Goal: Task Accomplishment & Management: Manage account settings

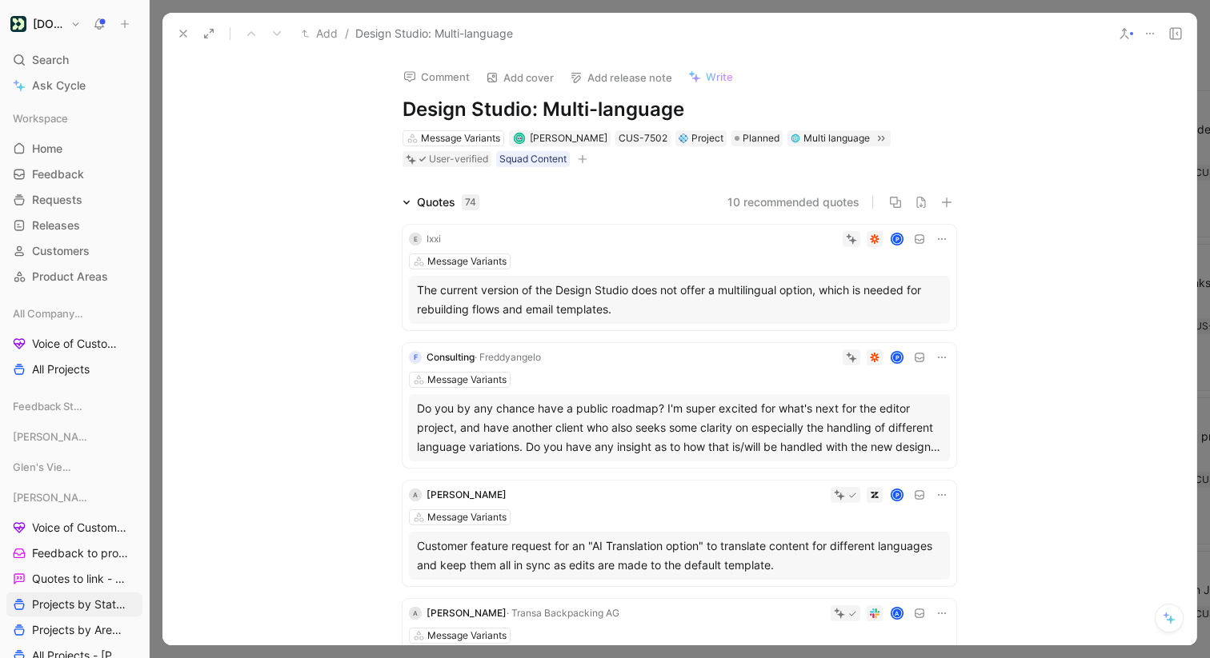
click at [178, 29] on icon at bounding box center [183, 33] width 13 height 13
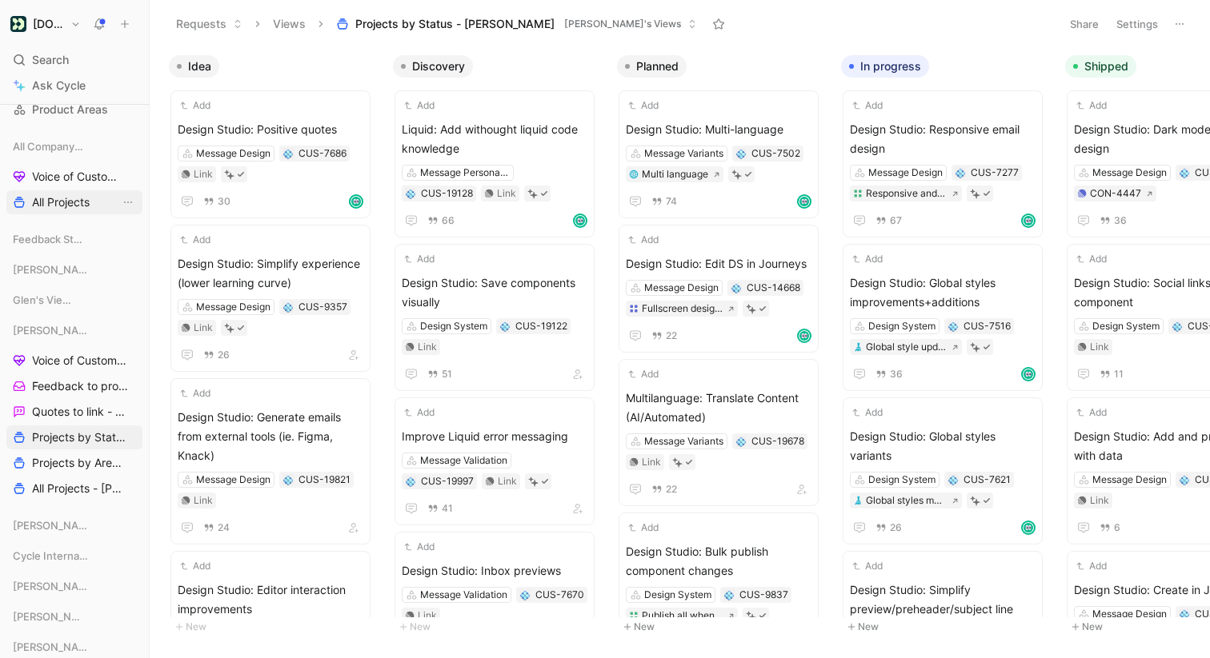
scroll to position [182, 0]
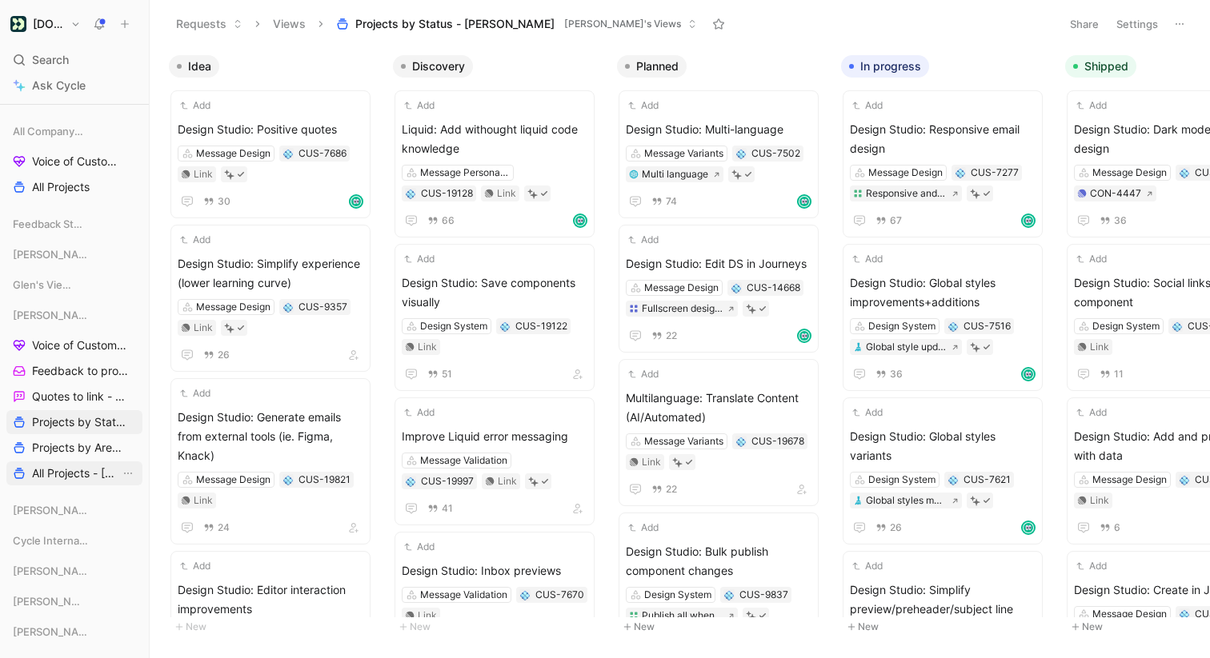
click at [90, 473] on span "All Projects - [PERSON_NAME]" at bounding box center [76, 474] width 88 height 16
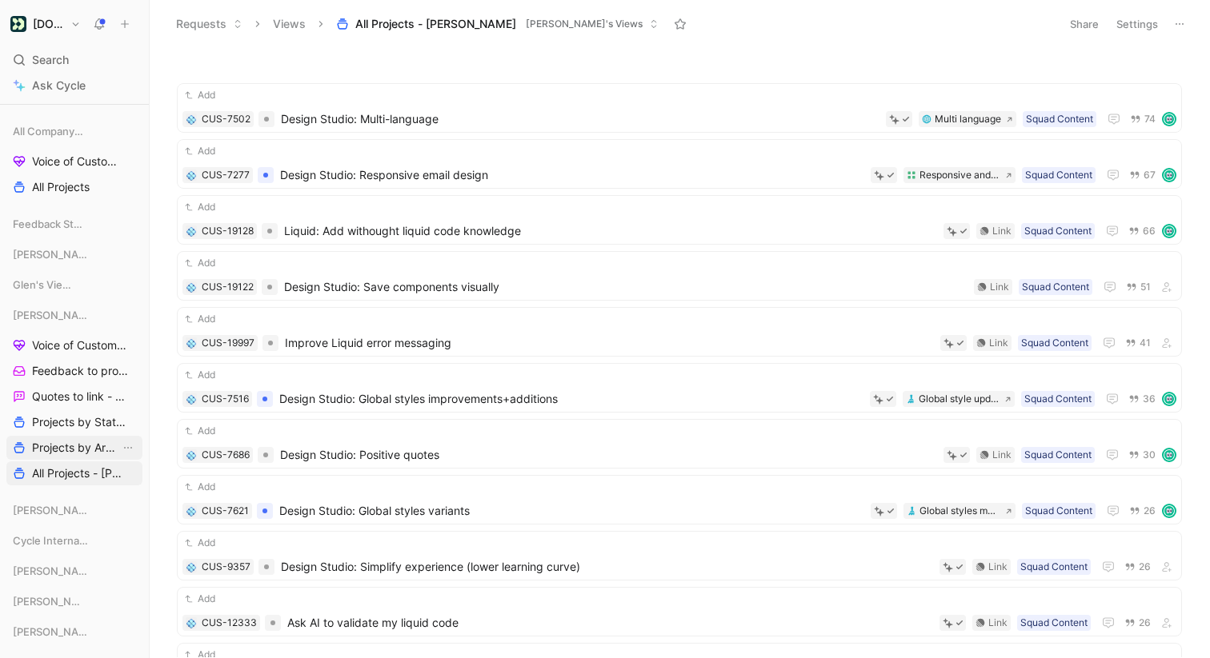
click at [85, 450] on span "Projects by Area - [PERSON_NAME]" at bounding box center [76, 448] width 88 height 16
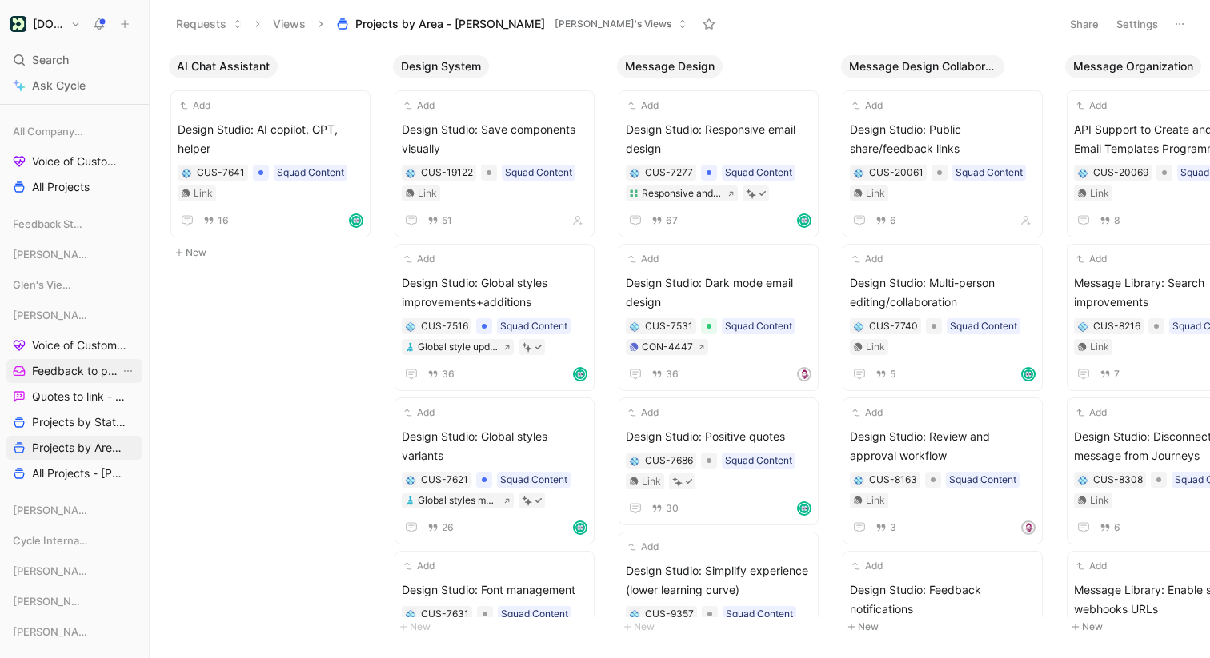
click at [74, 369] on span "Feedback to process - [PERSON_NAME]" at bounding box center [76, 371] width 88 height 16
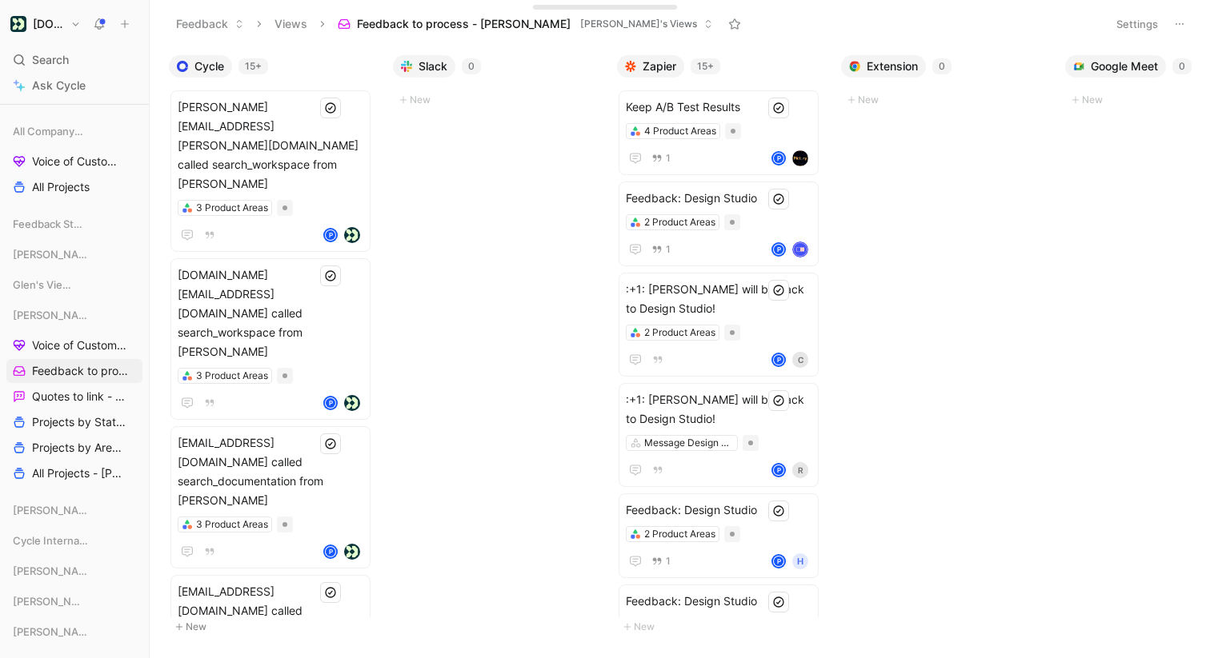
click at [1155, 19] on button "Settings" at bounding box center [1137, 24] width 56 height 22
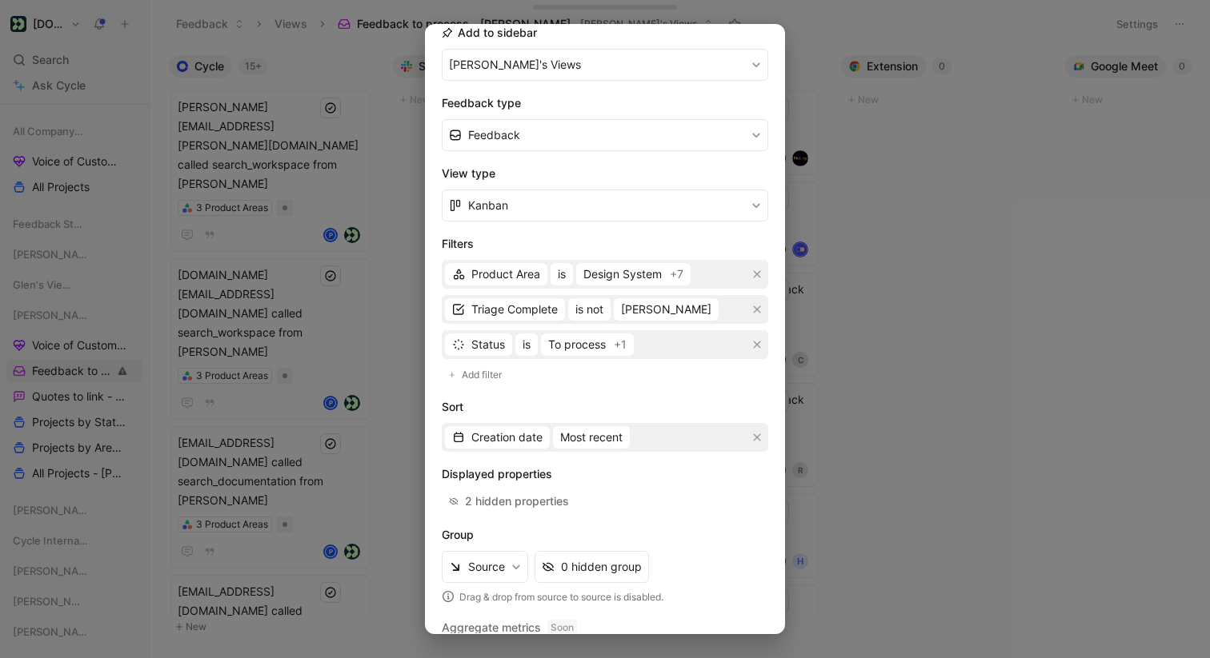
scroll to position [194, 0]
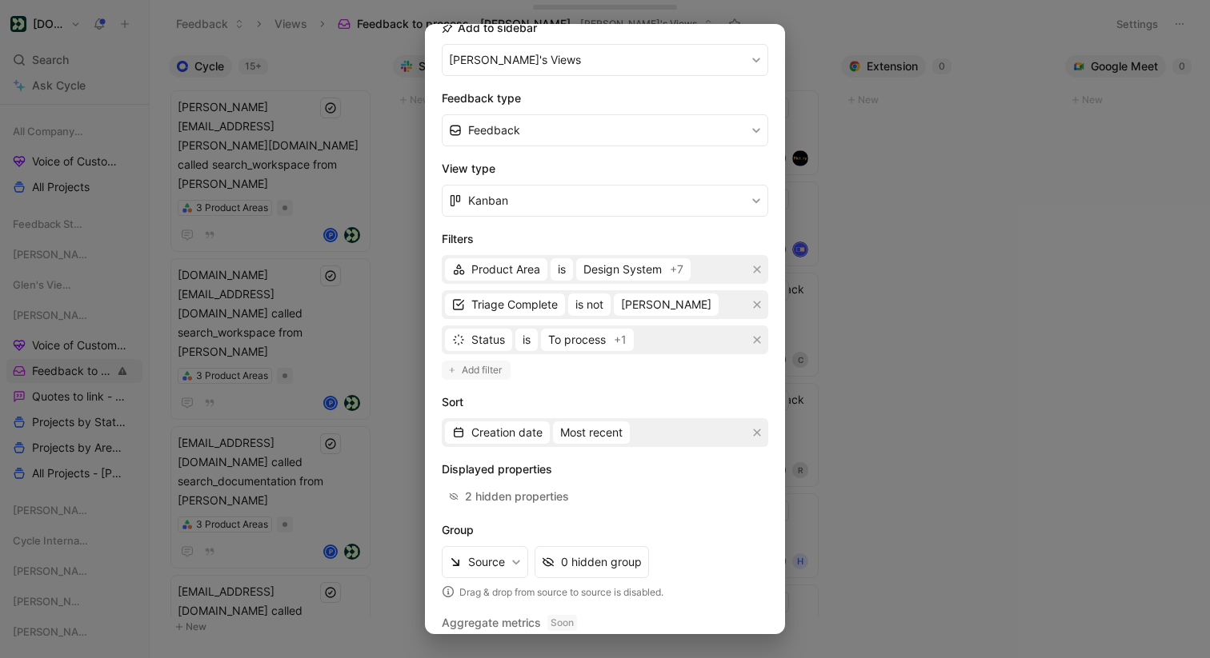
click at [489, 373] on span "Add filter" at bounding box center [483, 370] width 42 height 16
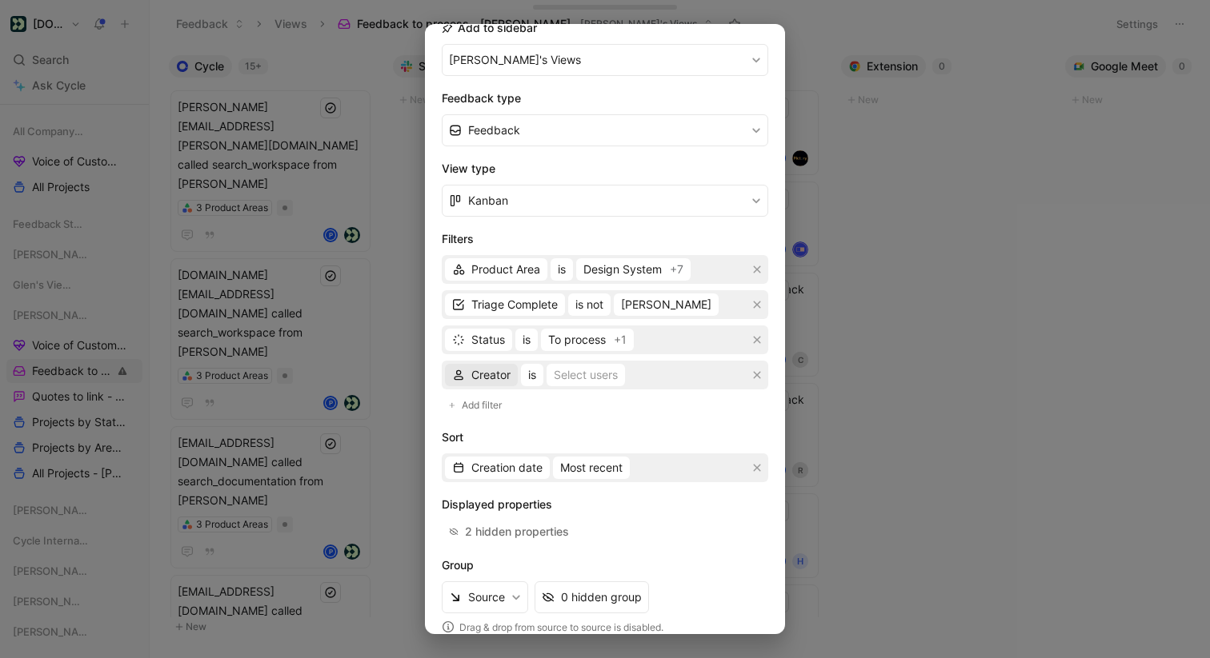
click at [488, 375] on span "Creator" at bounding box center [490, 375] width 39 height 19
click at [765, 377] on div "Creator is Select users" at bounding box center [605, 375] width 326 height 29
click at [755, 374] on icon "button" at bounding box center [757, 375] width 7 height 7
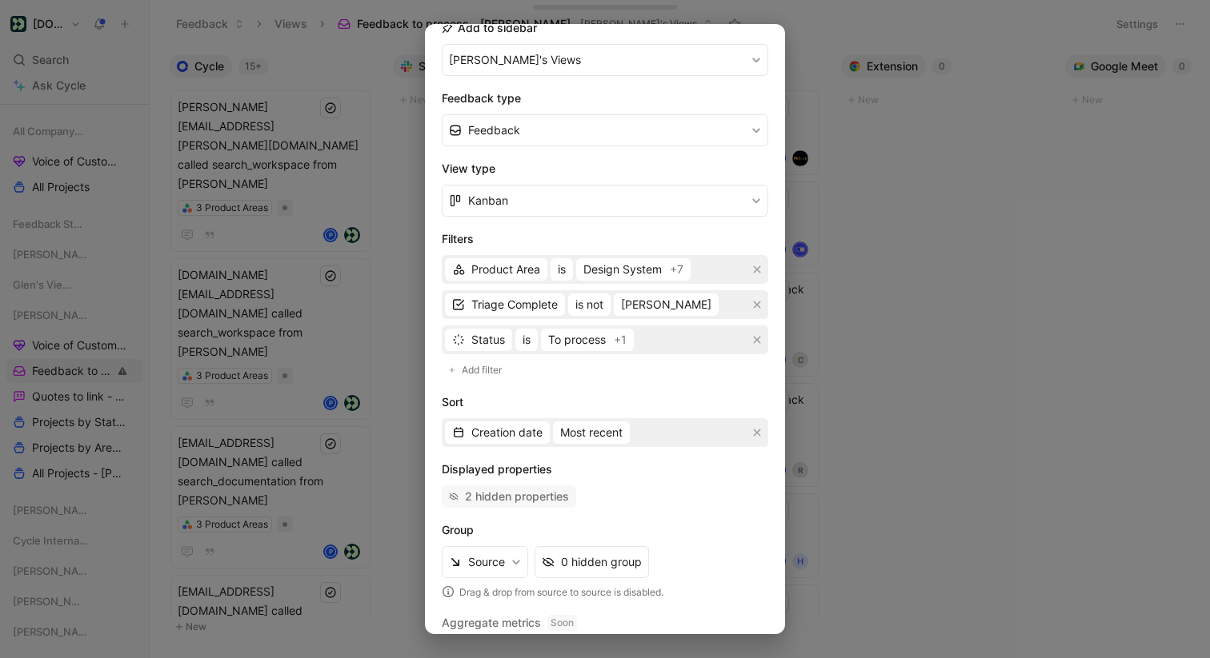
click at [545, 500] on div "2 hidden properties" at bounding box center [517, 496] width 104 height 19
click at [942, 237] on div at bounding box center [605, 329] width 1210 height 658
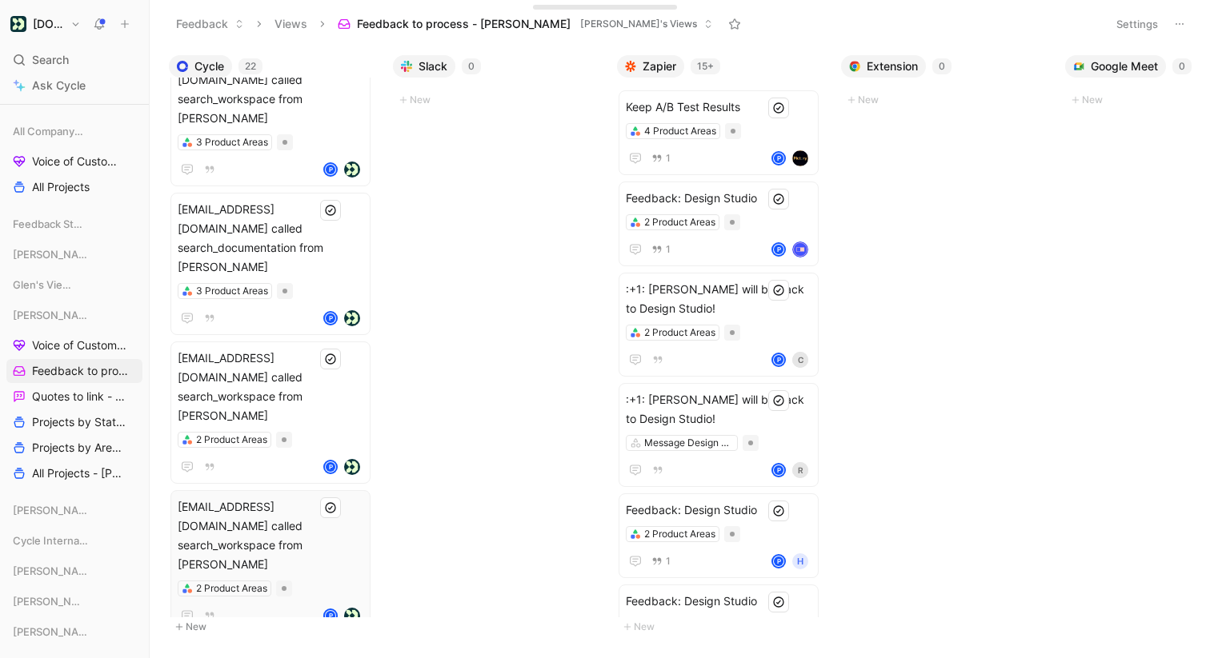
scroll to position [232, 0]
click at [84, 469] on span "All Projects - [PERSON_NAME]" at bounding box center [76, 474] width 88 height 16
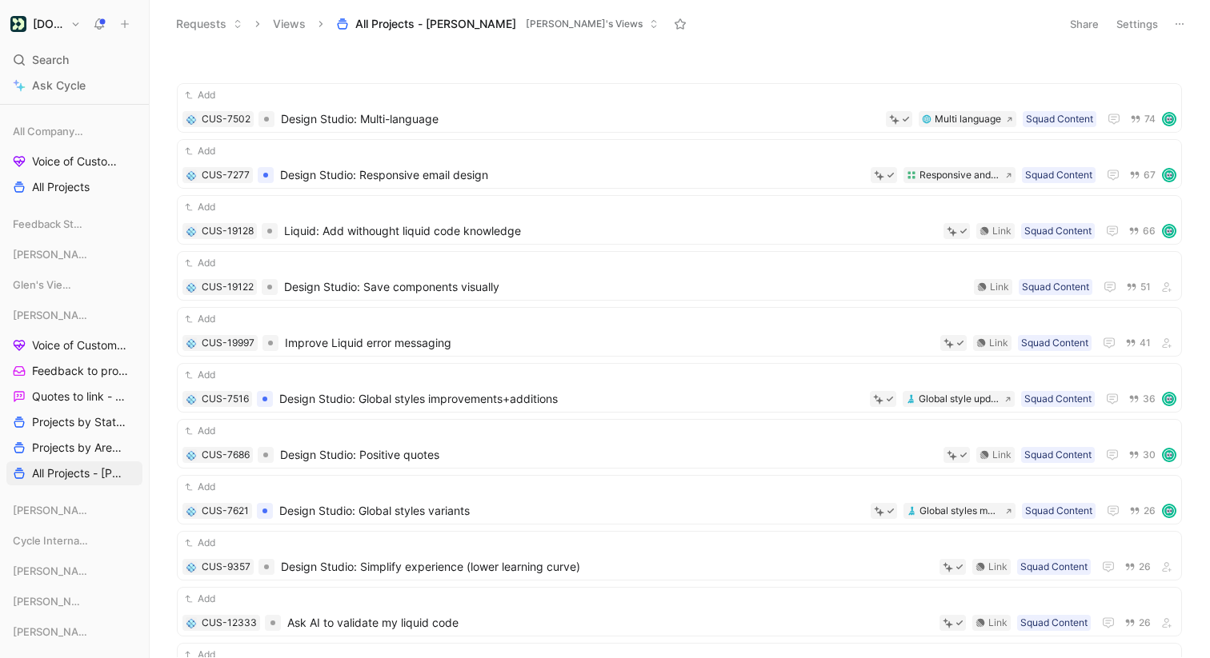
click at [1140, 27] on button "Settings" at bounding box center [1137, 24] width 56 height 22
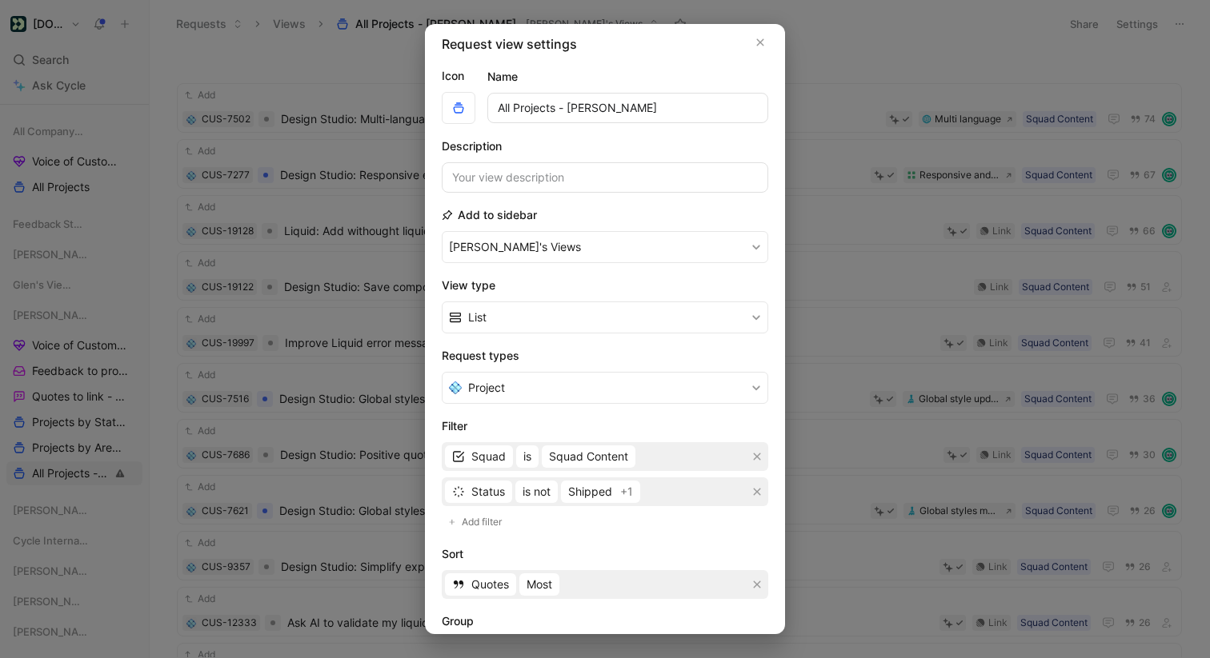
scroll to position [13, 0]
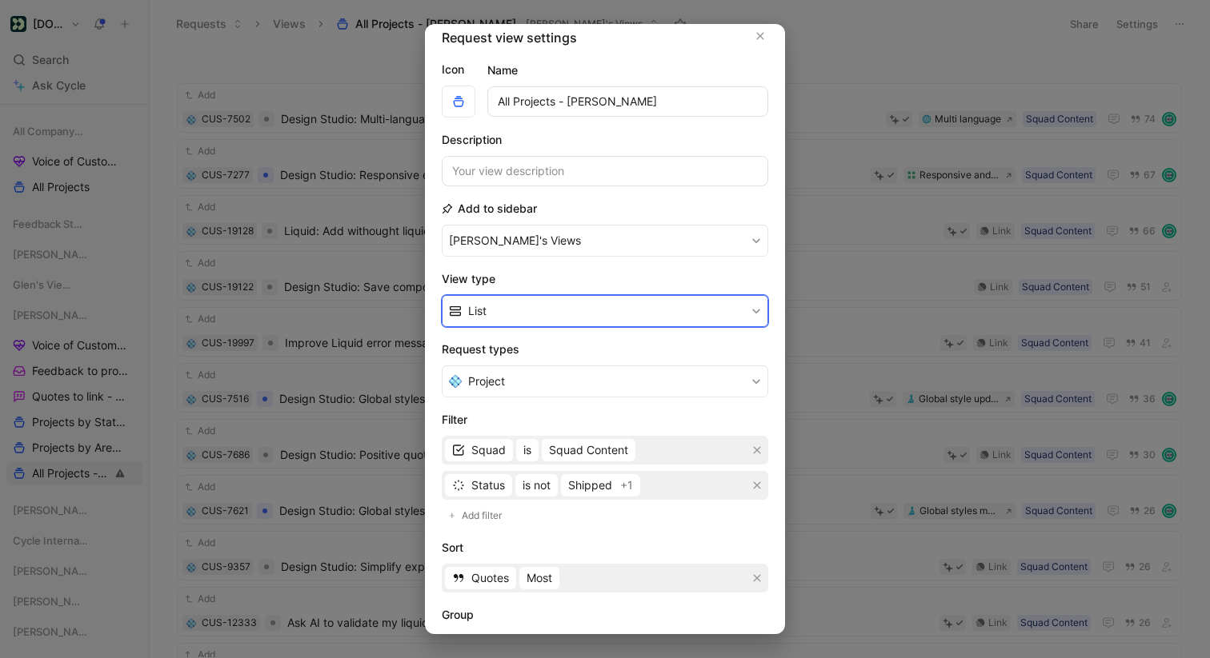
click at [608, 311] on button "List" at bounding box center [605, 311] width 326 height 32
click at [567, 342] on div "Kanban" at bounding box center [614, 348] width 293 height 19
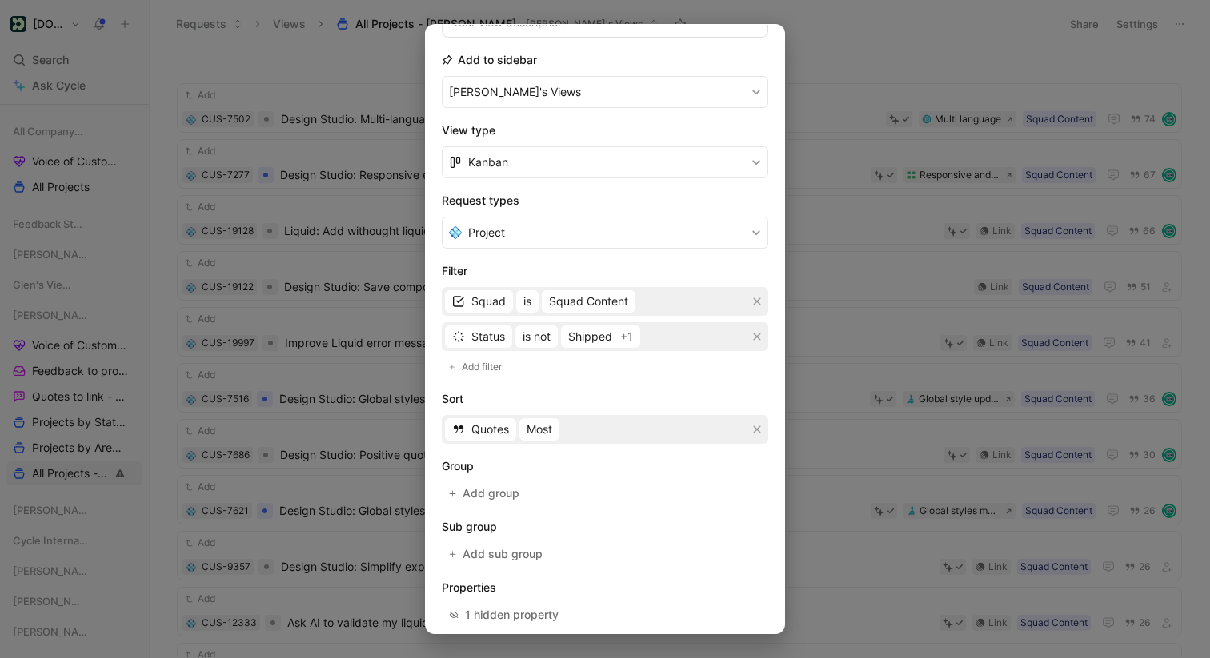
scroll to position [238, 0]
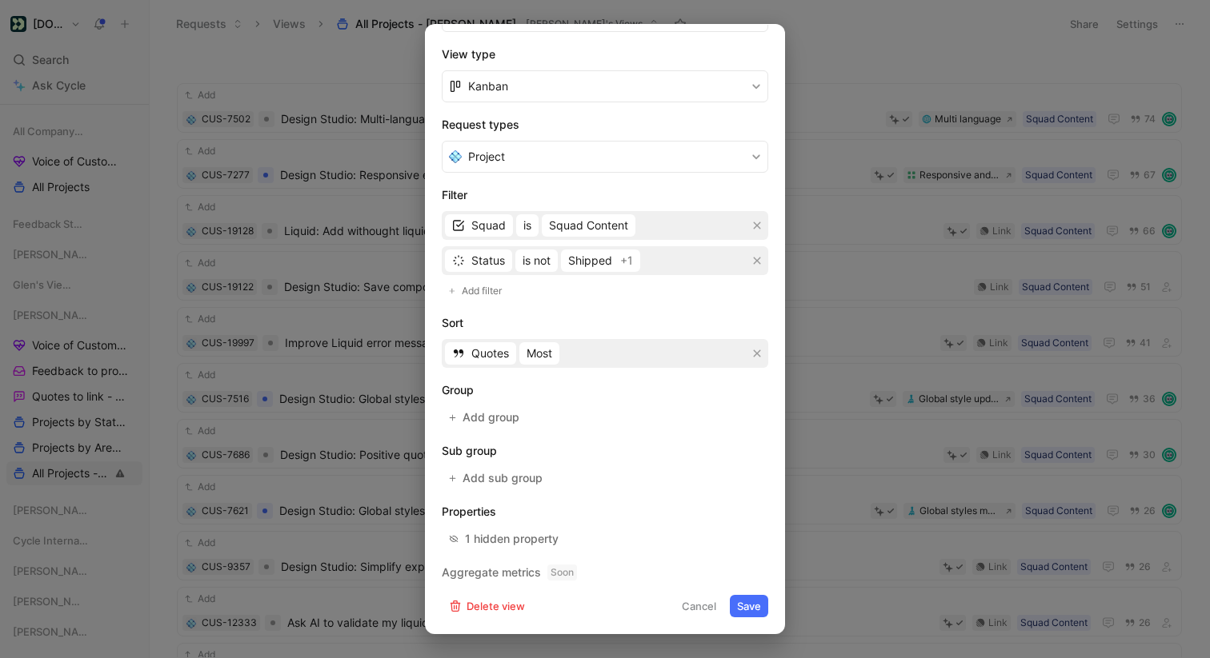
click at [753, 606] on button "Save" at bounding box center [749, 606] width 38 height 22
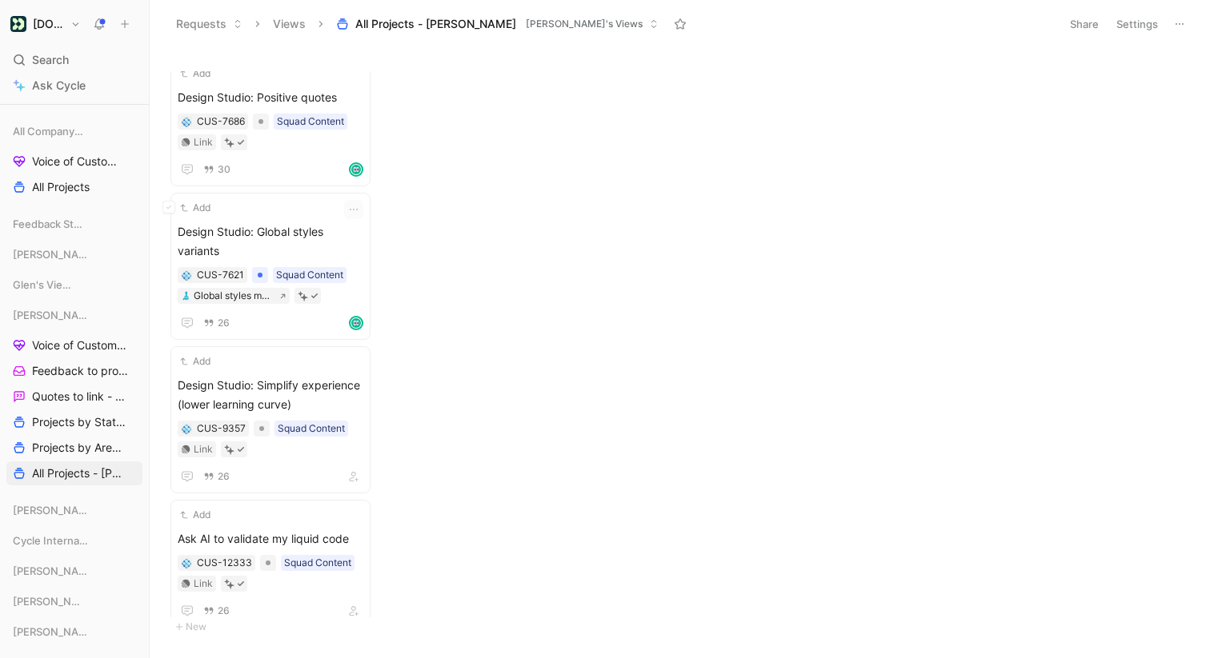
scroll to position [0, 0]
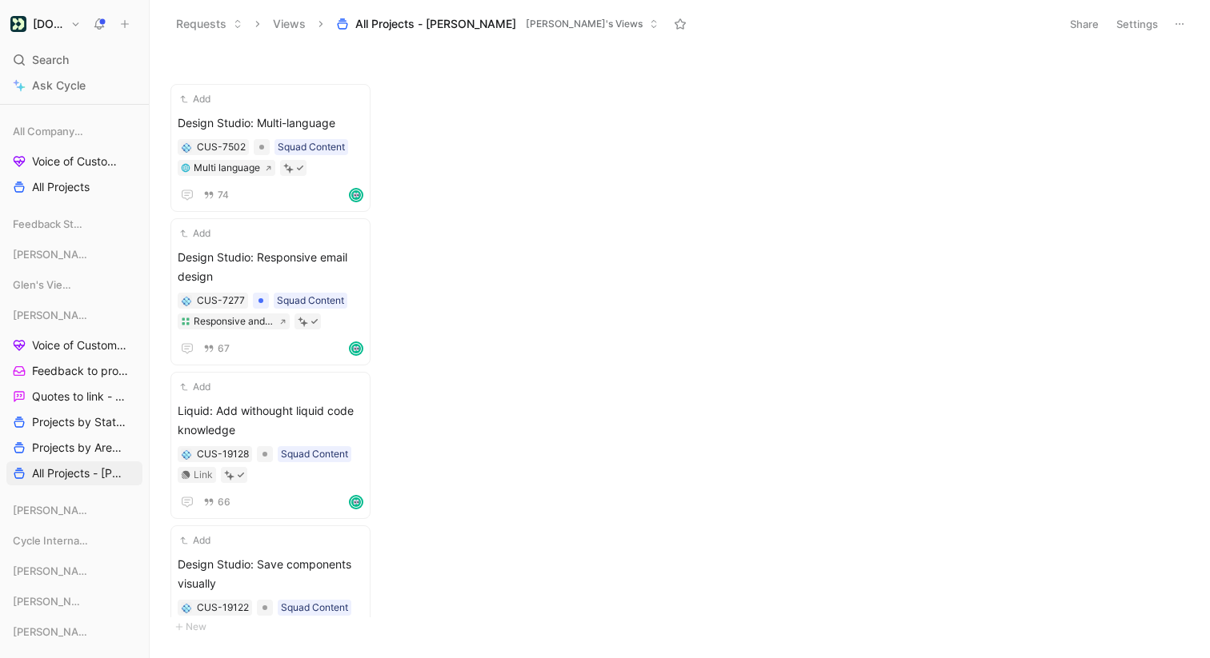
click at [1142, 22] on button "Settings" at bounding box center [1137, 24] width 56 height 22
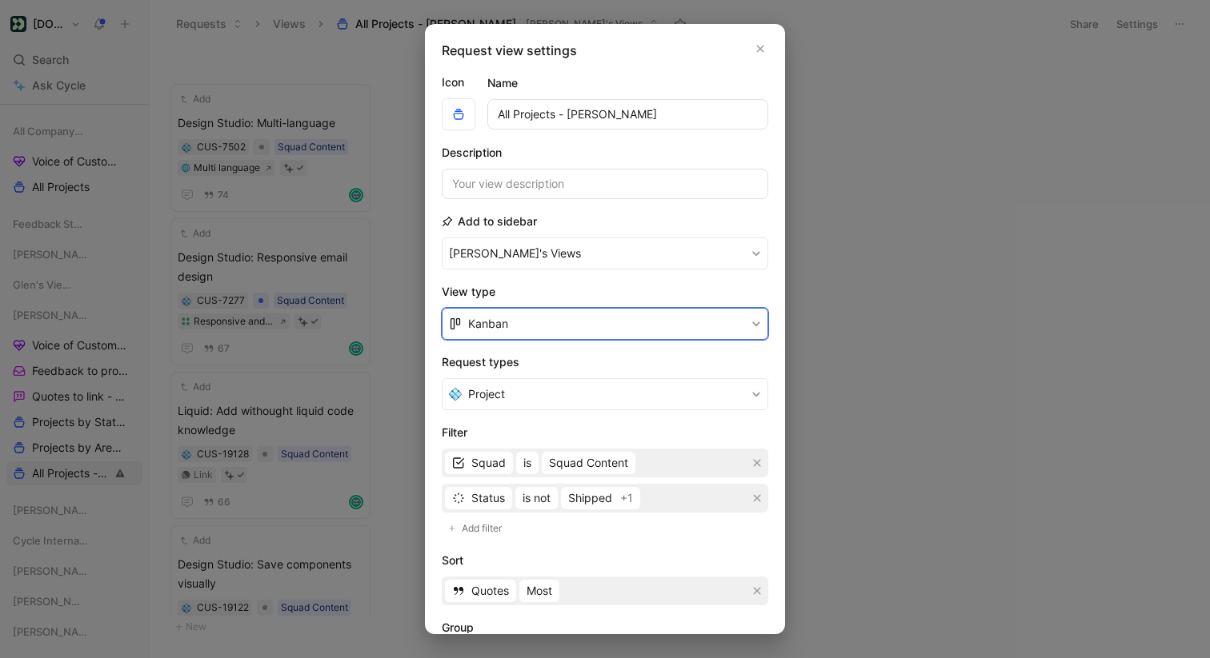
click at [599, 336] on button "Kanban" at bounding box center [605, 324] width 326 height 32
click at [553, 382] on div "List" at bounding box center [614, 385] width 293 height 19
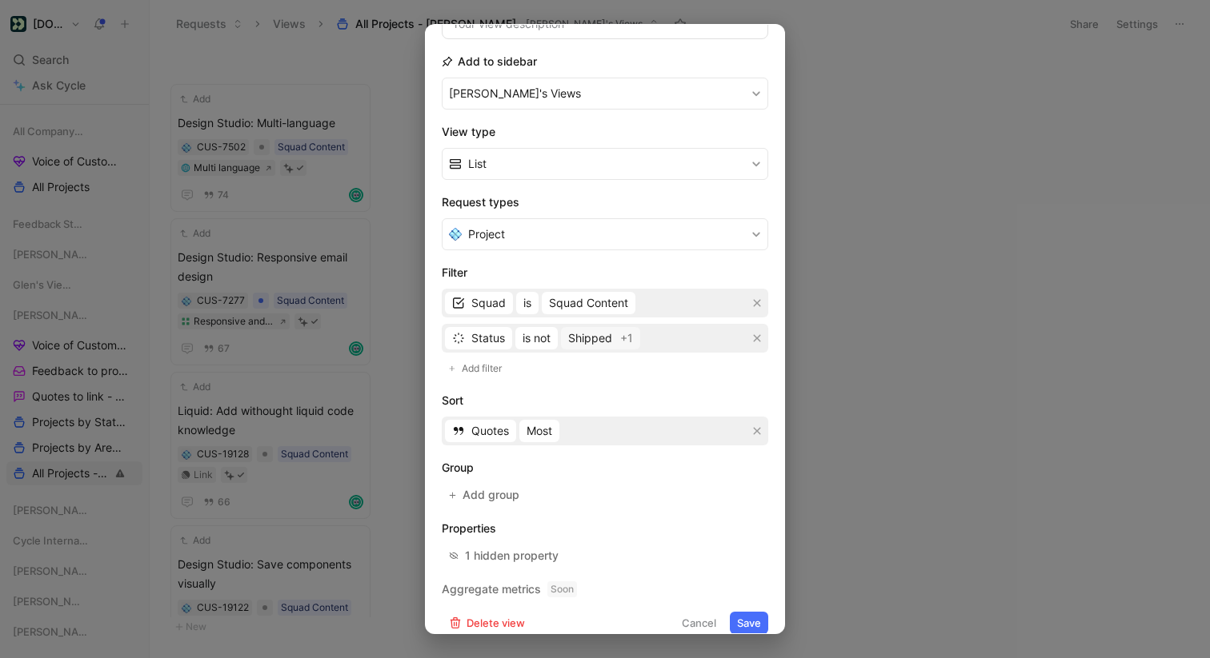
scroll to position [177, 0]
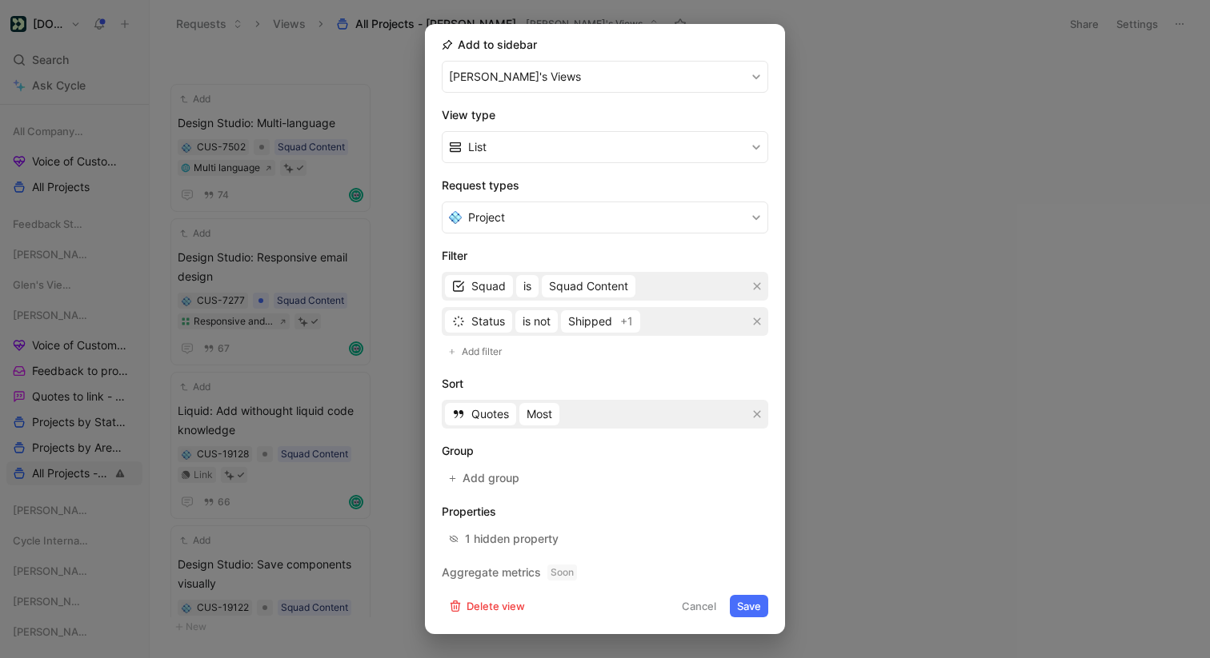
click at [753, 602] on button "Save" at bounding box center [749, 606] width 38 height 22
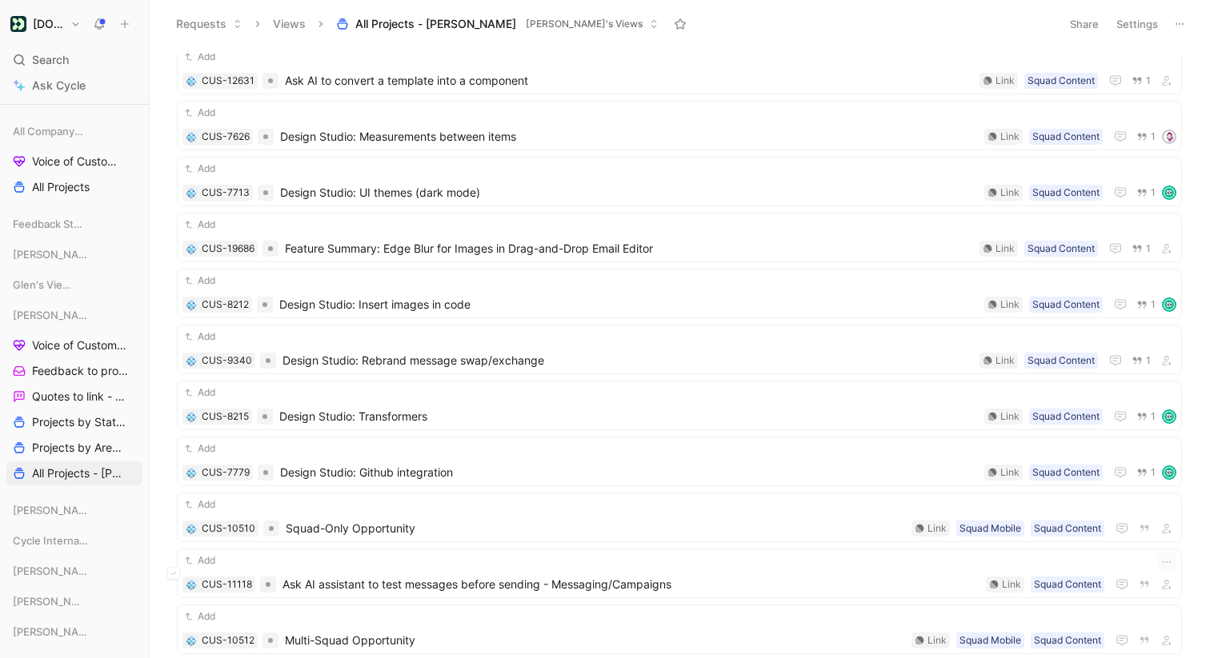
scroll to position [5022, 0]
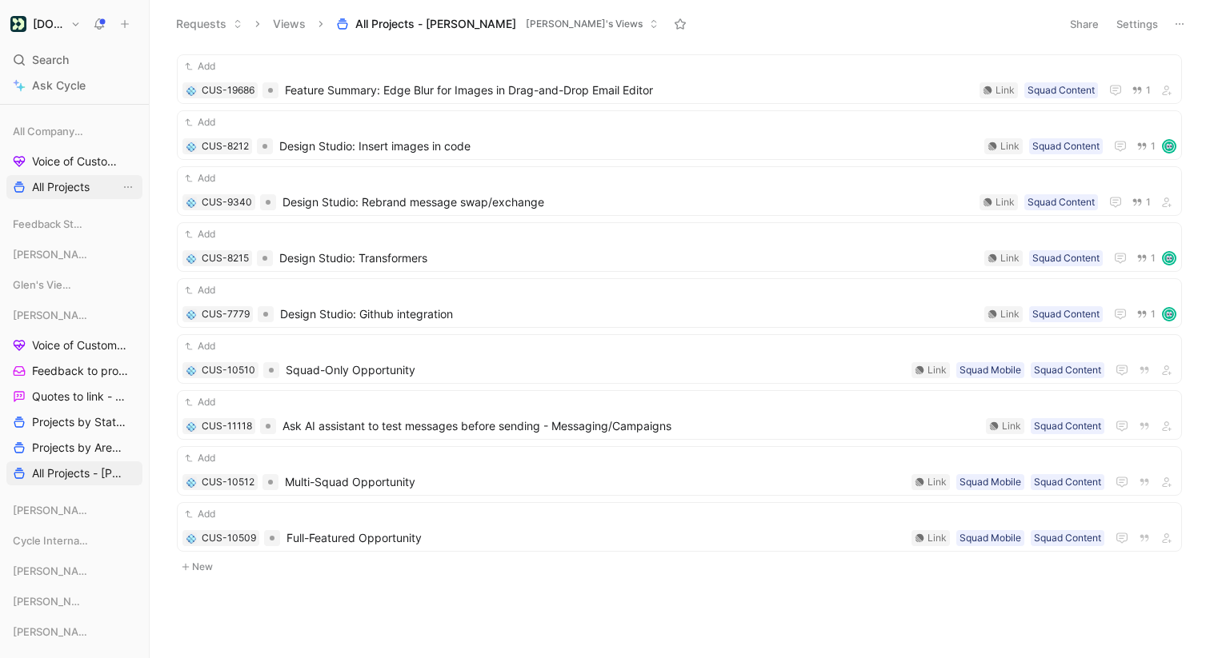
click at [73, 190] on span "All Projects" at bounding box center [61, 187] width 58 height 16
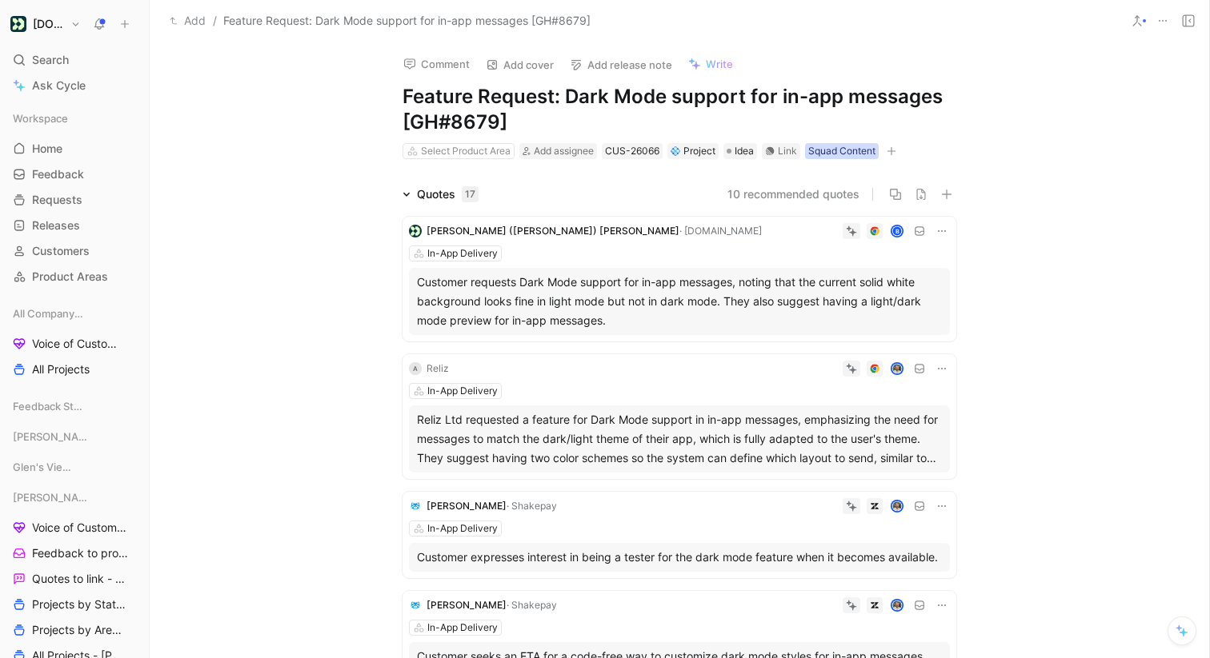
click at [860, 150] on div "Squad Content" at bounding box center [841, 151] width 67 height 16
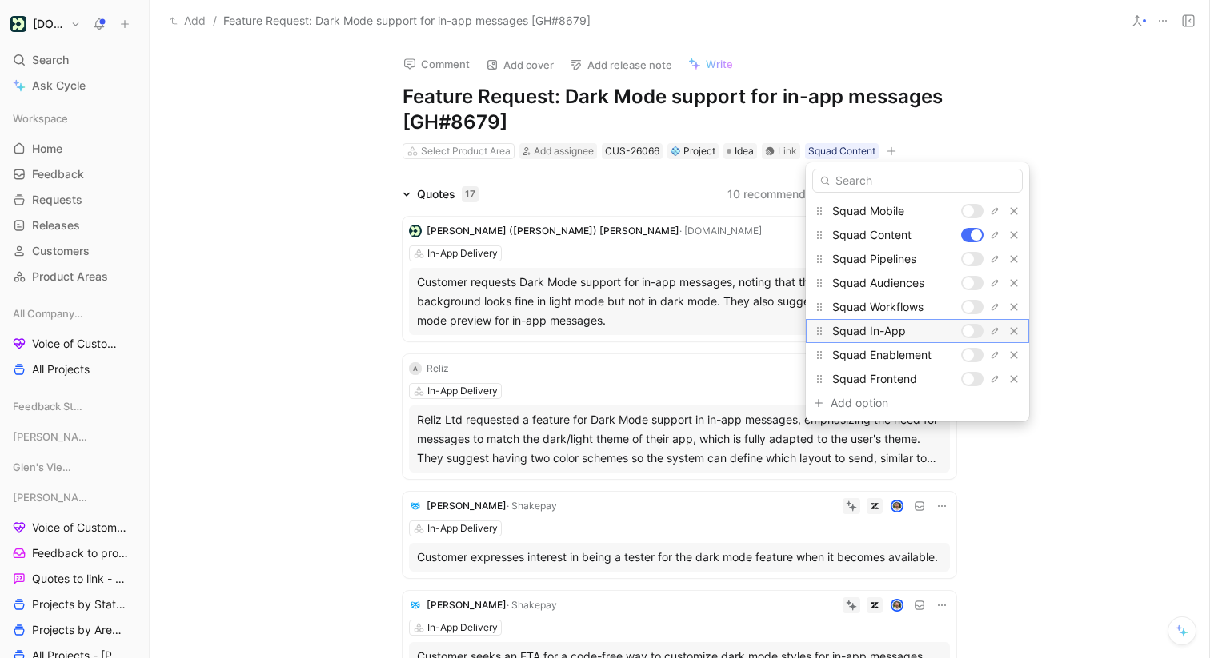
click at [973, 329] on div at bounding box center [972, 331] width 22 height 14
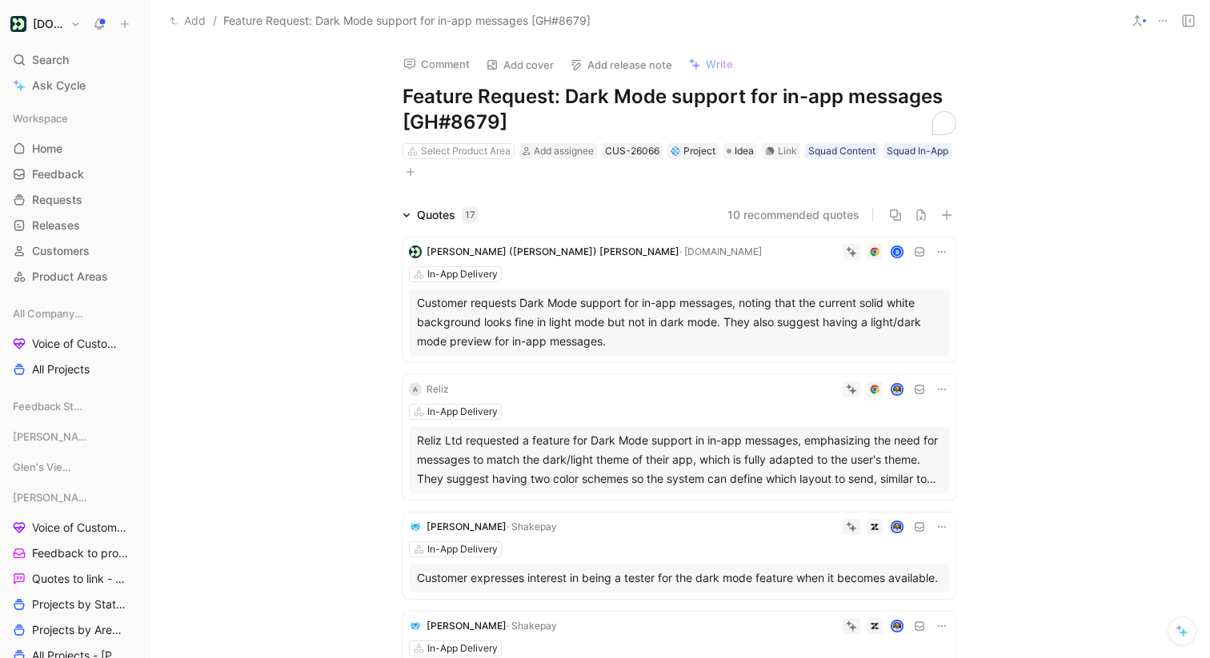
drag, startPoint x: 569, startPoint y: 89, endPoint x: 382, endPoint y: 100, distance: 187.6
click at [382, 100] on div "Comment Add cover Add release note Write Feature Request: Dark Mode support for…" at bounding box center [679, 112] width 614 height 140
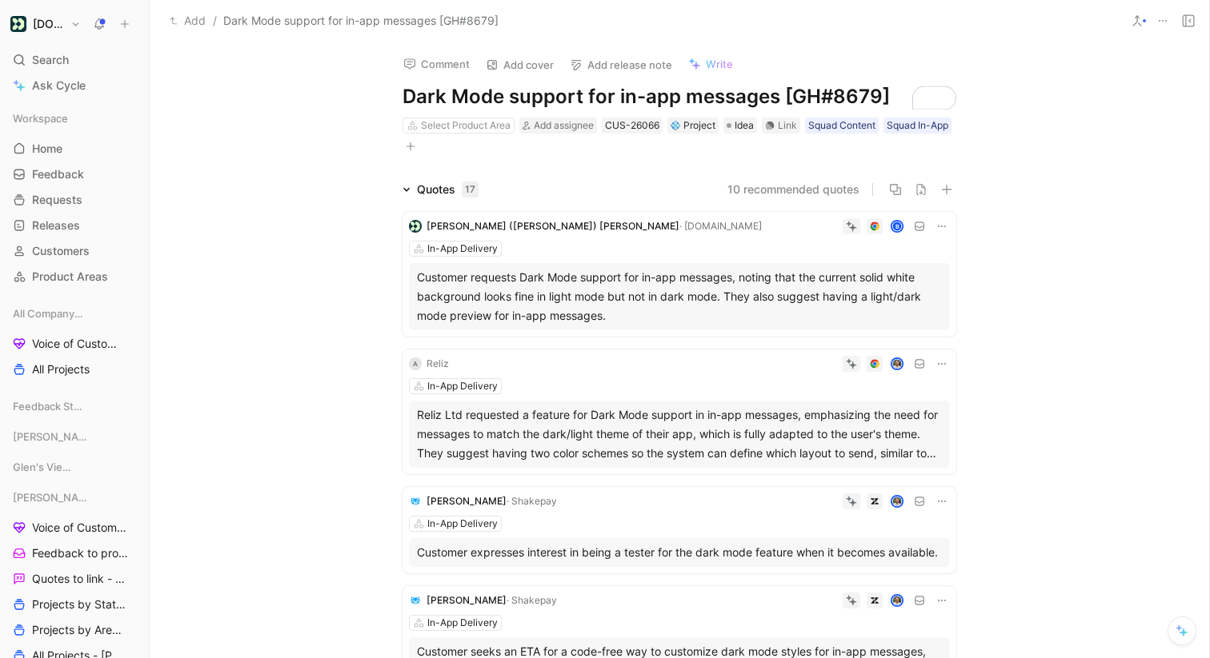
drag, startPoint x: 775, startPoint y: 93, endPoint x: 887, endPoint y: 94, distance: 112.8
click at [887, 94] on h1 "Dark Mode support for in-app messages [GH#8679]" at bounding box center [679, 97] width 554 height 26
click at [451, 125] on div "Select Product Area" at bounding box center [466, 126] width 90 height 16
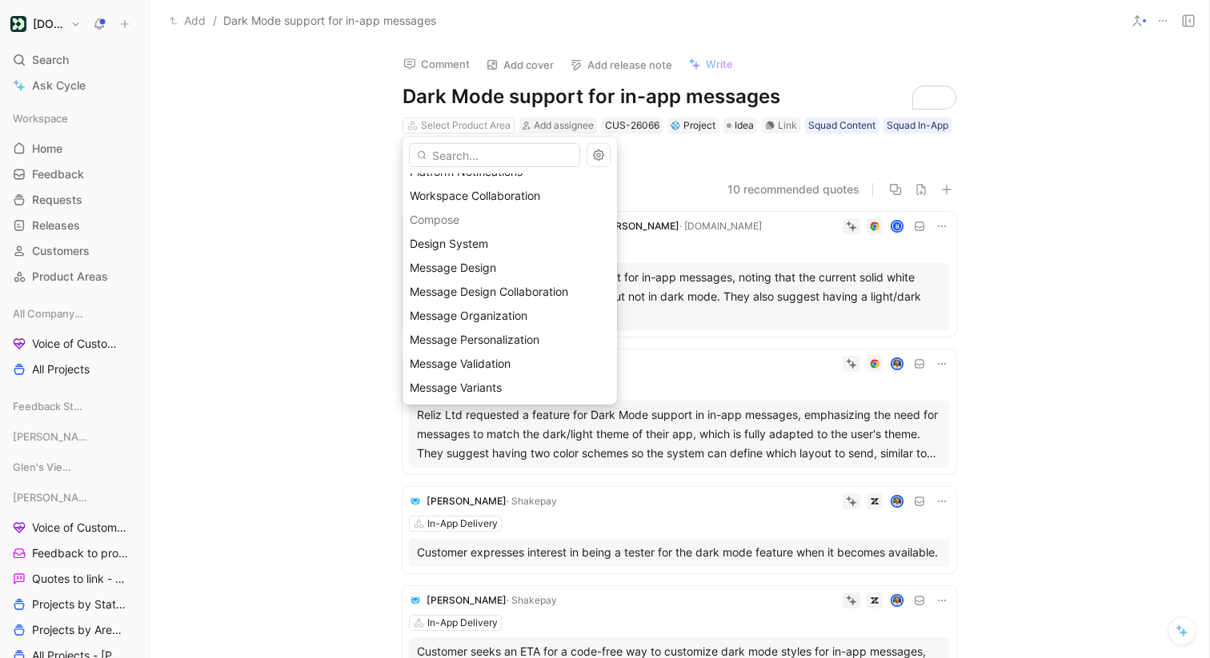
scroll to position [375, 0]
click at [494, 268] on span "Message Design" at bounding box center [453, 266] width 86 height 14
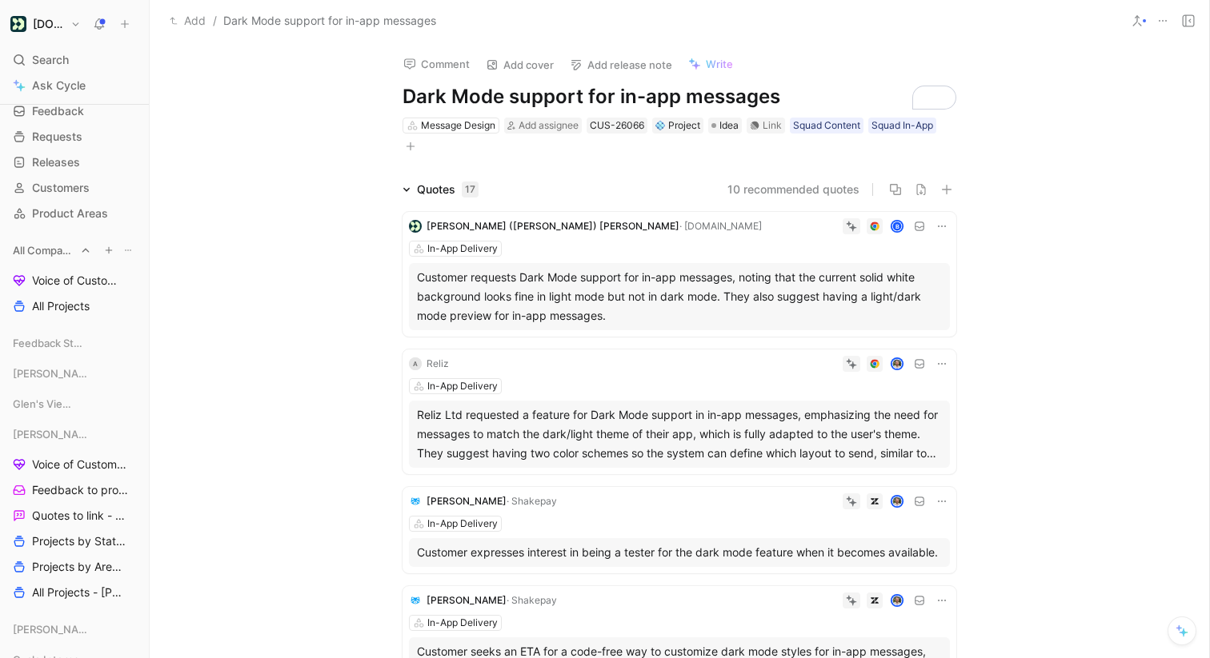
scroll to position [0, 0]
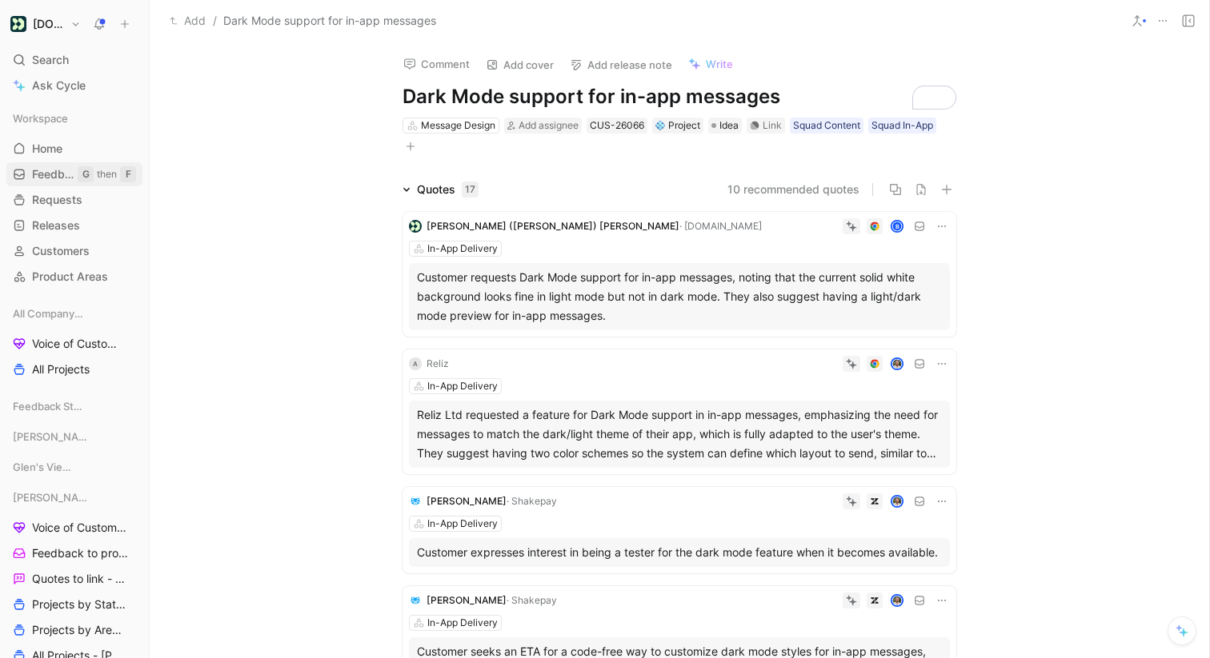
click at [62, 176] on span "Feedback" at bounding box center [55, 174] width 46 height 16
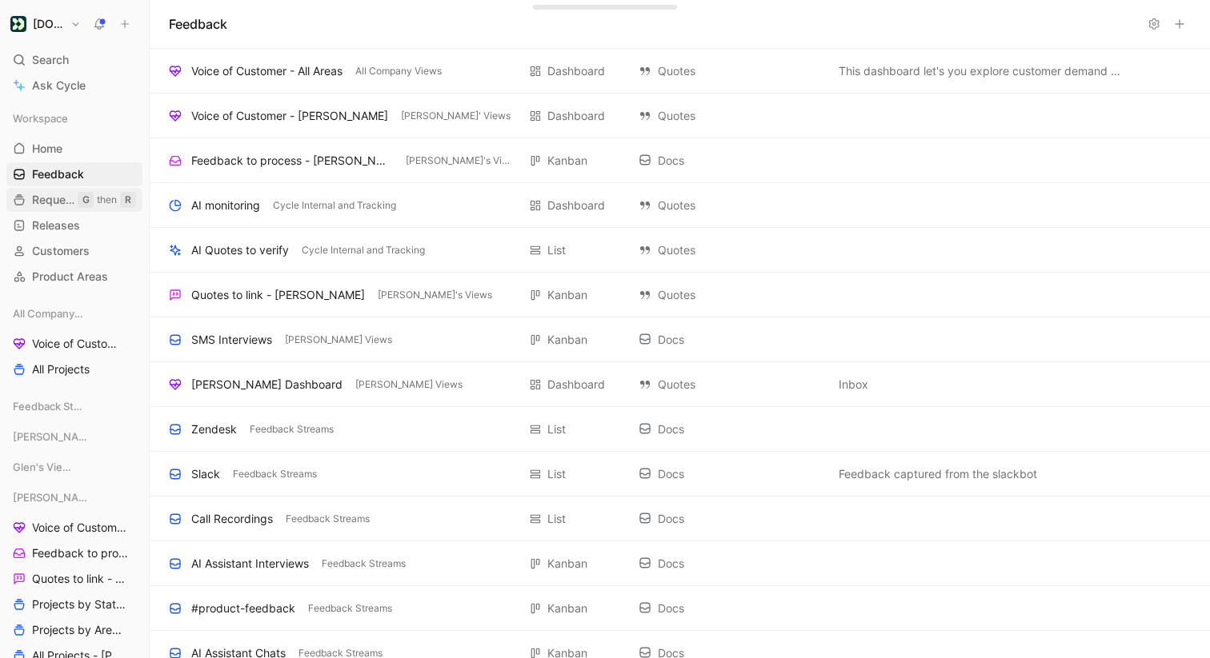
click at [59, 199] on span "Requests" at bounding box center [55, 200] width 46 height 16
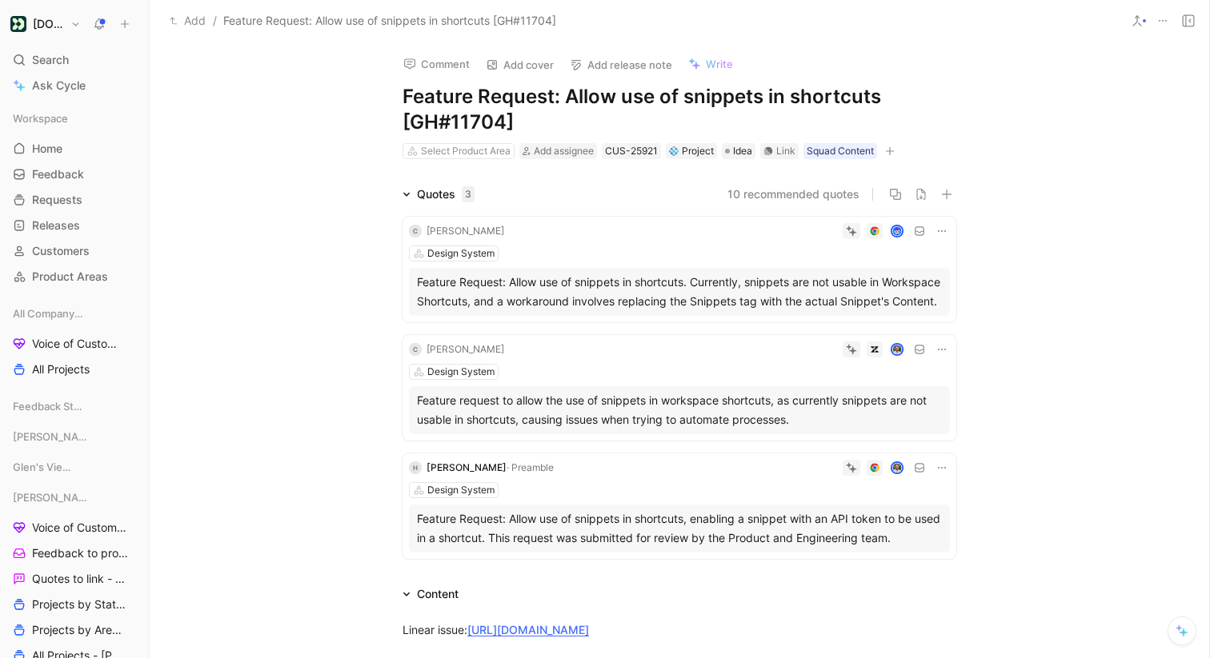
click at [1140, 25] on use at bounding box center [1137, 21] width 8 height 10
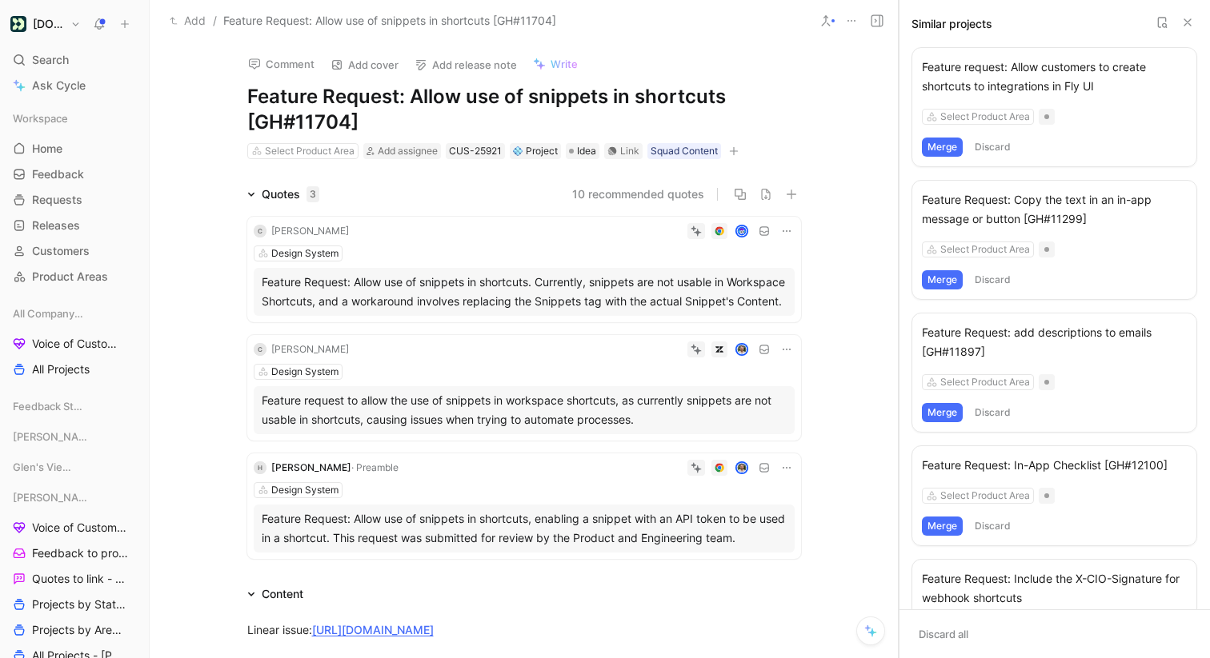
click at [899, 277] on div at bounding box center [898, 329] width 6 height 658
click at [420, 94] on h1 "Feature Request: Allow use of snippets in shortcuts [GH#11704]" at bounding box center [524, 109] width 554 height 51
drag, startPoint x: 412, startPoint y: 94, endPoint x: 235, endPoint y: 99, distance: 176.9
click at [235, 99] on div "Comment Add cover Add release note Write Feature Request: Allow use of snippets…" at bounding box center [524, 101] width 614 height 119
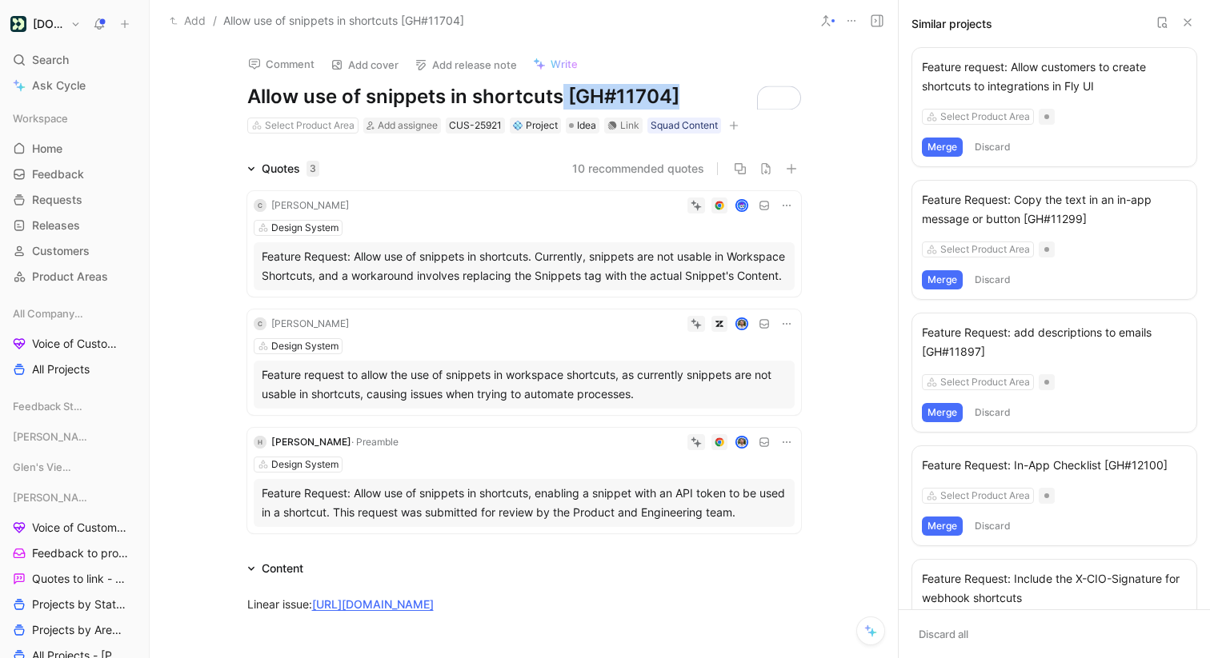
drag, startPoint x: 560, startPoint y: 87, endPoint x: 707, endPoint y: 90, distance: 146.5
click at [707, 90] on h1 "Allow use of snippets in shortcuts [GH#11704]" at bounding box center [524, 97] width 554 height 26
click at [274, 126] on div "Select Product Area" at bounding box center [310, 126] width 90 height 16
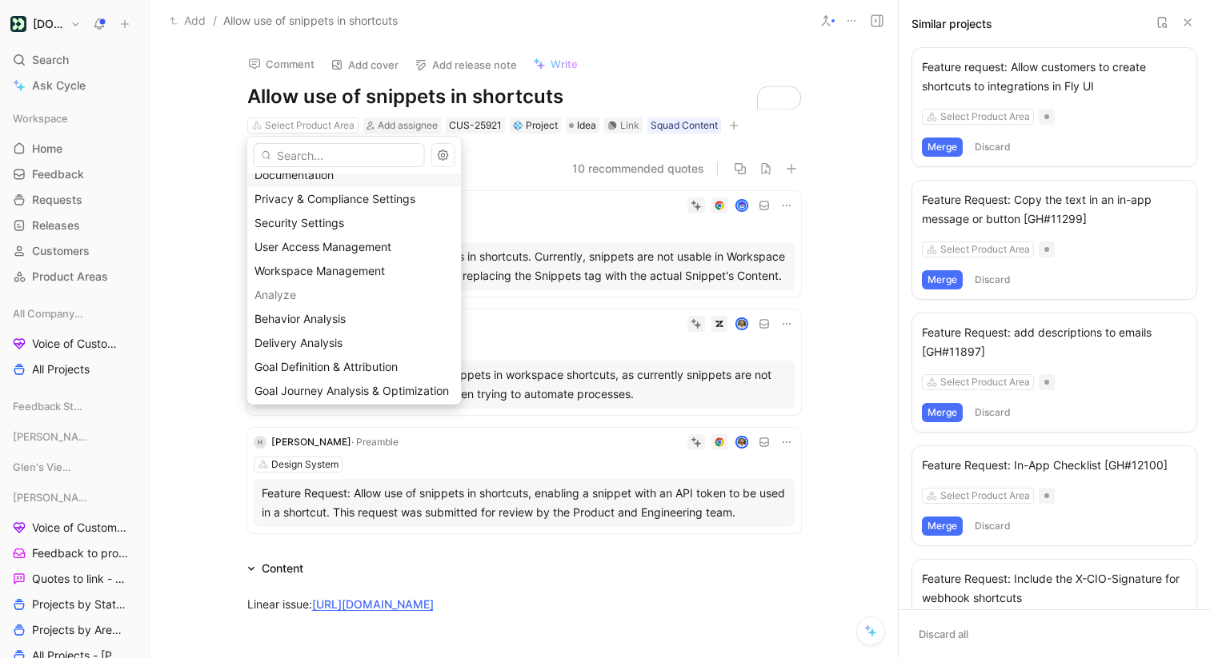
scroll to position [89, 0]
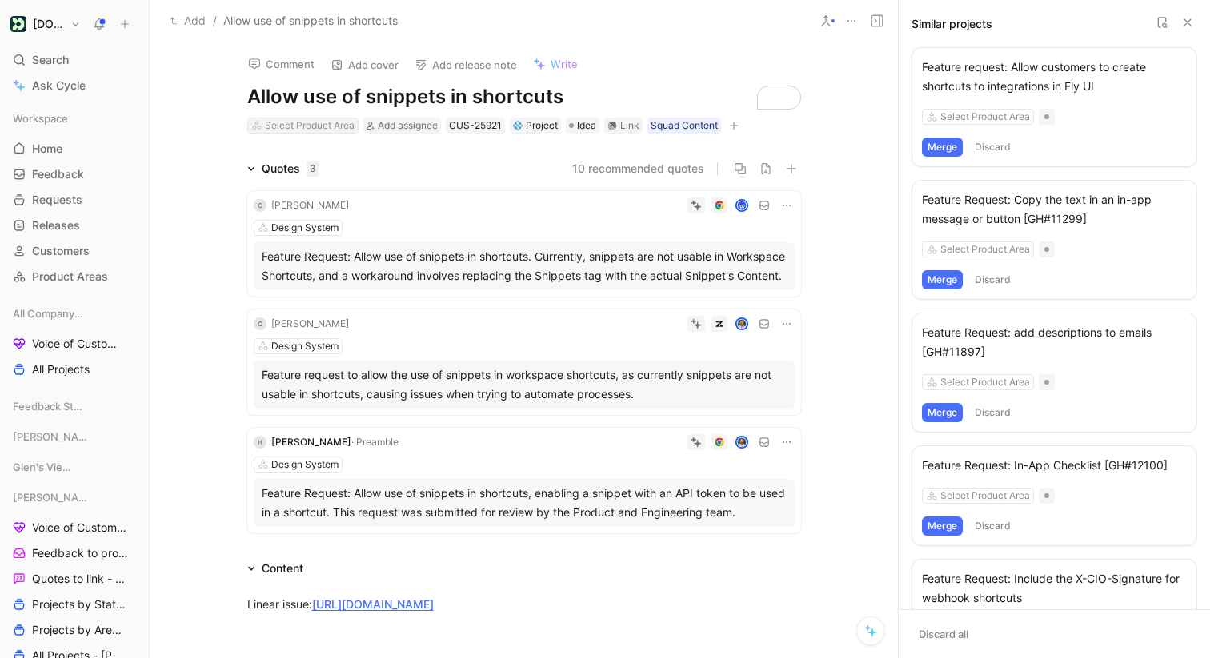
click at [301, 124] on div "Select Product Area" at bounding box center [310, 126] width 90 height 16
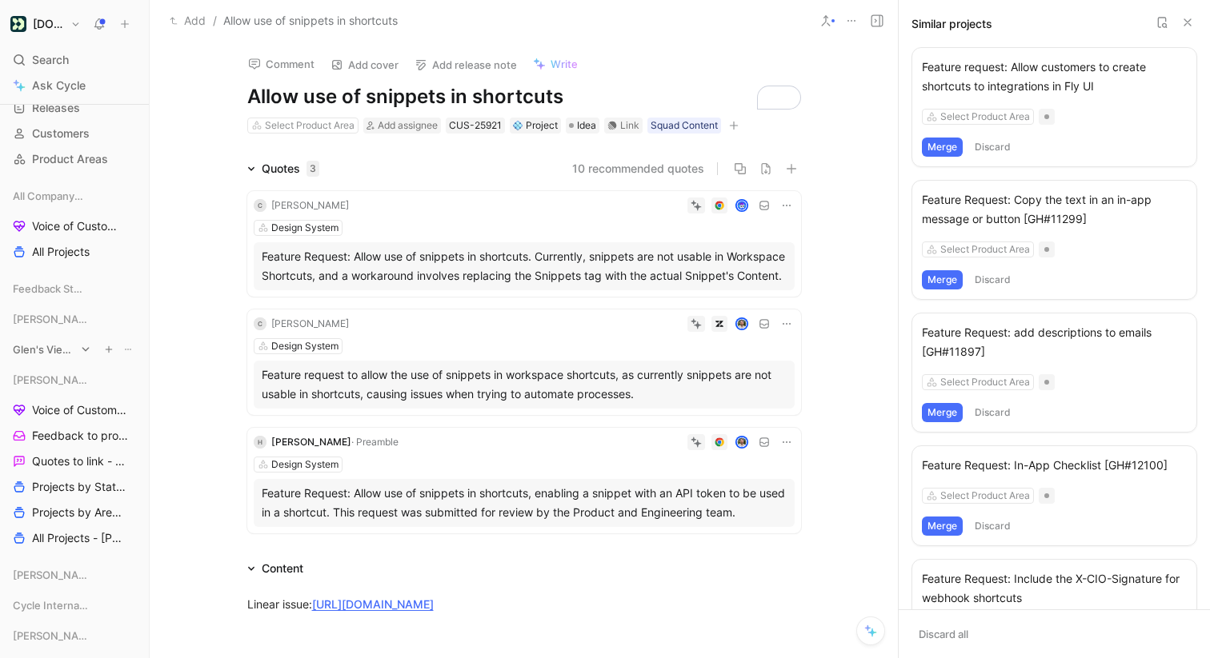
scroll to position [165, 0]
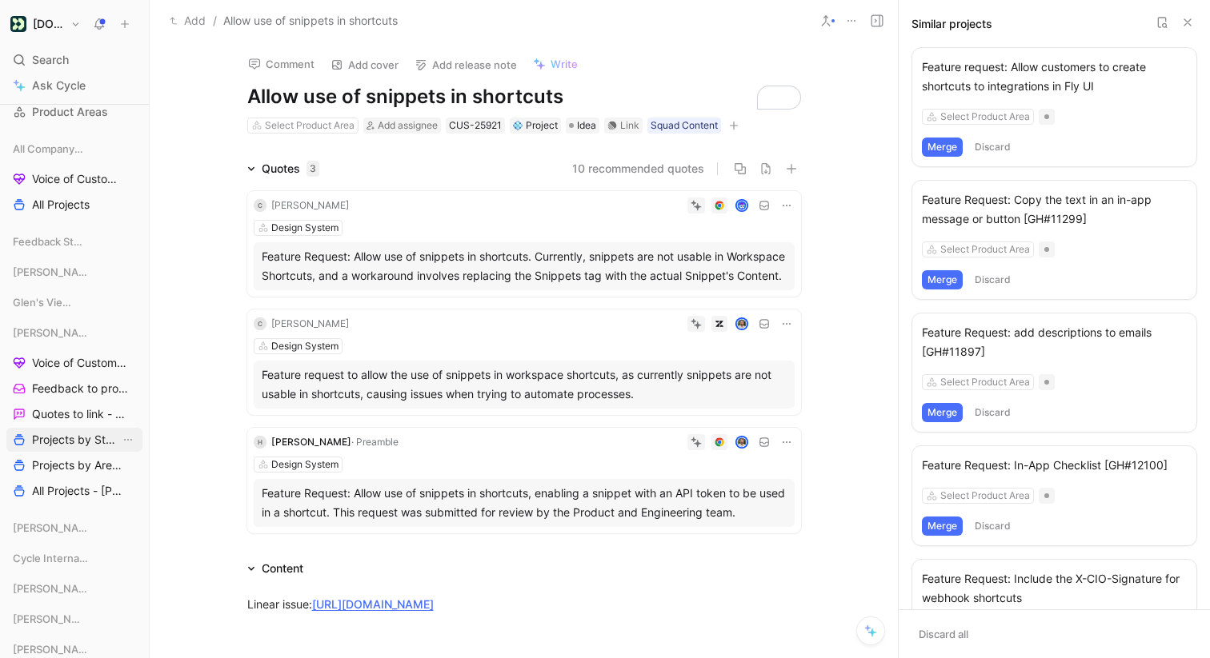
click at [62, 438] on span "Projects by Status - [PERSON_NAME]" at bounding box center [76, 440] width 88 height 16
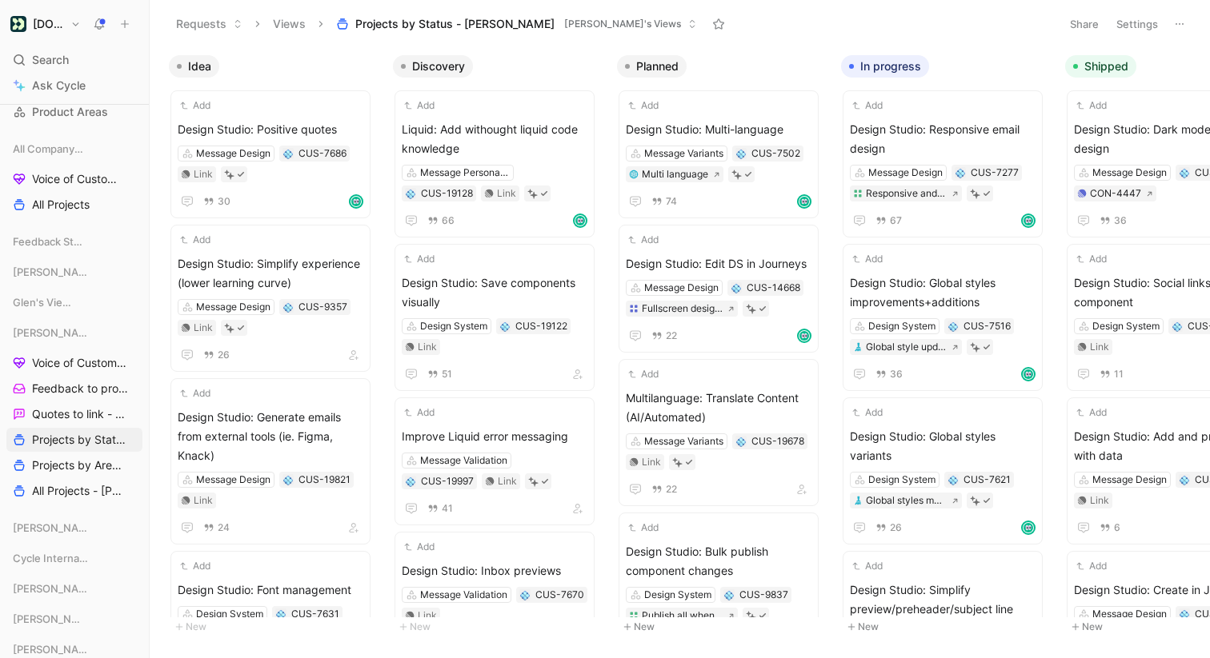
click at [1128, 22] on button "Settings" at bounding box center [1137, 24] width 56 height 22
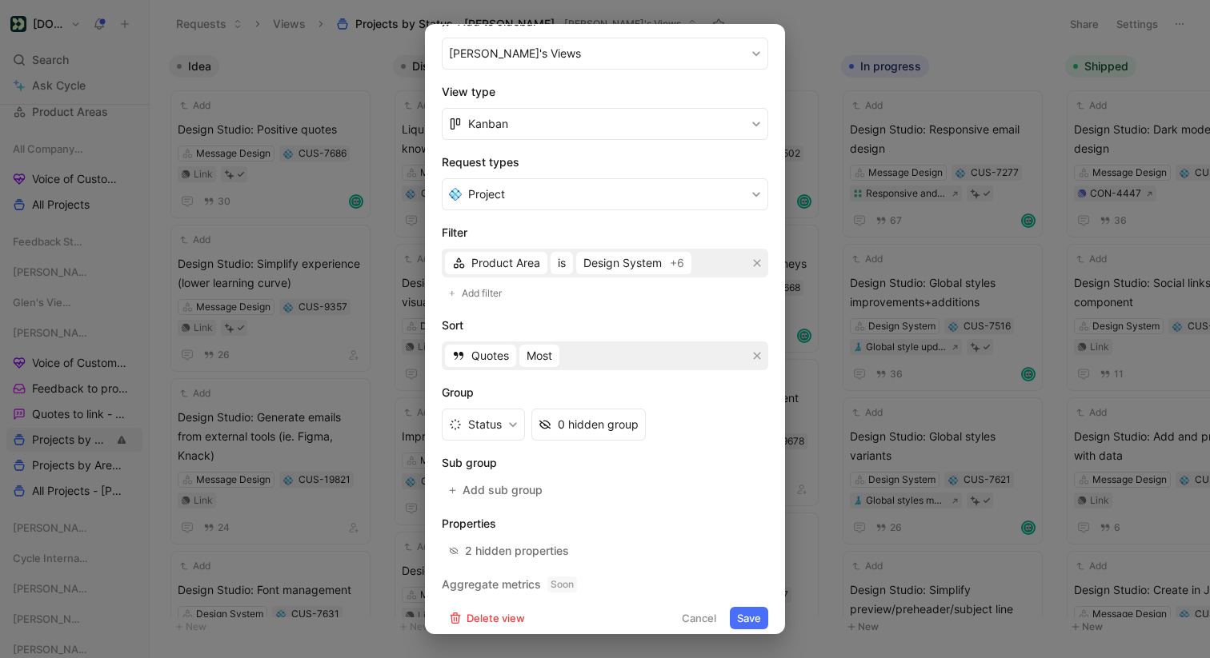
scroll to position [212, 0]
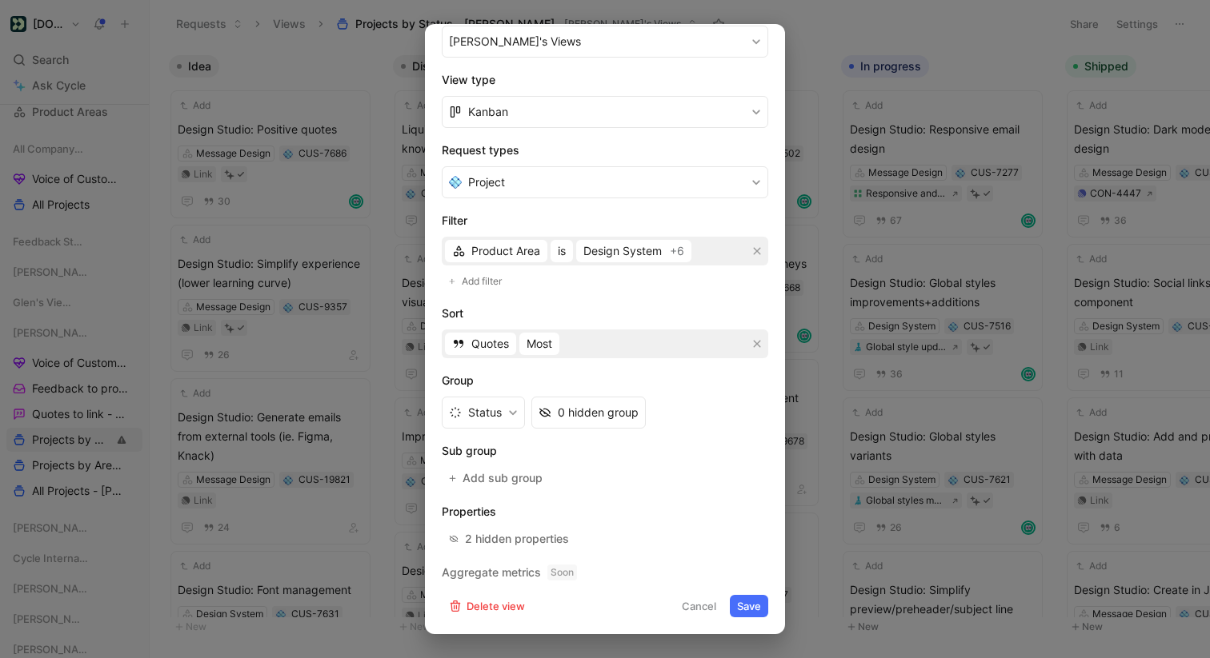
click at [86, 475] on div at bounding box center [605, 329] width 1210 height 658
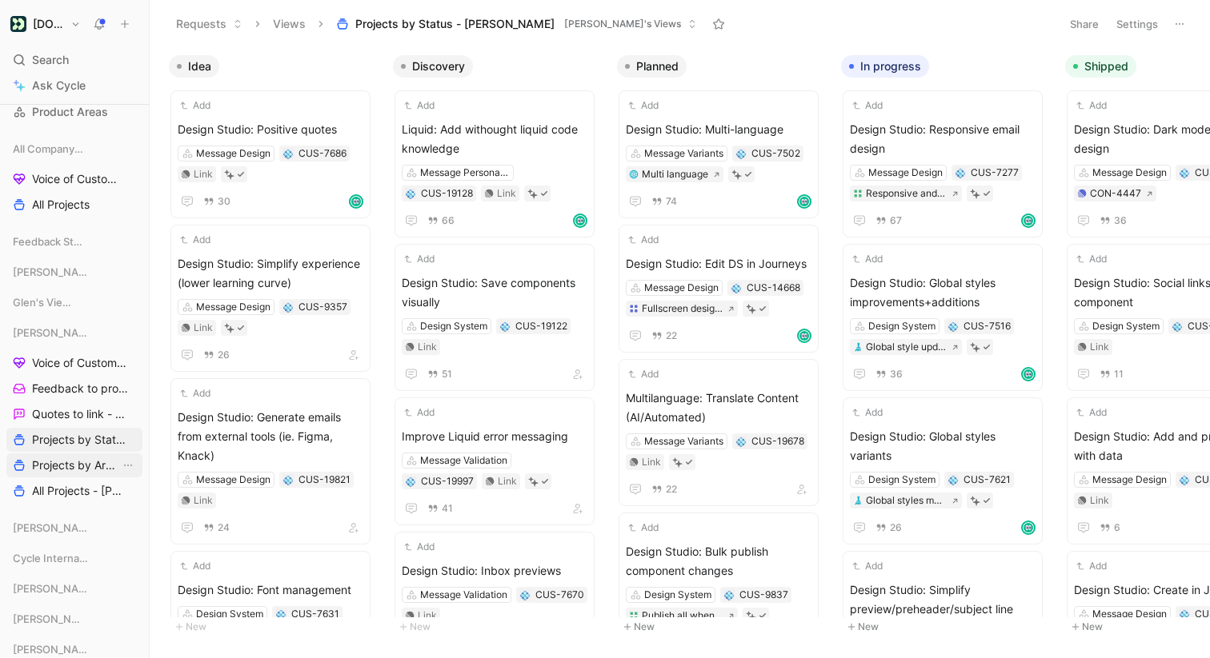
click at [86, 461] on span "Projects by Area - [PERSON_NAME]" at bounding box center [76, 466] width 88 height 16
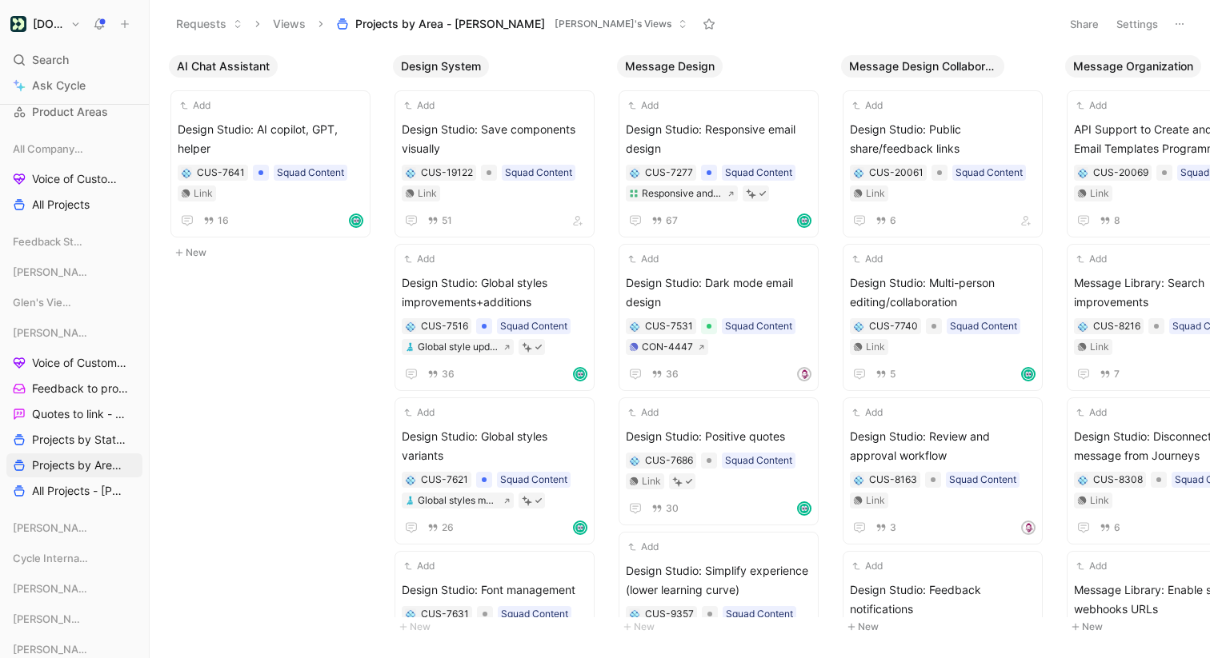
click at [1135, 22] on button "Settings" at bounding box center [1137, 24] width 56 height 22
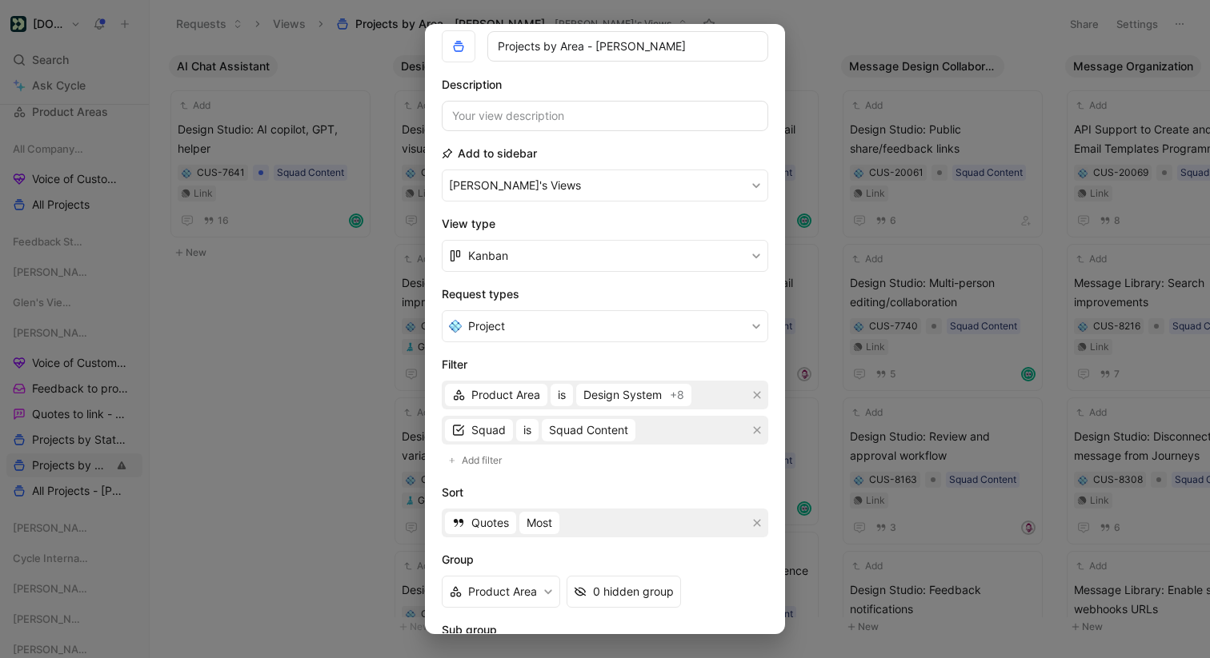
scroll to position [67, 0]
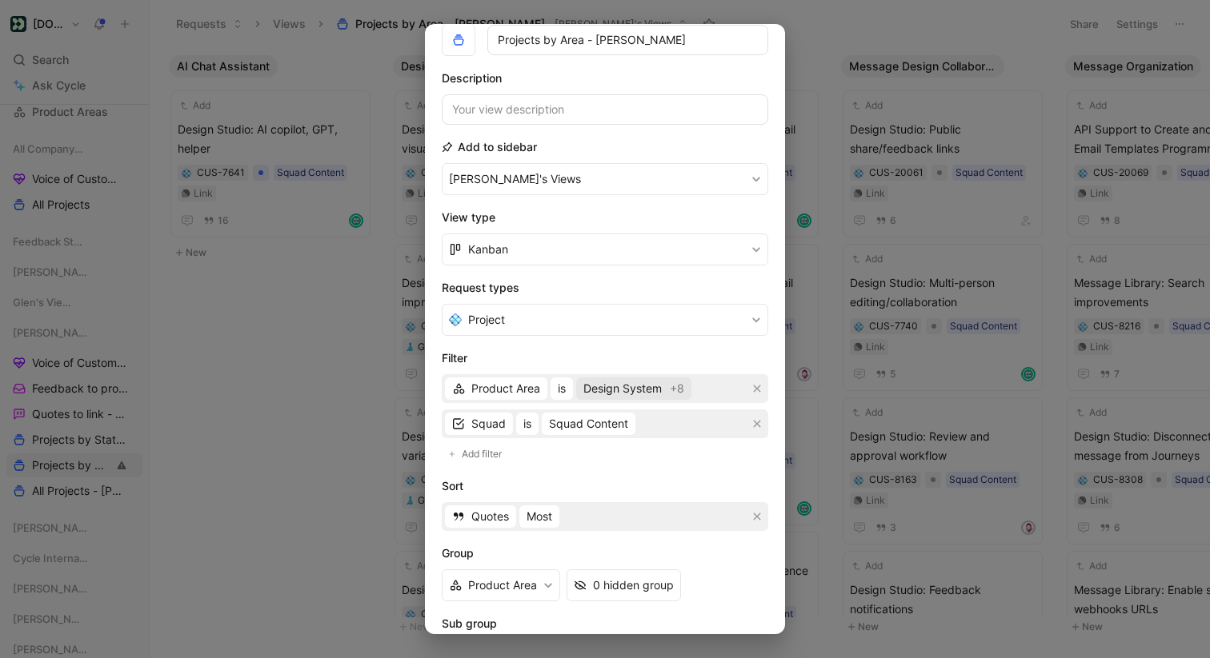
click at [620, 393] on span "Design System" at bounding box center [622, 388] width 78 height 19
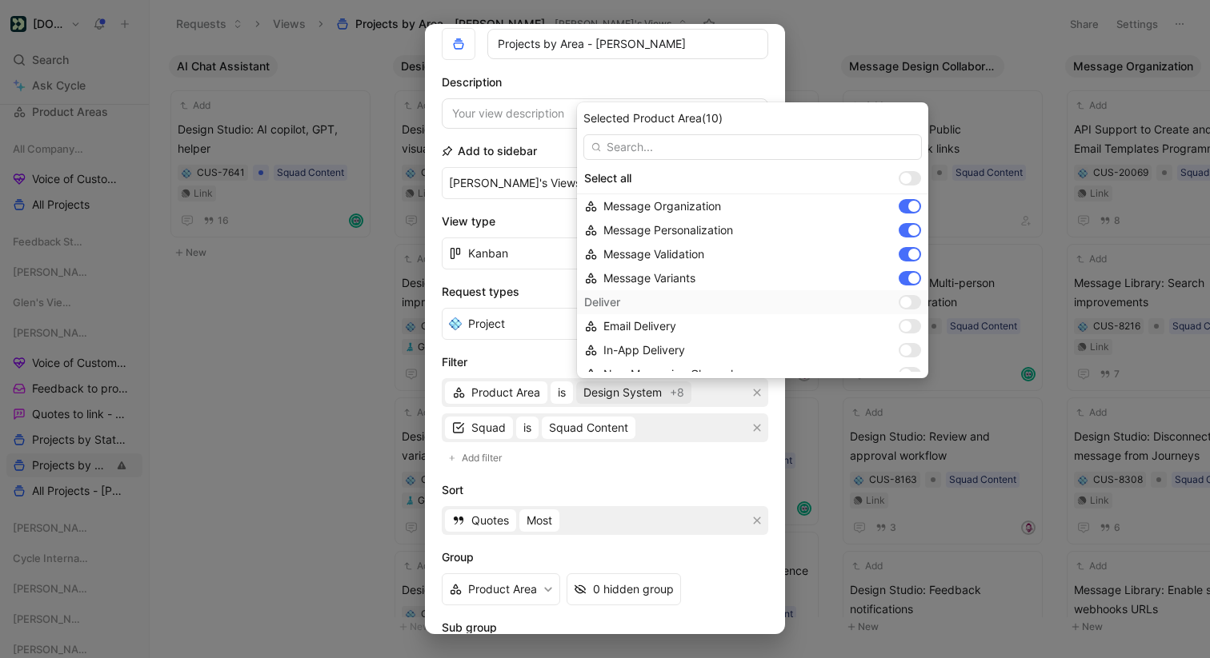
scroll to position [0, 0]
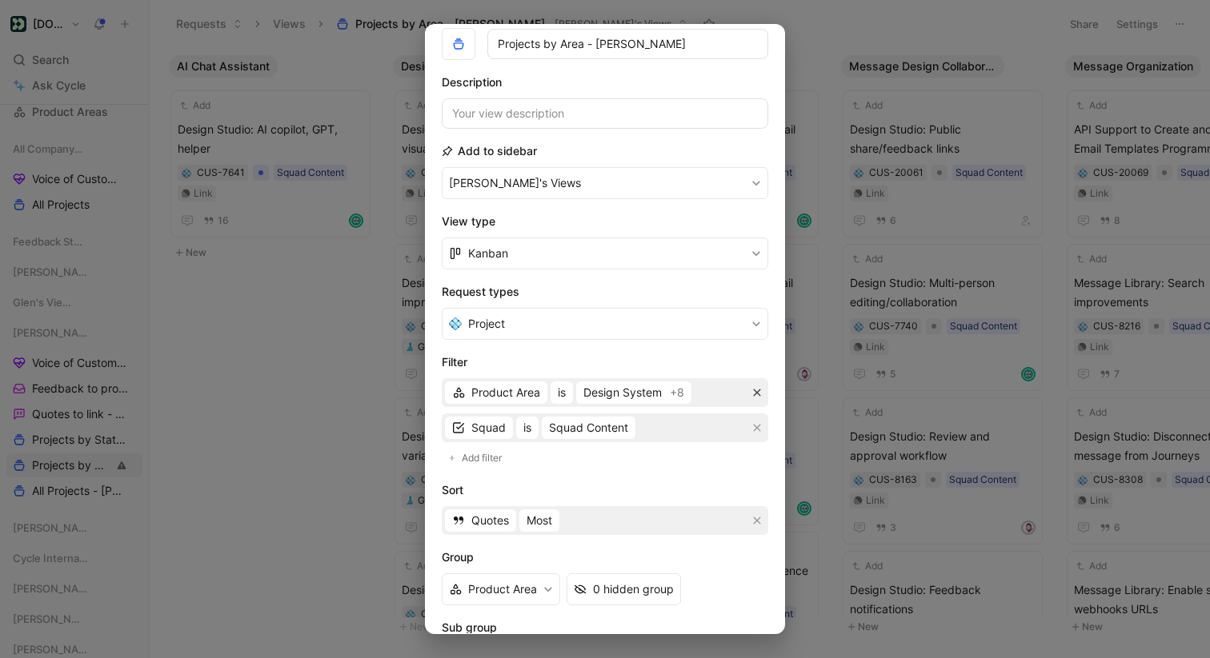
click at [759, 391] on icon "button" at bounding box center [757, 393] width 7 height 7
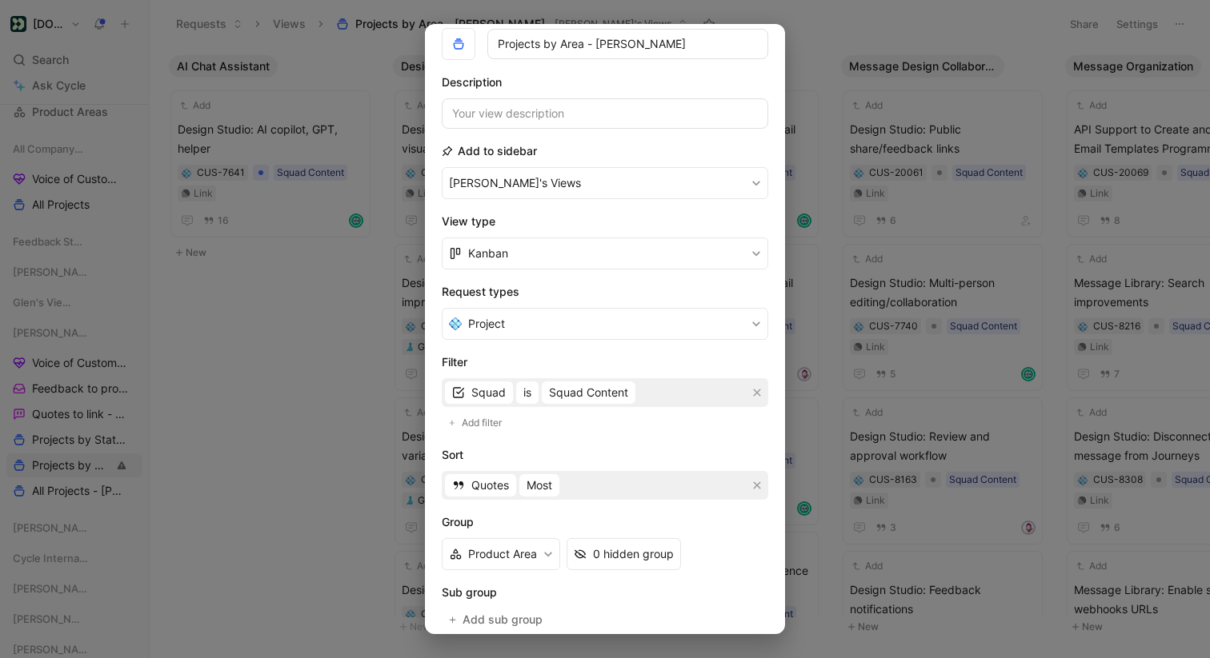
scroll to position [212, 0]
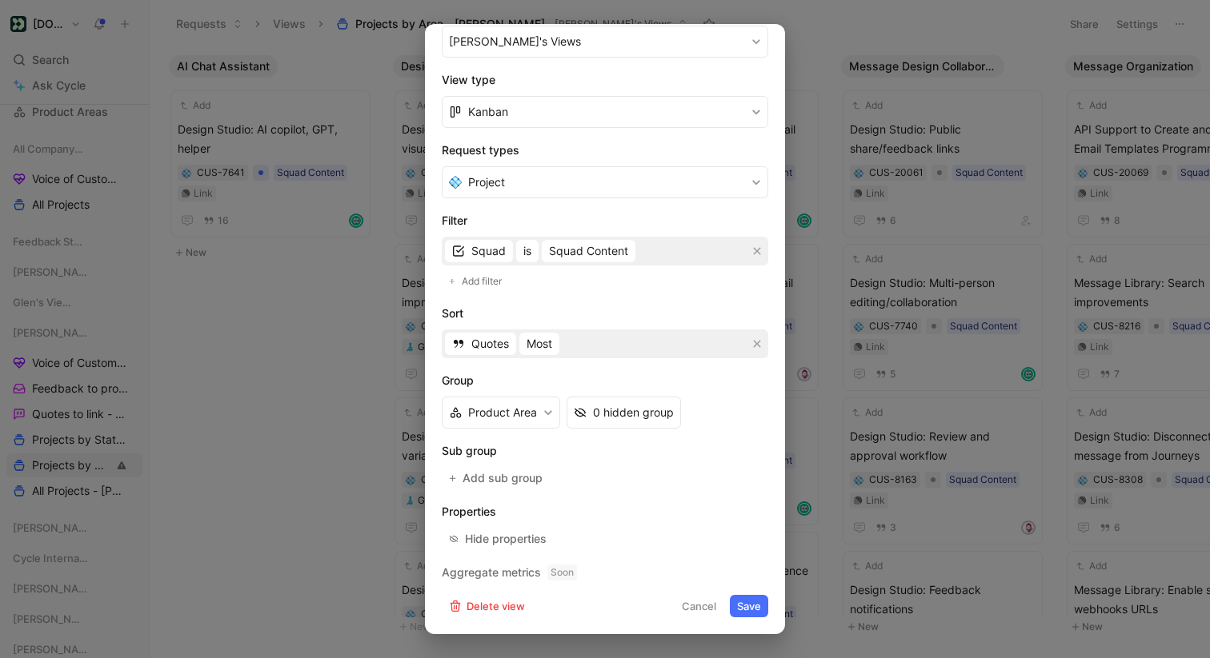
click at [694, 608] on button "Cancel" at bounding box center [698, 606] width 49 height 22
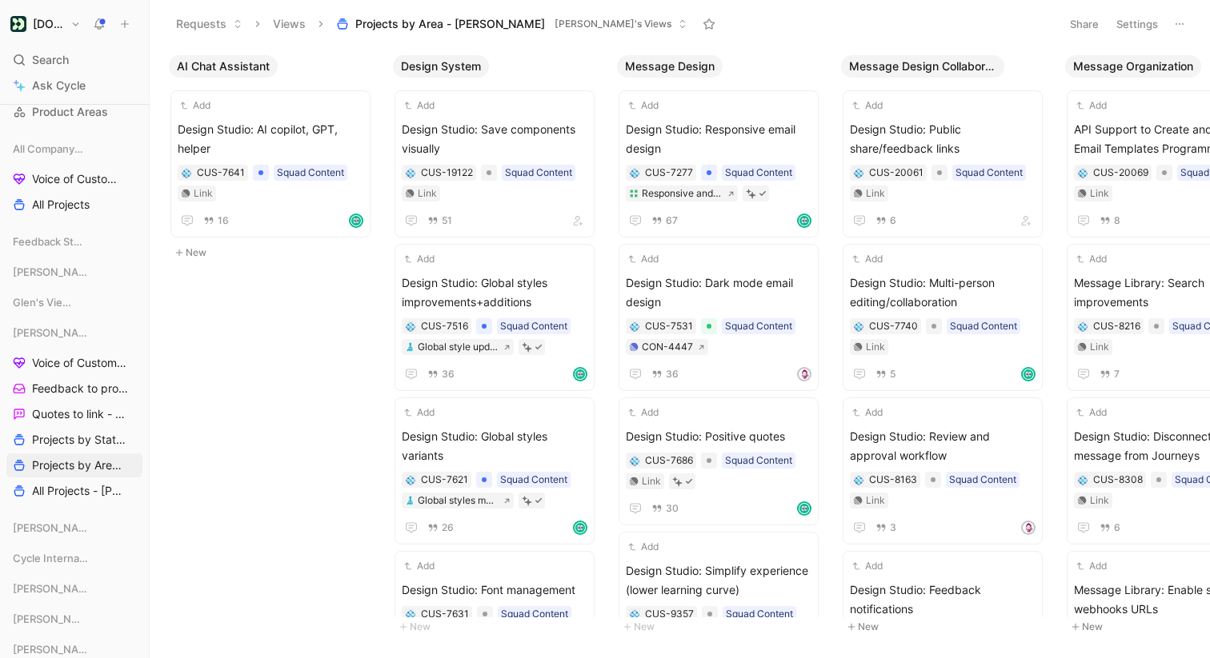
click at [1175, 20] on icon at bounding box center [1179, 24] width 13 height 13
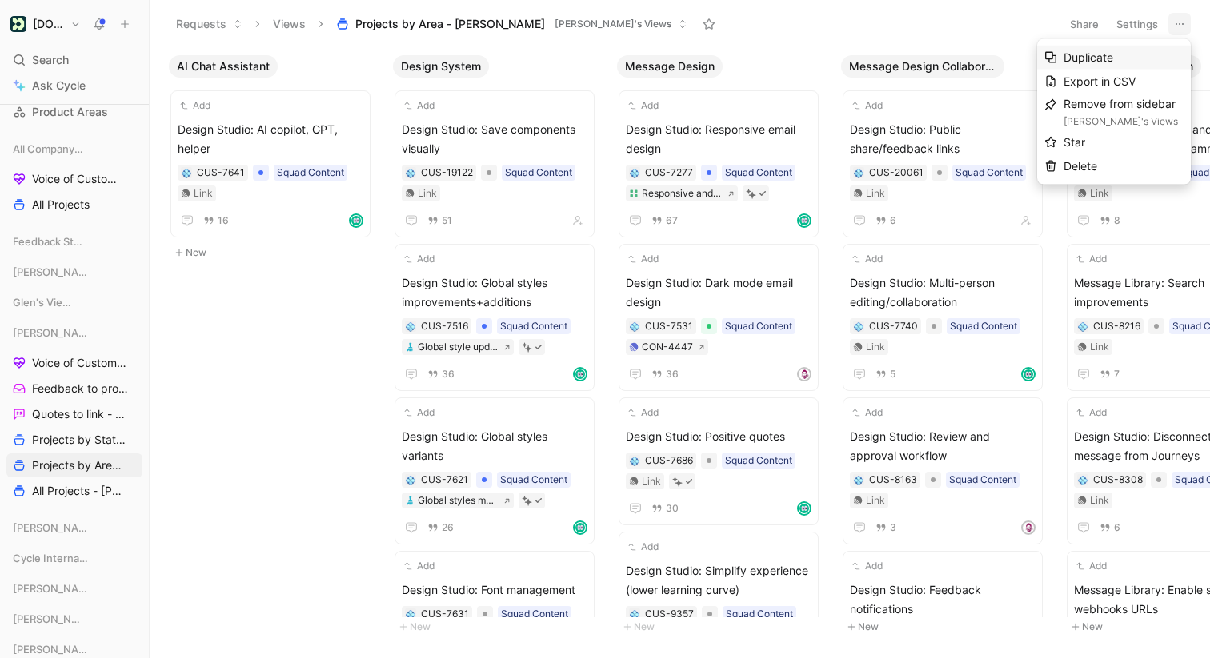
click at [1113, 57] on div "Duplicate" at bounding box center [1123, 57] width 120 height 19
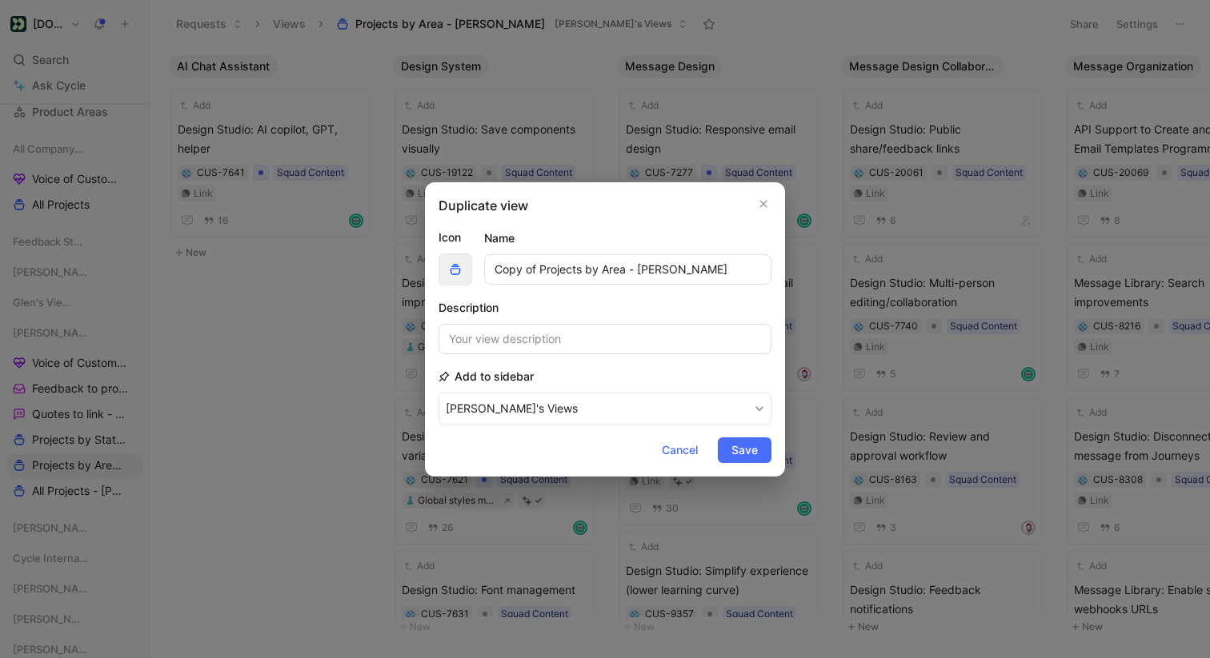
drag, startPoint x: 538, startPoint y: 267, endPoint x: 460, endPoint y: 265, distance: 77.6
click at [460, 265] on div "Icon Name Copy of Projects by Area - [PERSON_NAME]" at bounding box center [604, 257] width 333 height 58
click at [576, 271] on input "Projects by Area - [PERSON_NAME]" at bounding box center [627, 269] width 287 height 30
type input "Projects by Squad - [PERSON_NAME]"
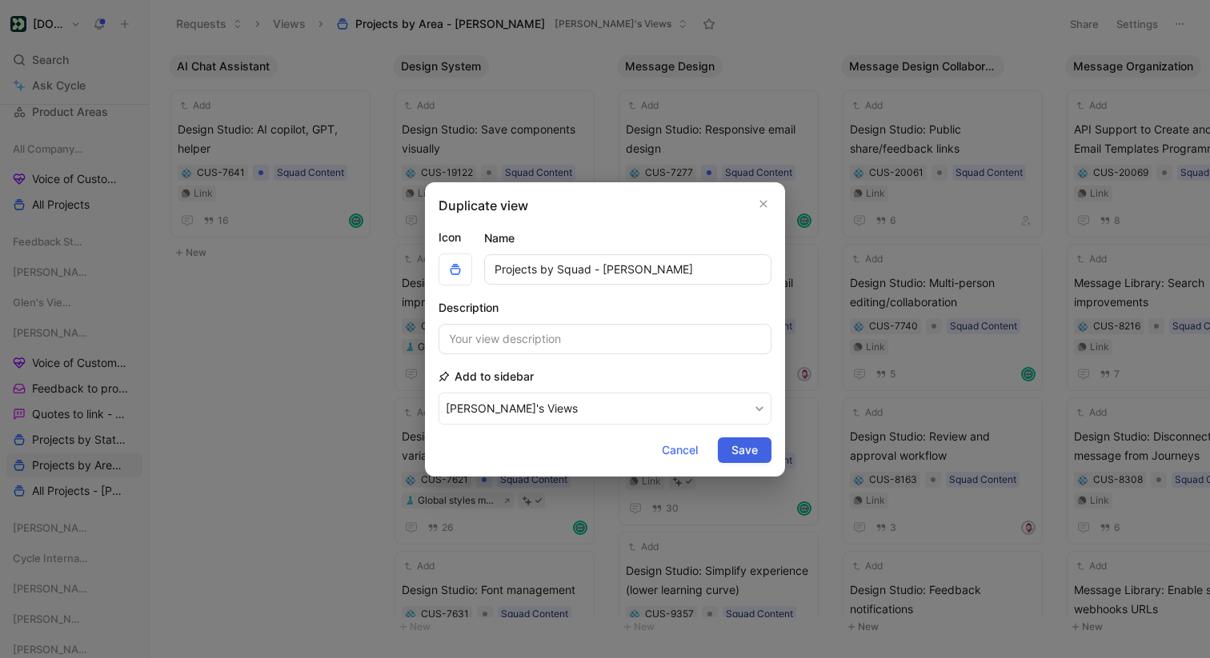
click at [757, 450] on span "Save" at bounding box center [744, 450] width 26 height 19
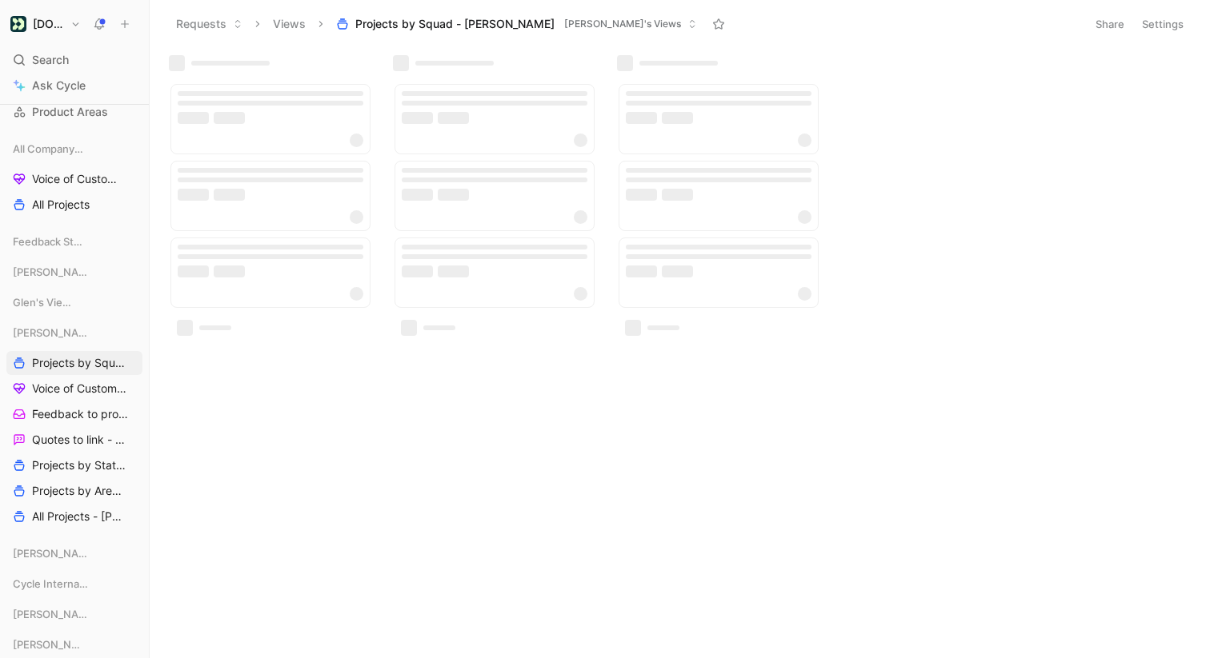
click at [1167, 23] on button "Settings" at bounding box center [1163, 24] width 56 height 22
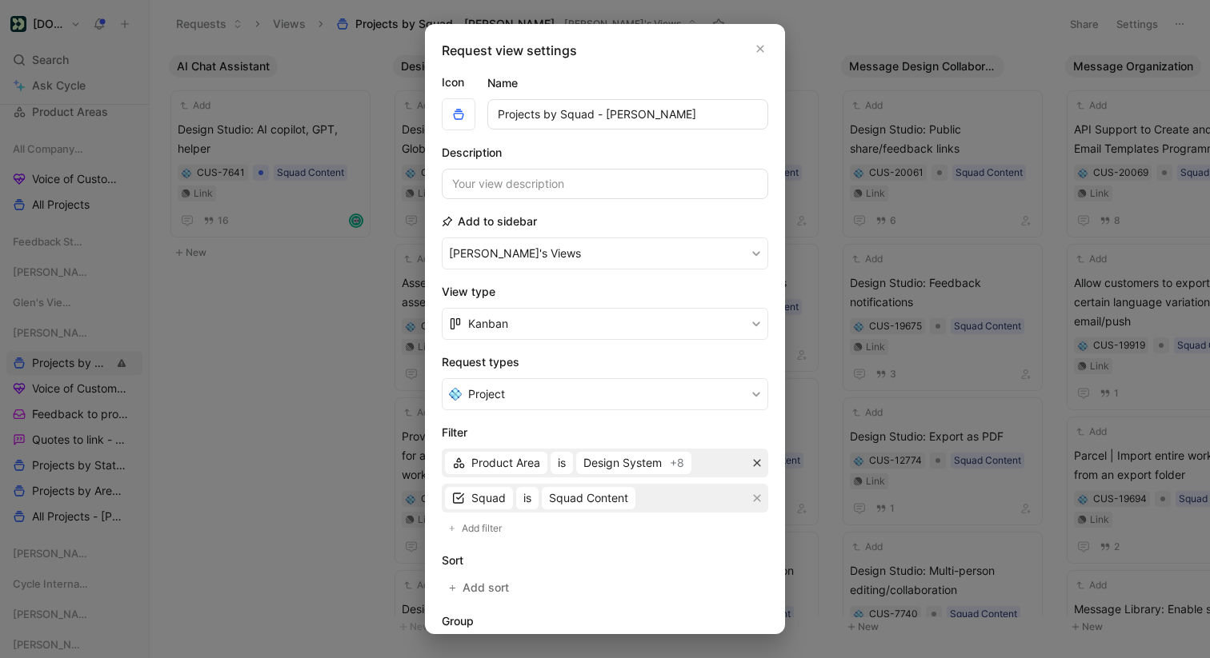
click at [757, 459] on icon "button" at bounding box center [757, 463] width 10 height 10
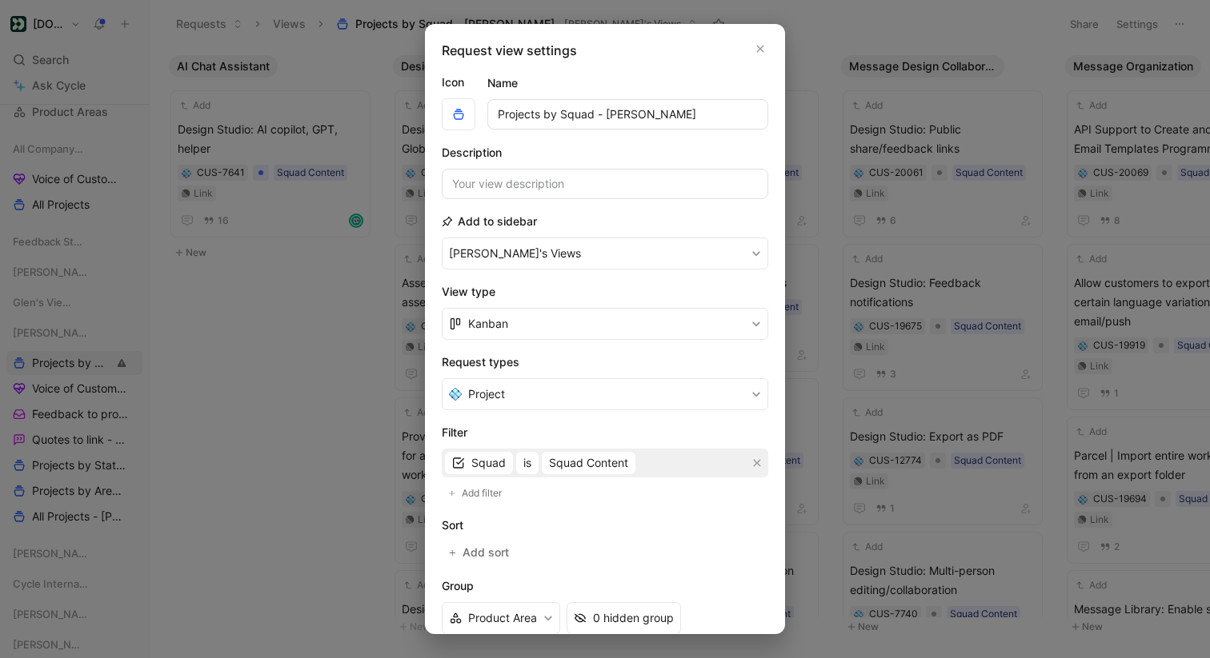
scroll to position [206, 0]
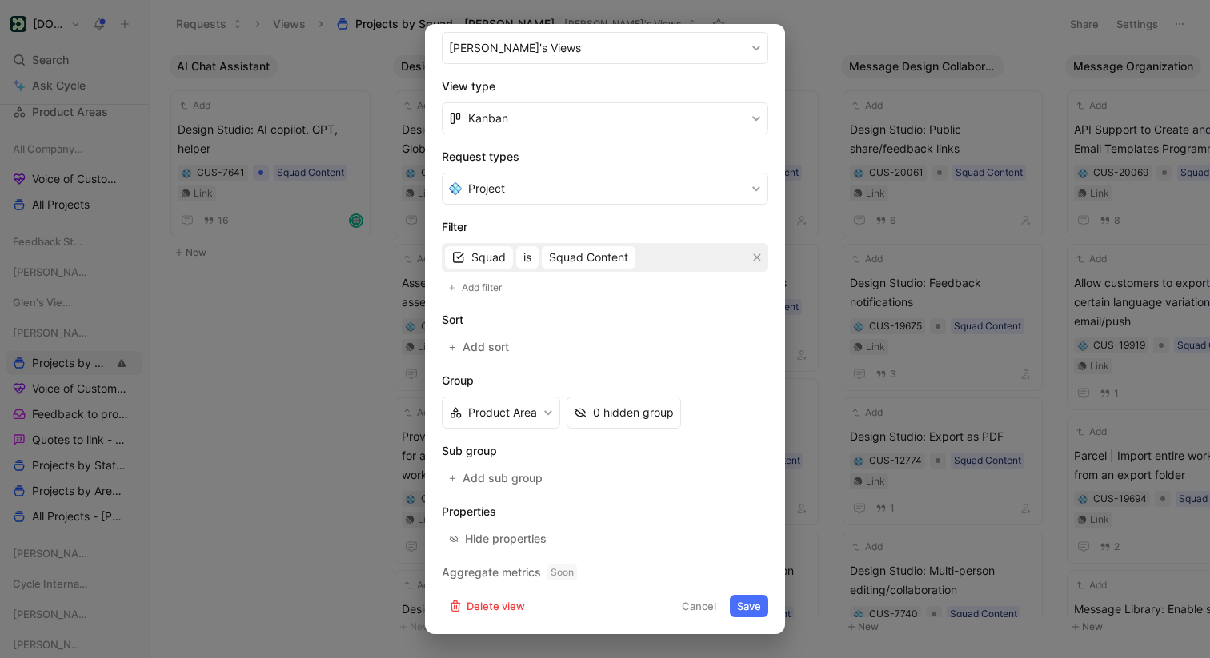
click at [751, 607] on button "Save" at bounding box center [749, 606] width 38 height 22
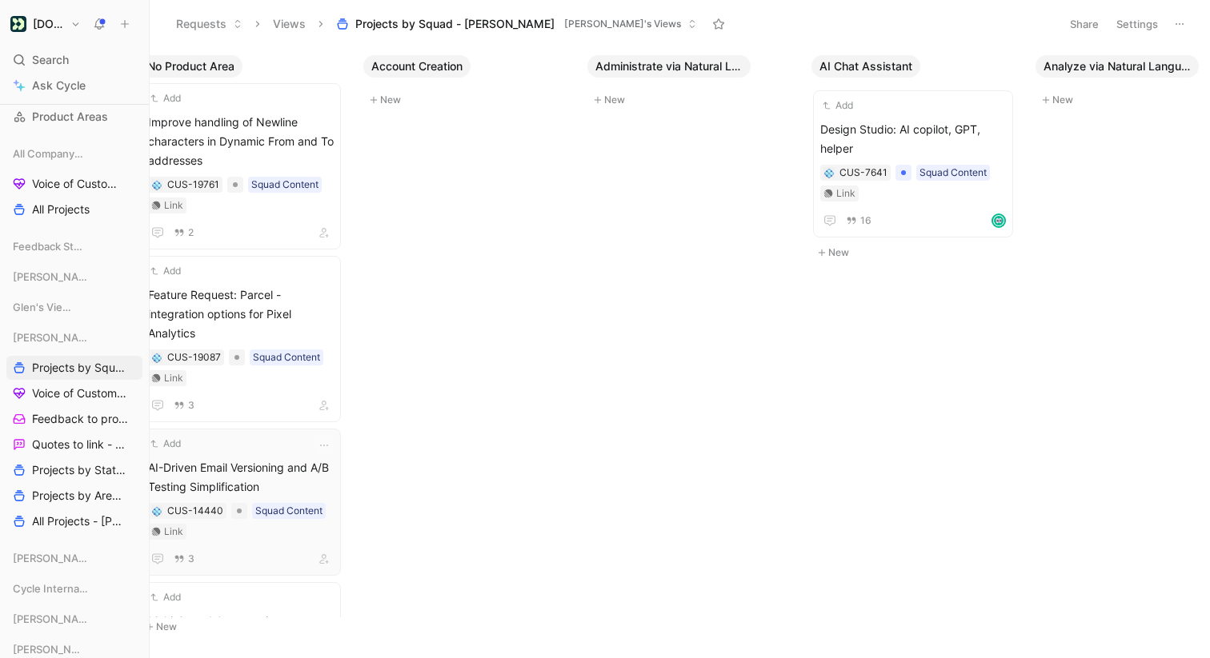
scroll to position [0, 0]
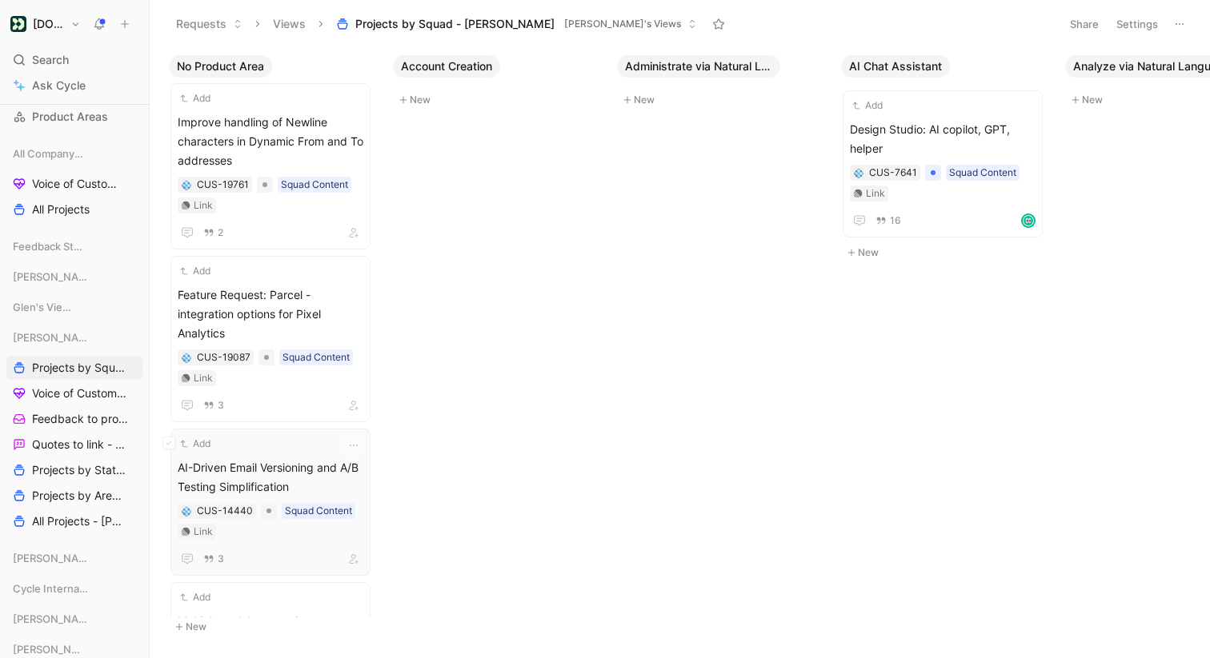
click at [306, 449] on div "Add" at bounding box center [260, 444] width 165 height 16
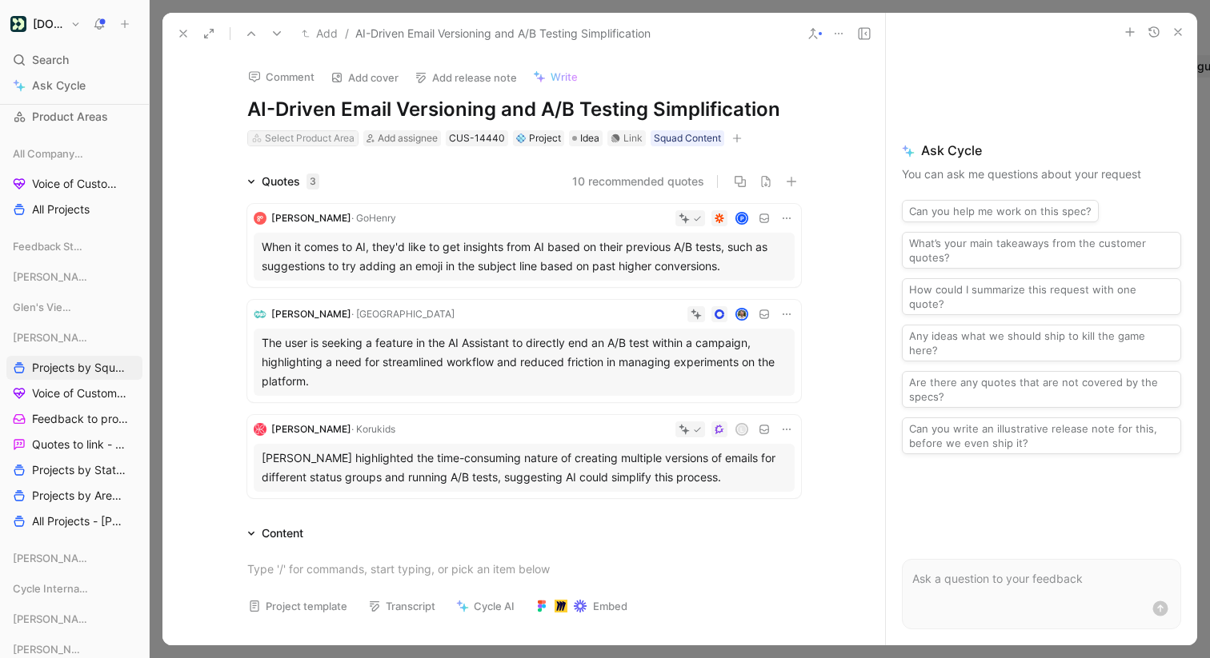
click at [341, 138] on div "Select Product Area" at bounding box center [310, 138] width 90 height 16
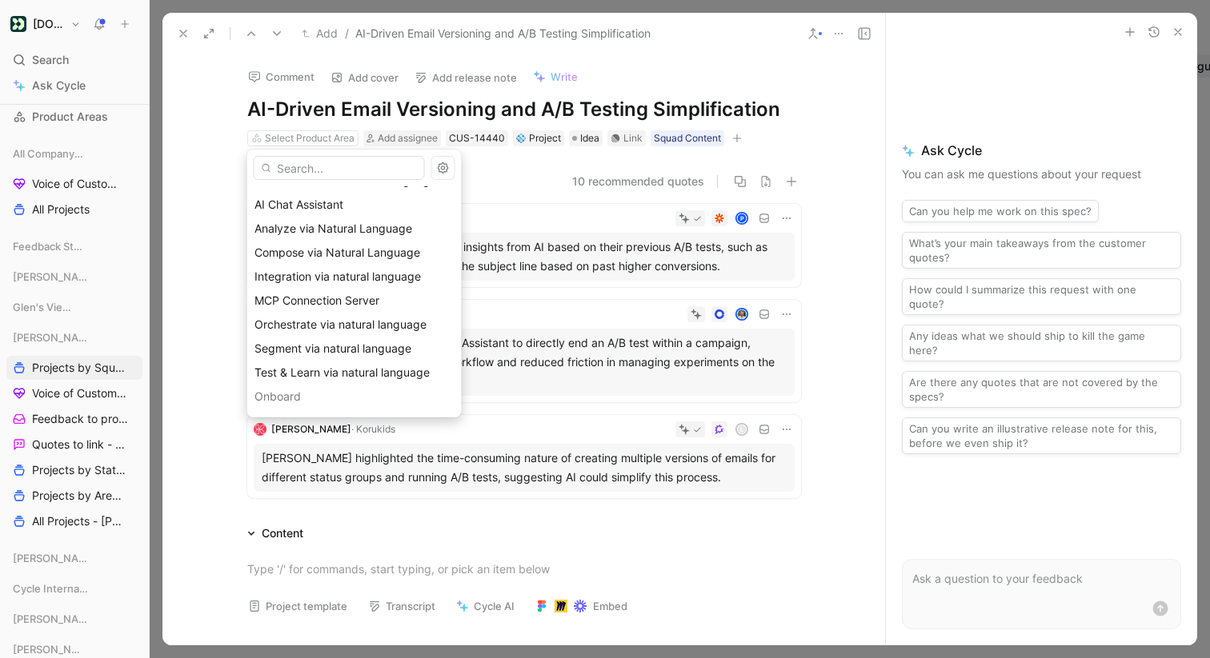
scroll to position [1083, 0]
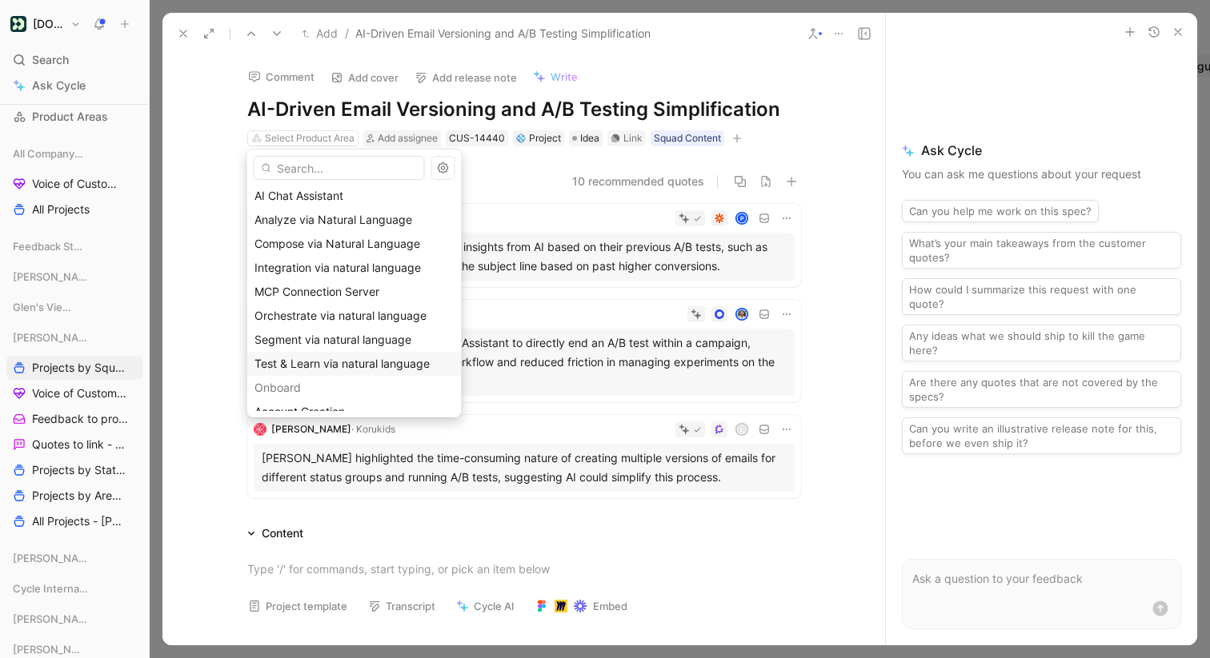
click at [342, 363] on span "Test & Learn via natural language" at bounding box center [341, 364] width 175 height 14
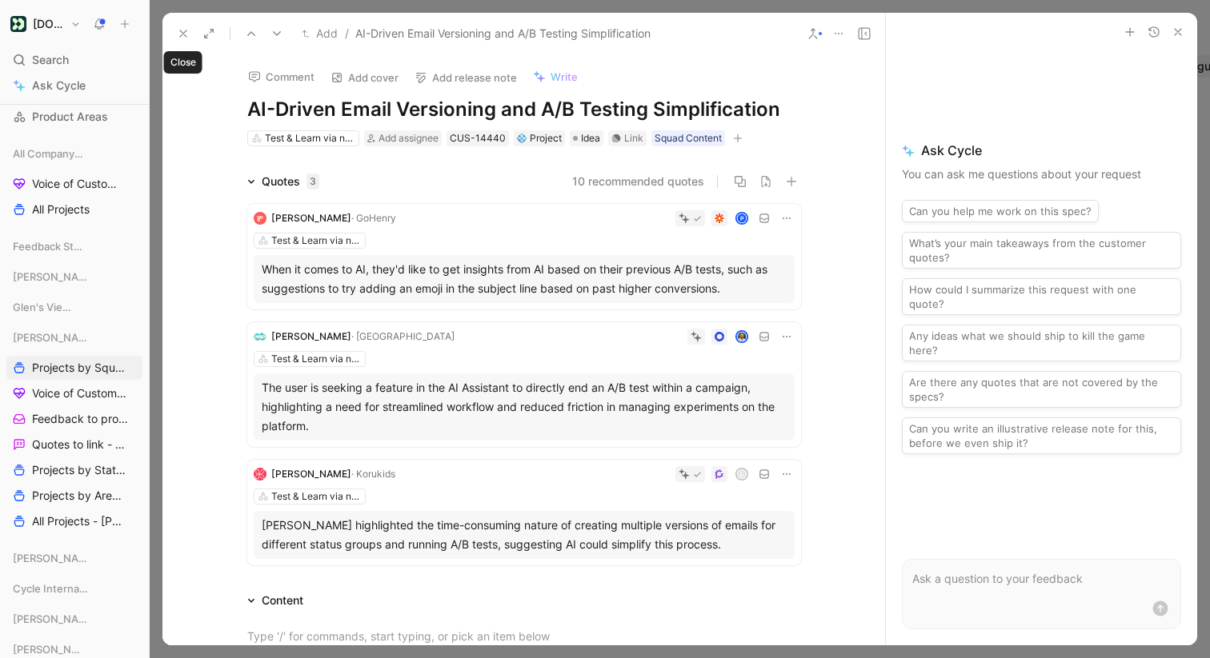
click at [181, 33] on icon at bounding box center [183, 33] width 13 height 13
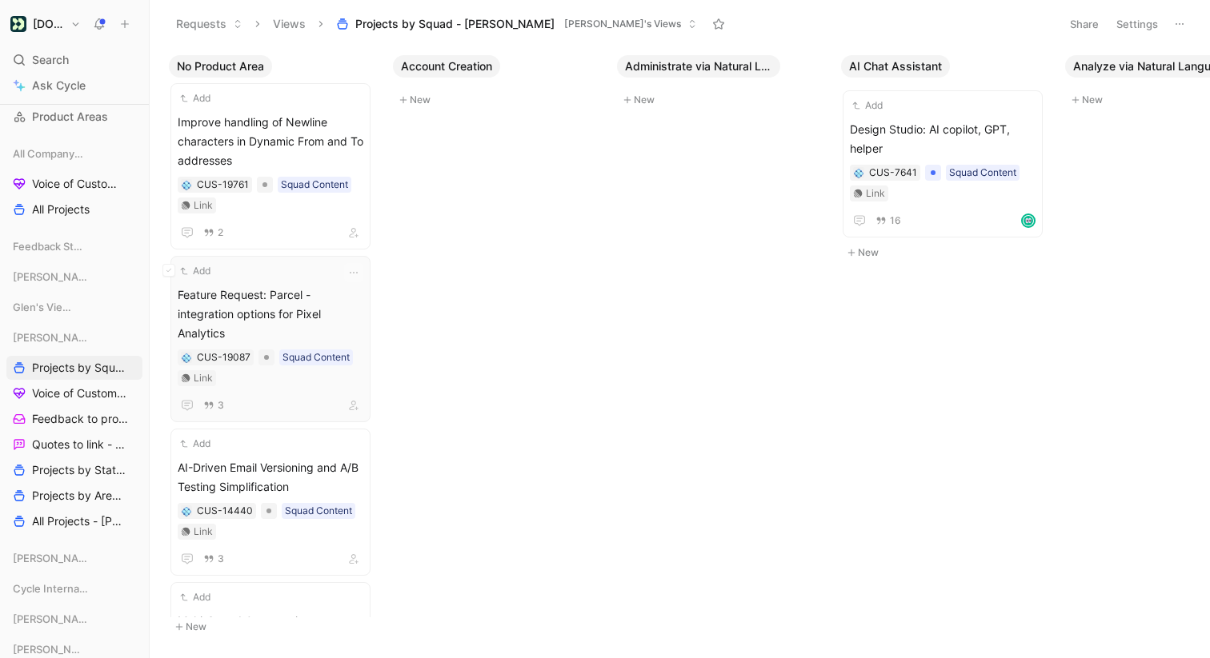
click at [329, 302] on span "Feature Request: Parcel - integration options for Pixel Analytics" at bounding box center [271, 315] width 186 height 58
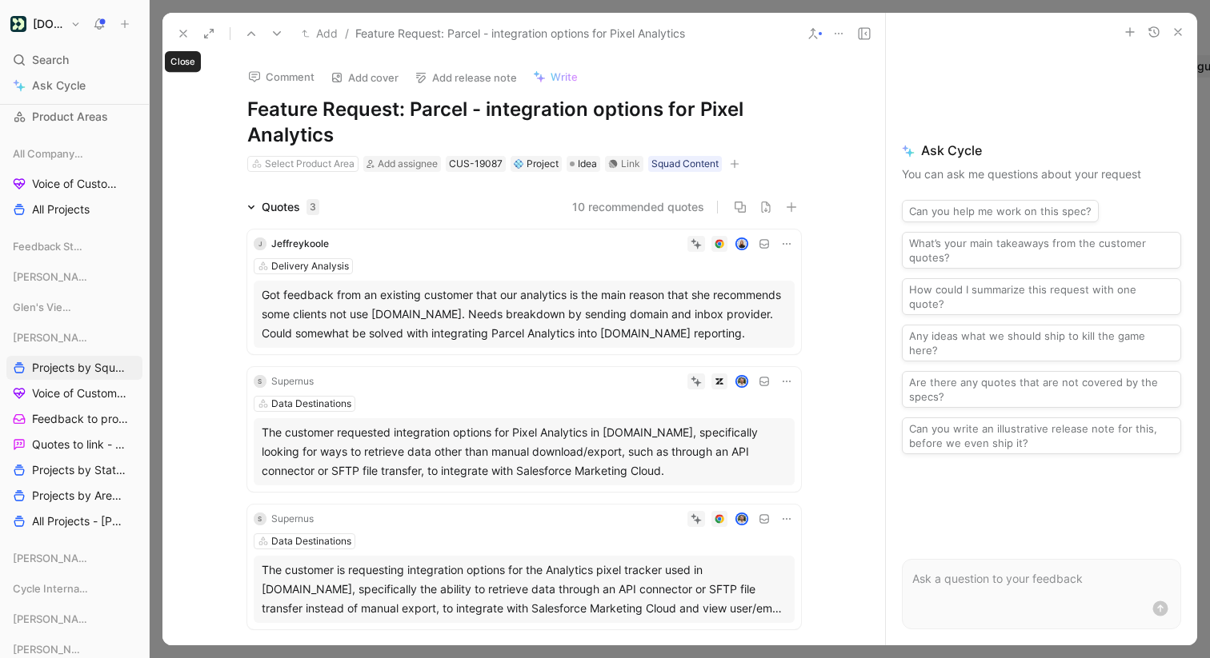
click at [190, 33] on button at bounding box center [183, 33] width 22 height 22
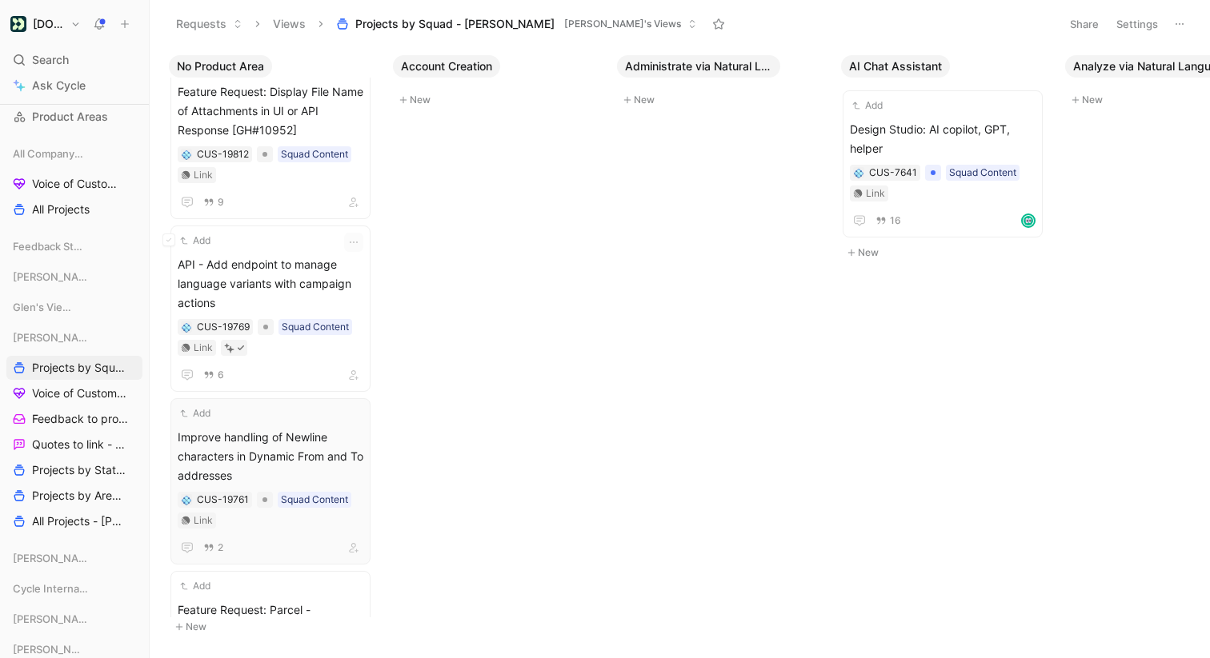
scroll to position [1405, 0]
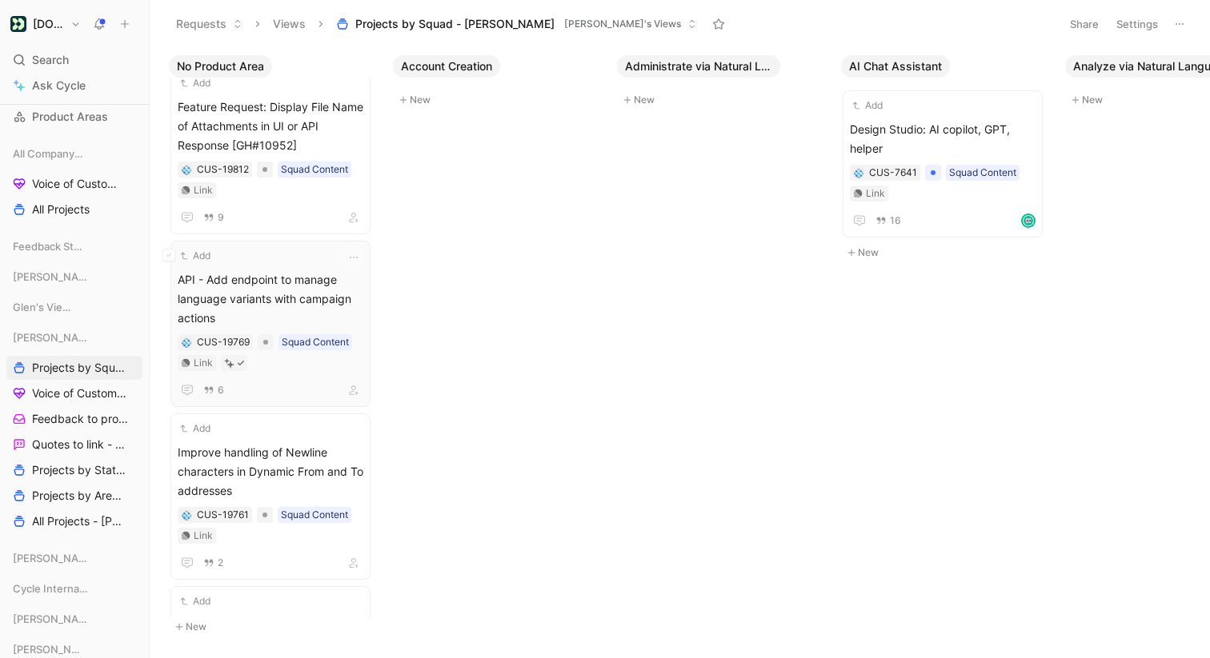
click at [306, 270] on span "API - Add endpoint to manage language variants with campaign actions" at bounding box center [271, 299] width 186 height 58
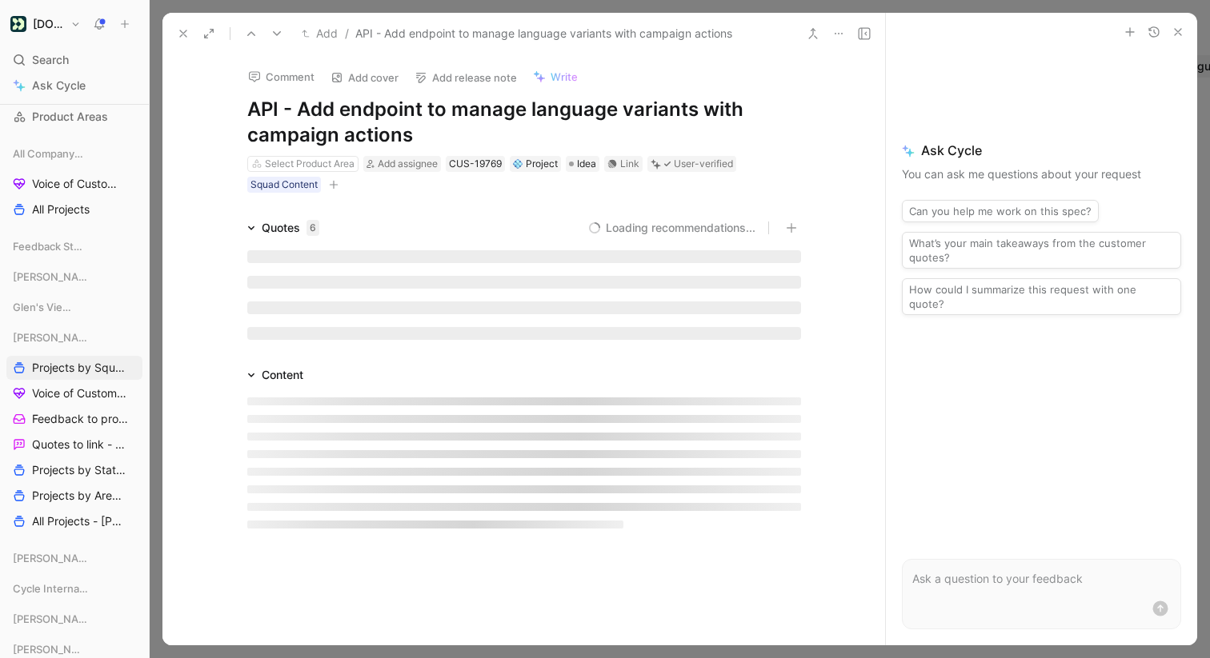
scroll to position [1, 0]
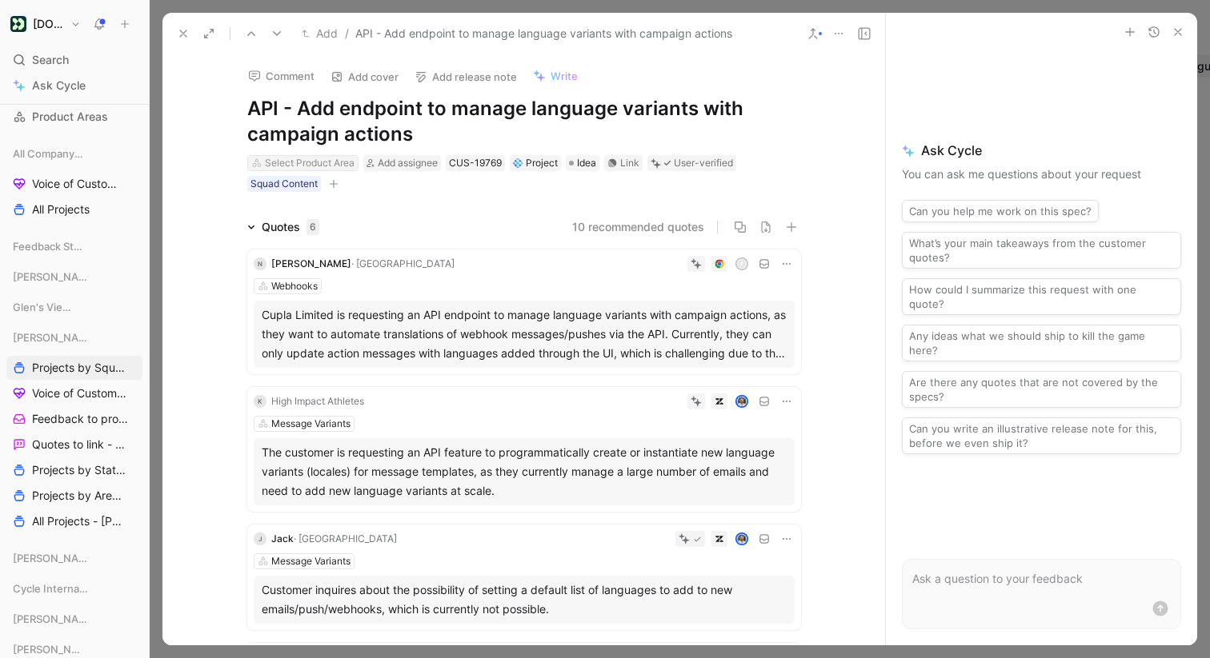
click at [317, 161] on div "Select Product Area" at bounding box center [310, 163] width 90 height 16
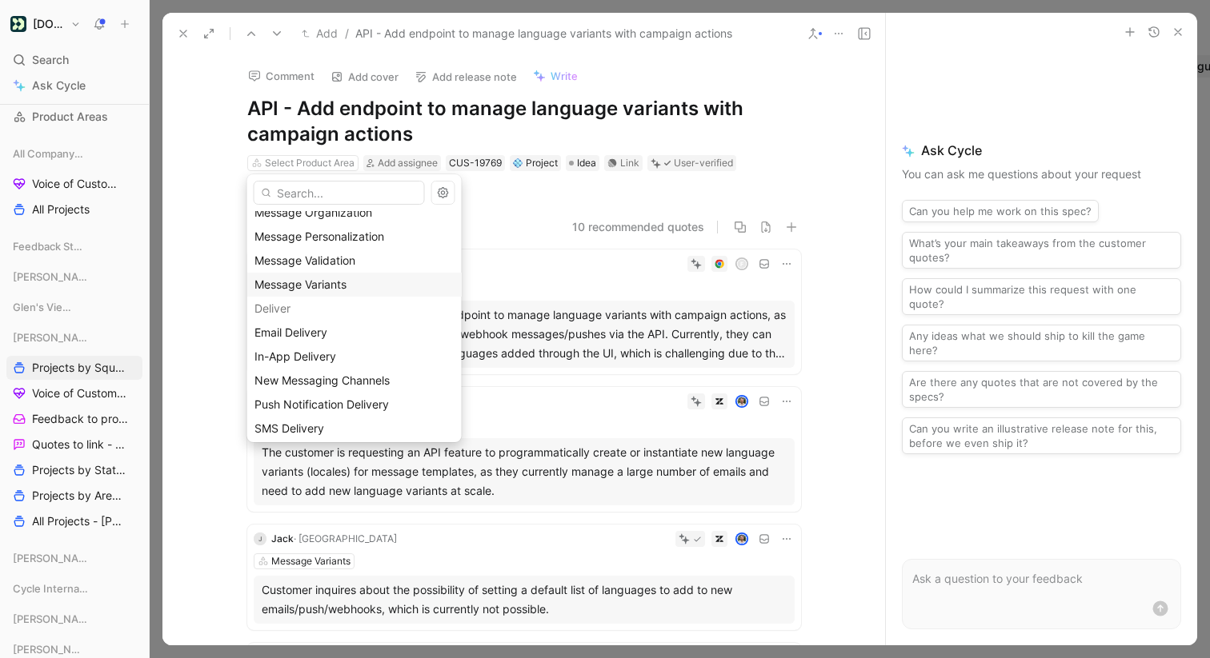
scroll to position [474, 0]
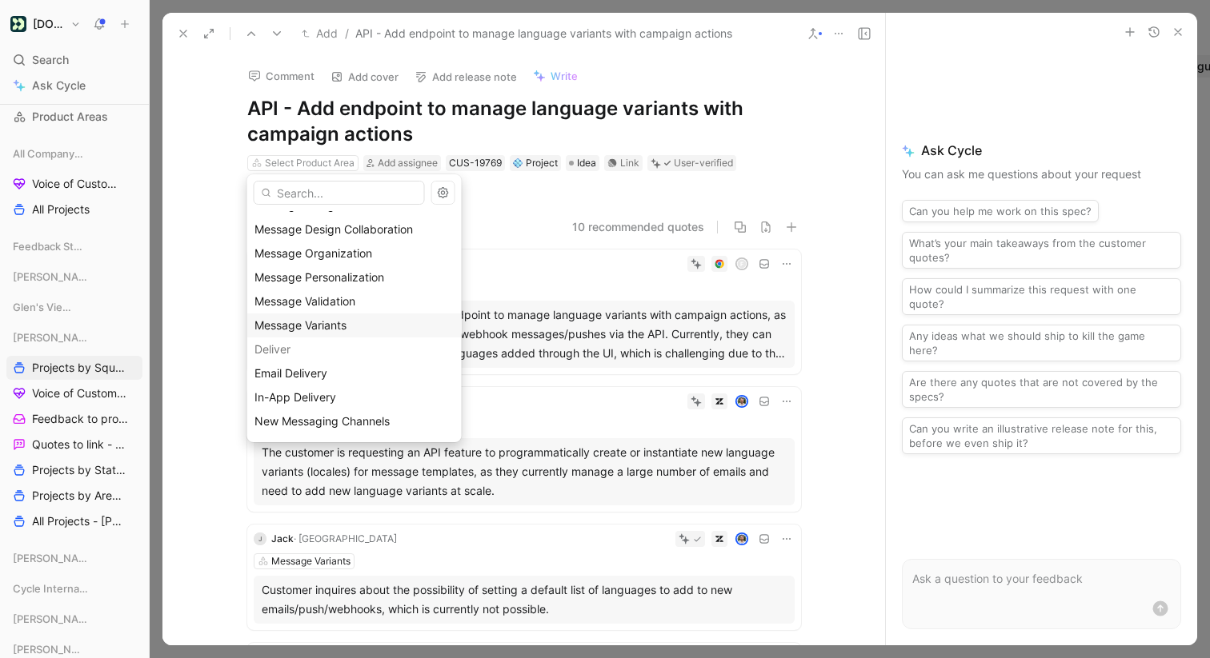
click at [368, 322] on div "Message Variants" at bounding box center [354, 325] width 200 height 19
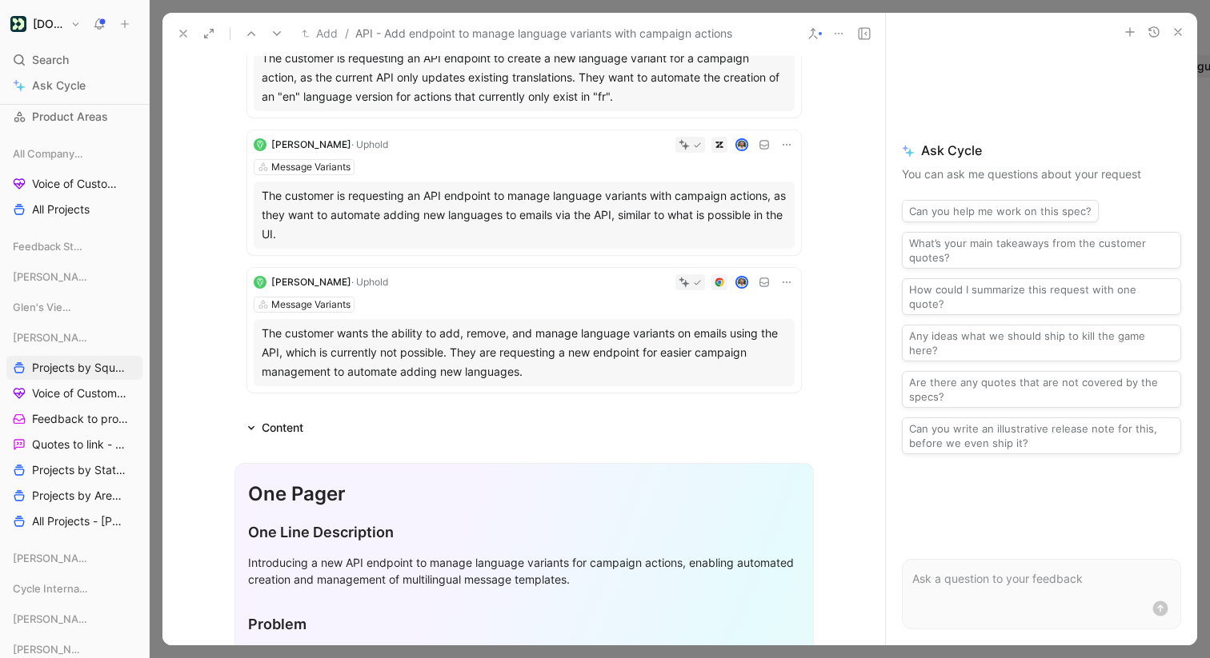
scroll to position [602, 0]
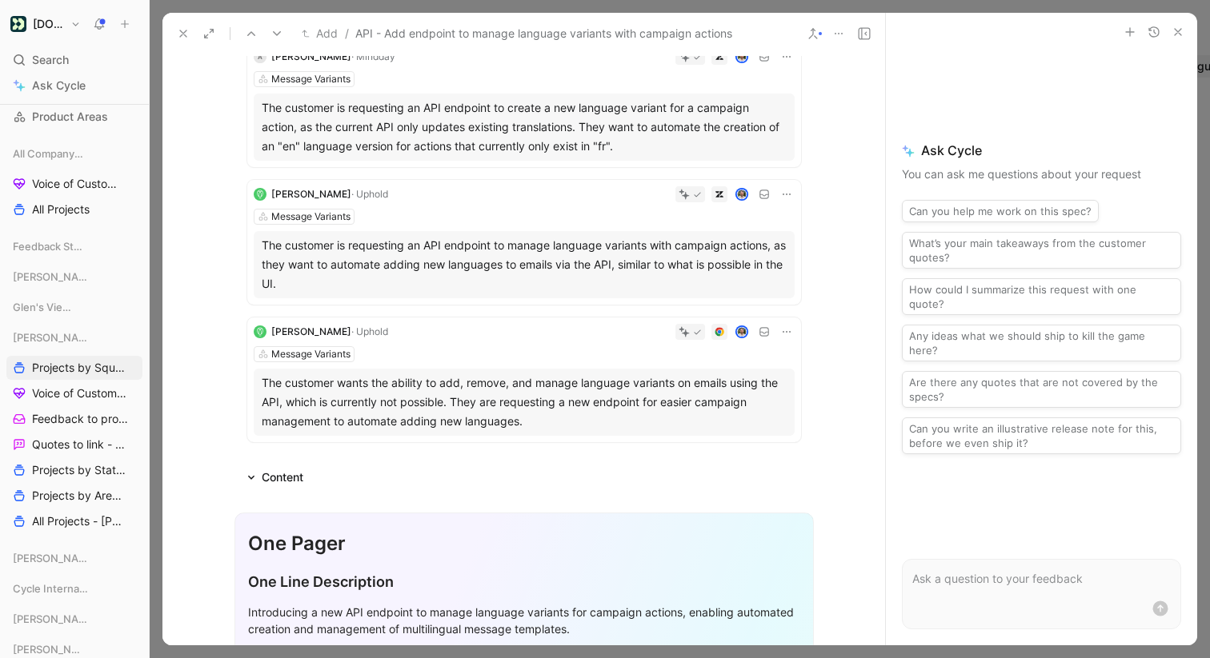
click at [814, 36] on icon at bounding box center [813, 33] width 13 height 13
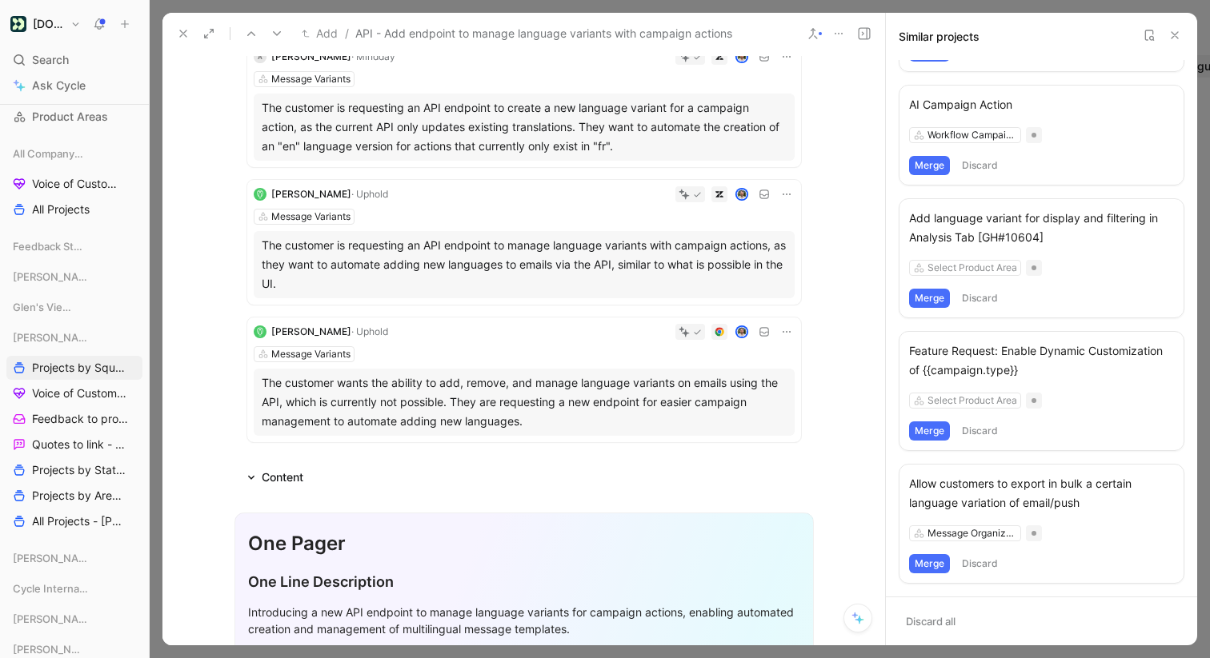
scroll to position [0, 0]
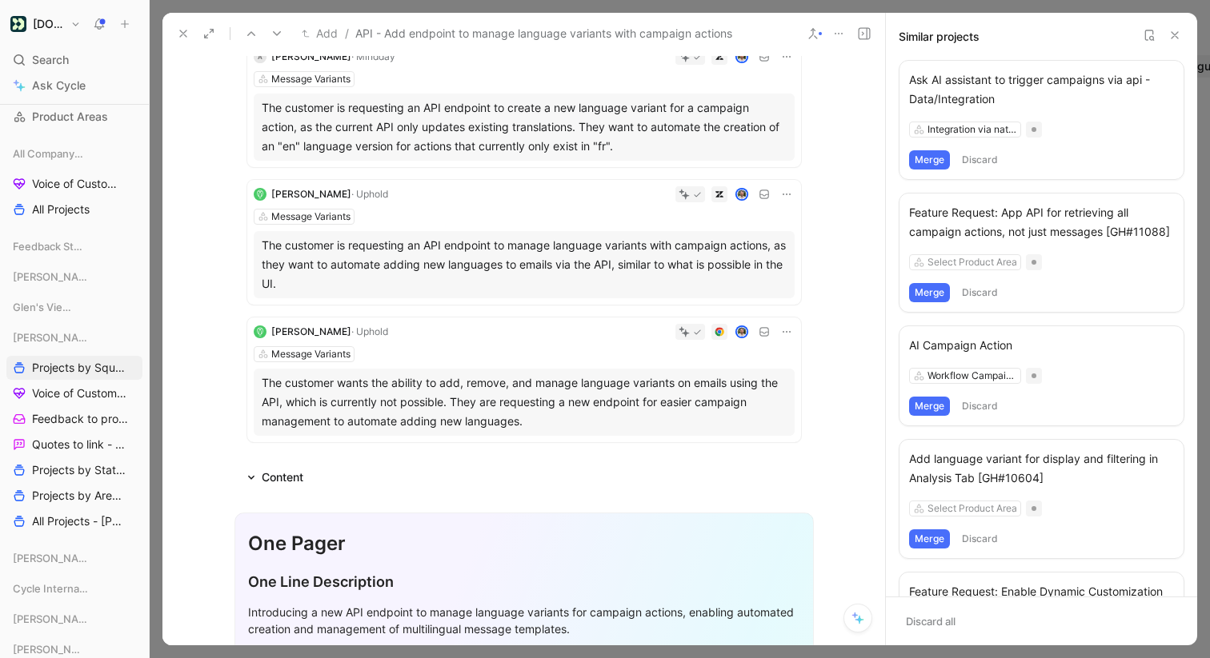
click at [1179, 30] on icon at bounding box center [1174, 35] width 13 height 13
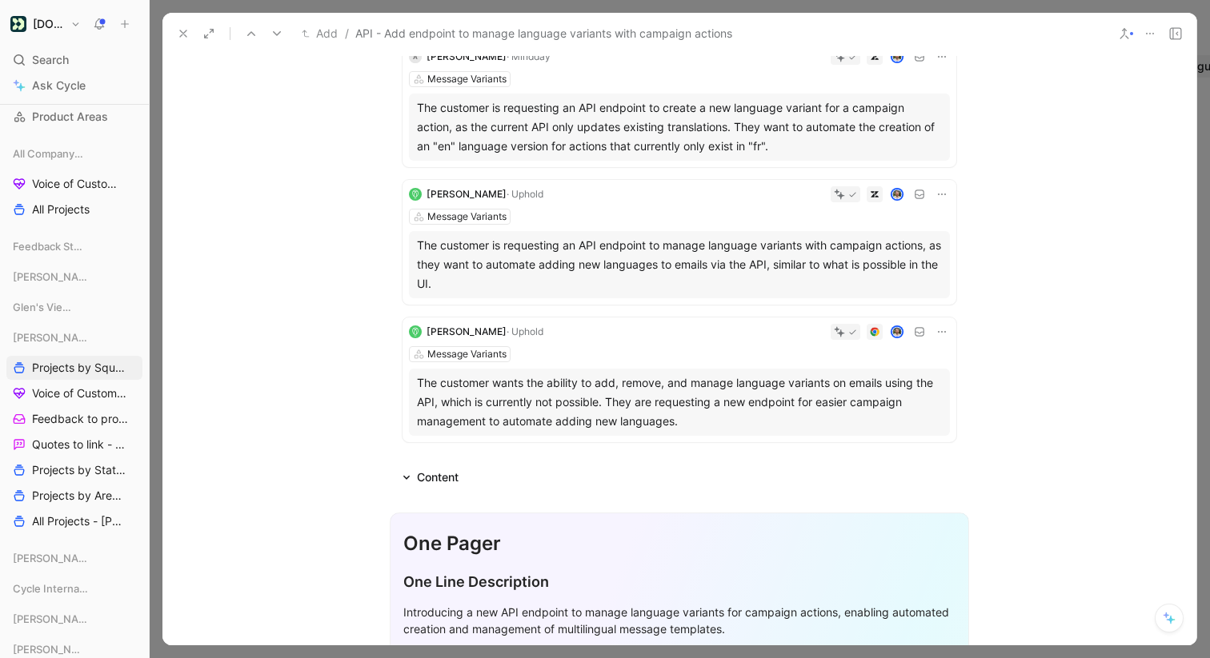
click at [180, 30] on use at bounding box center [183, 33] width 6 height 6
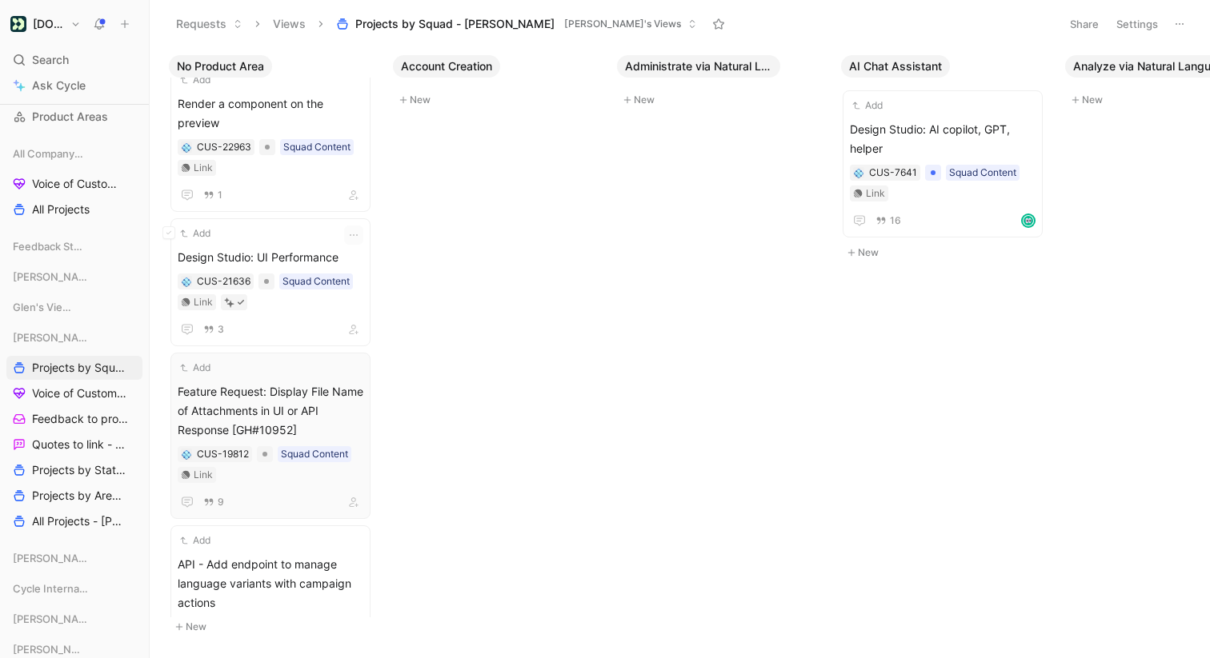
scroll to position [1119, 0]
click at [253, 227] on div "Add Design Studio: UI Performance CUS-21636 Squad Content Link 3" at bounding box center [271, 283] width 186 height 114
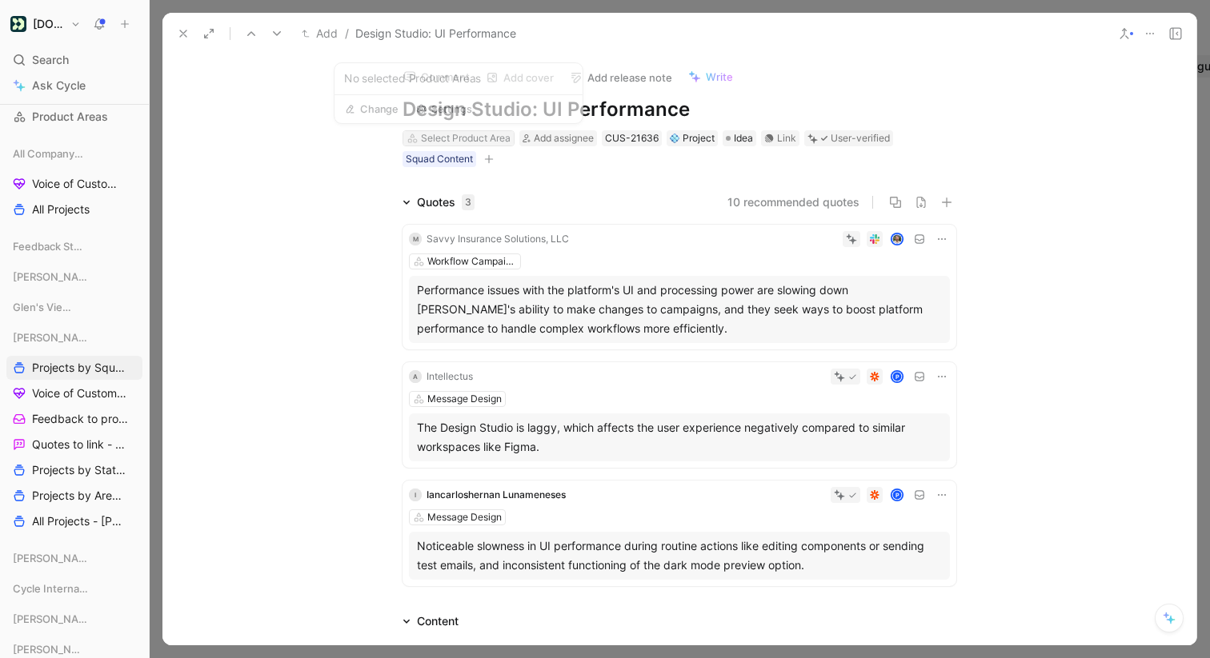
click at [464, 134] on div "Select Product Area" at bounding box center [466, 138] width 90 height 16
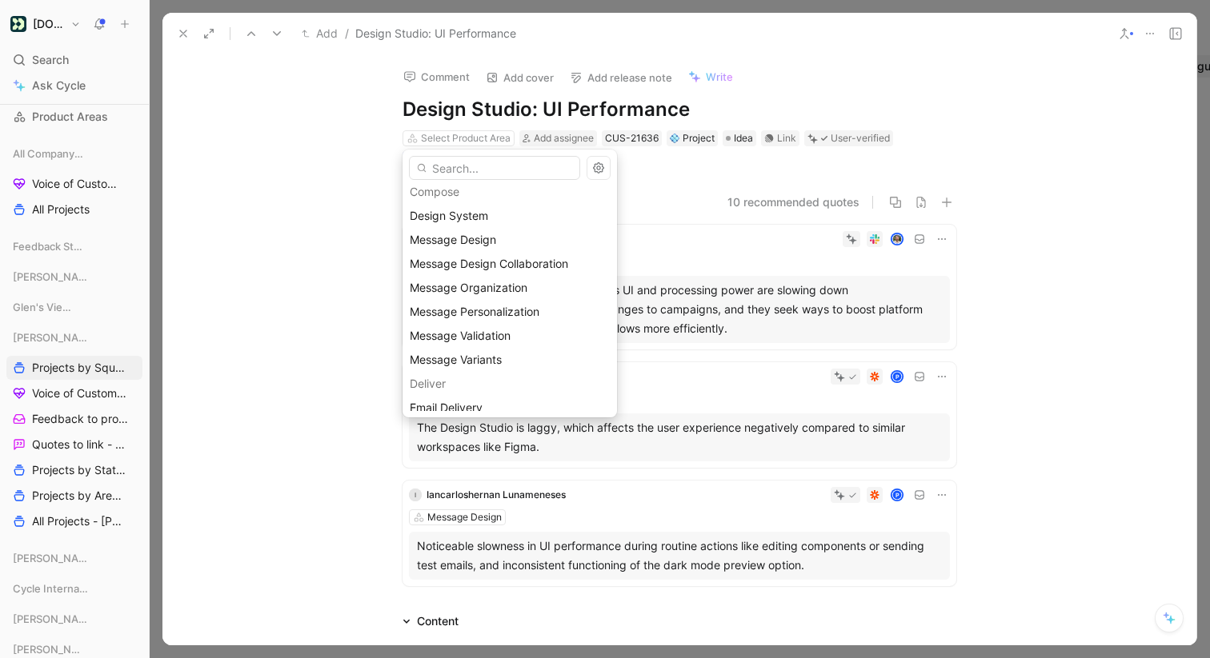
scroll to position [418, 0]
click at [525, 233] on div "Message Design" at bounding box center [510, 236] width 200 height 19
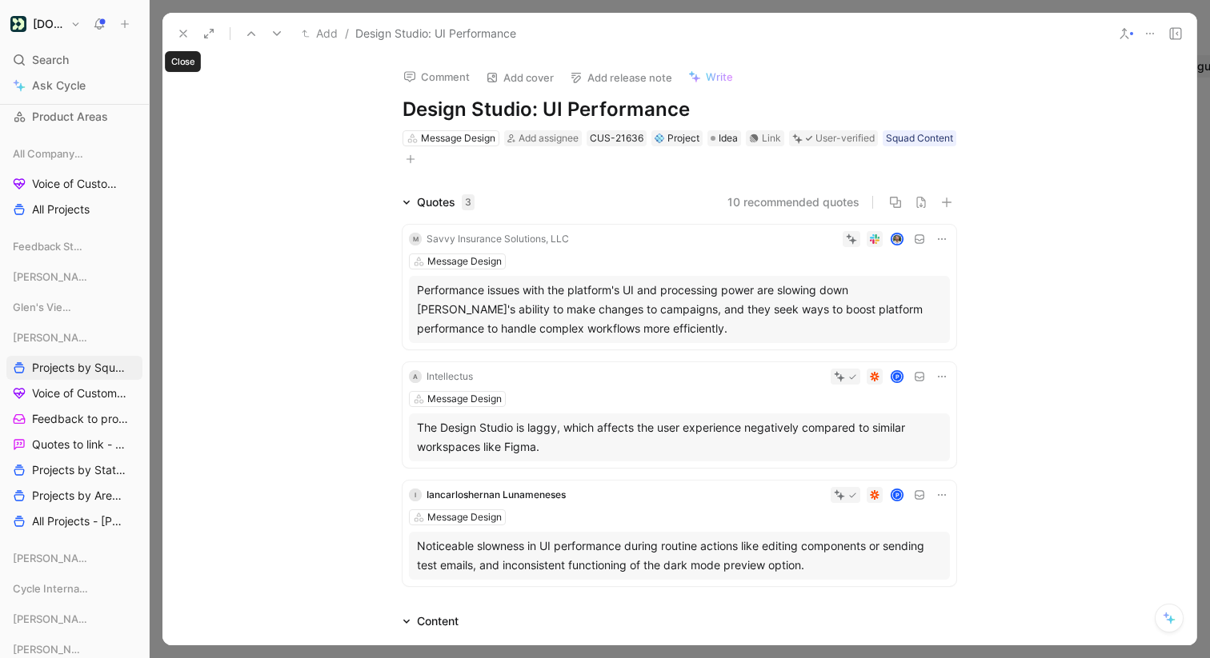
click at [181, 37] on icon at bounding box center [183, 33] width 13 height 13
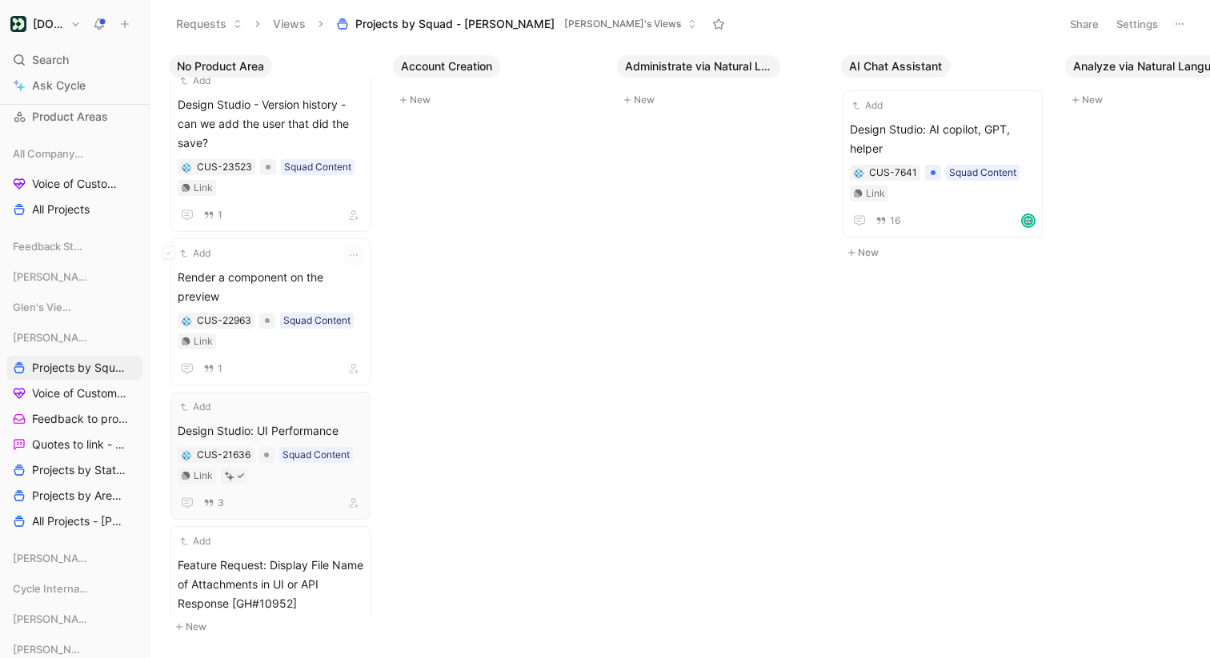
scroll to position [944, 0]
click at [302, 268] on div "Add Render a component on the preview CUS-22963 Squad Content Link 1" at bounding box center [271, 314] width 186 height 133
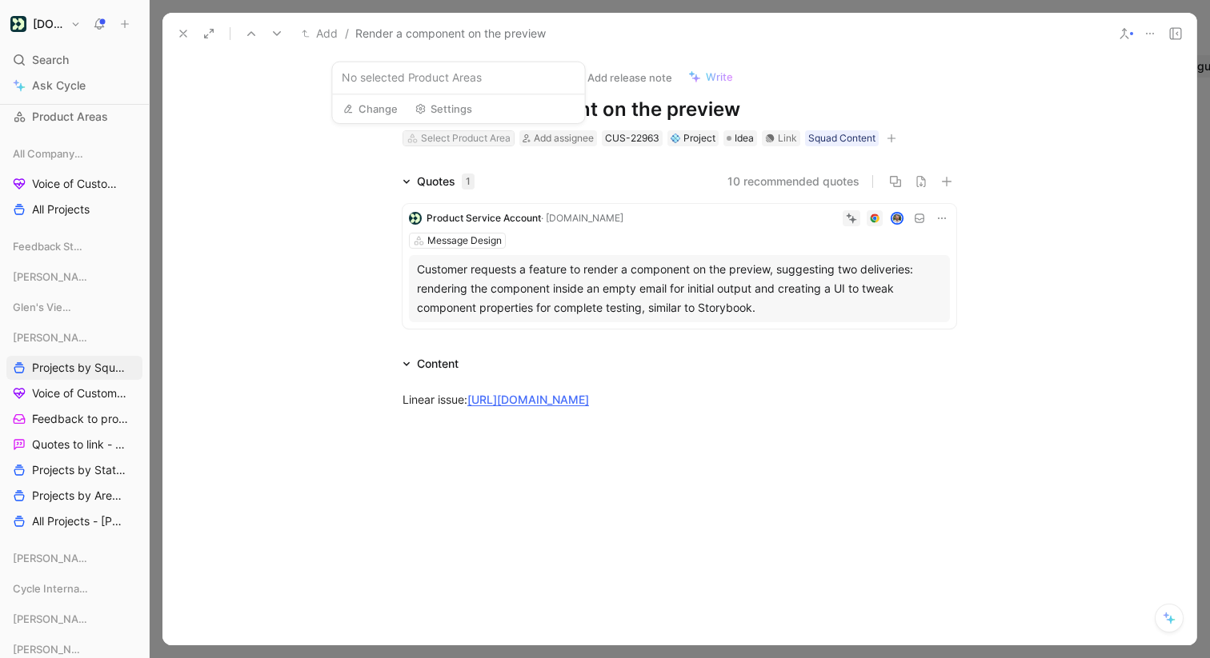
click at [463, 142] on div "Select Product Area" at bounding box center [466, 138] width 90 height 16
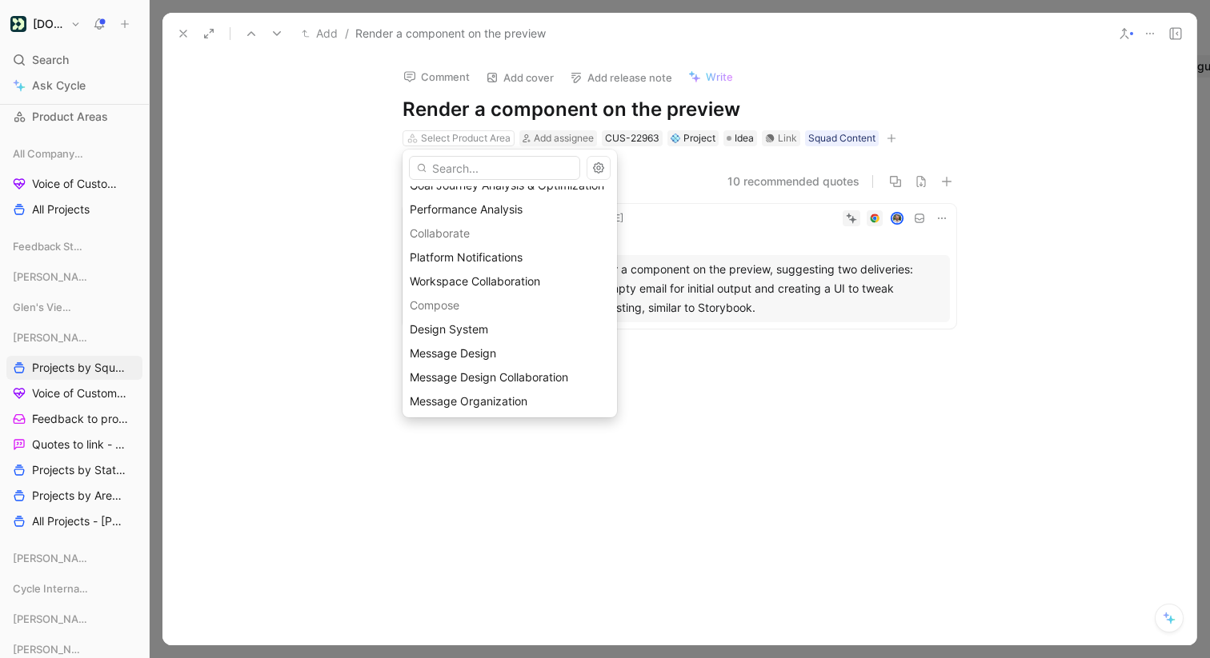
scroll to position [302, 0]
click at [506, 320] on div "Design System" at bounding box center [510, 327] width 200 height 19
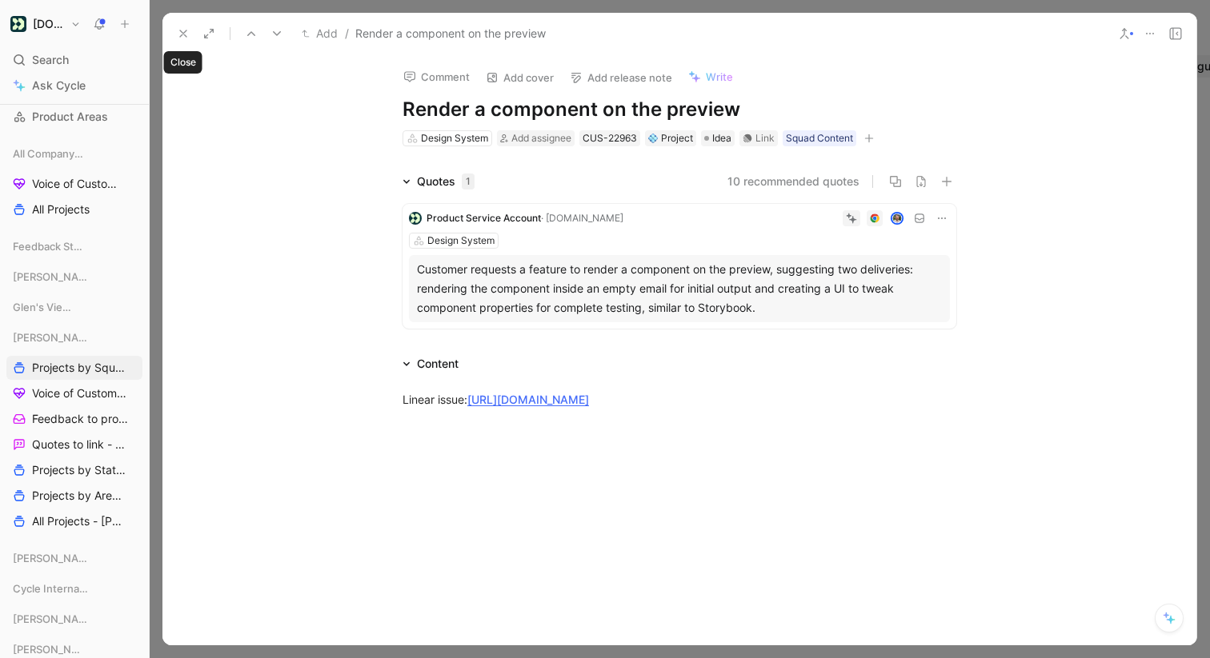
click at [183, 28] on icon at bounding box center [183, 33] width 13 height 13
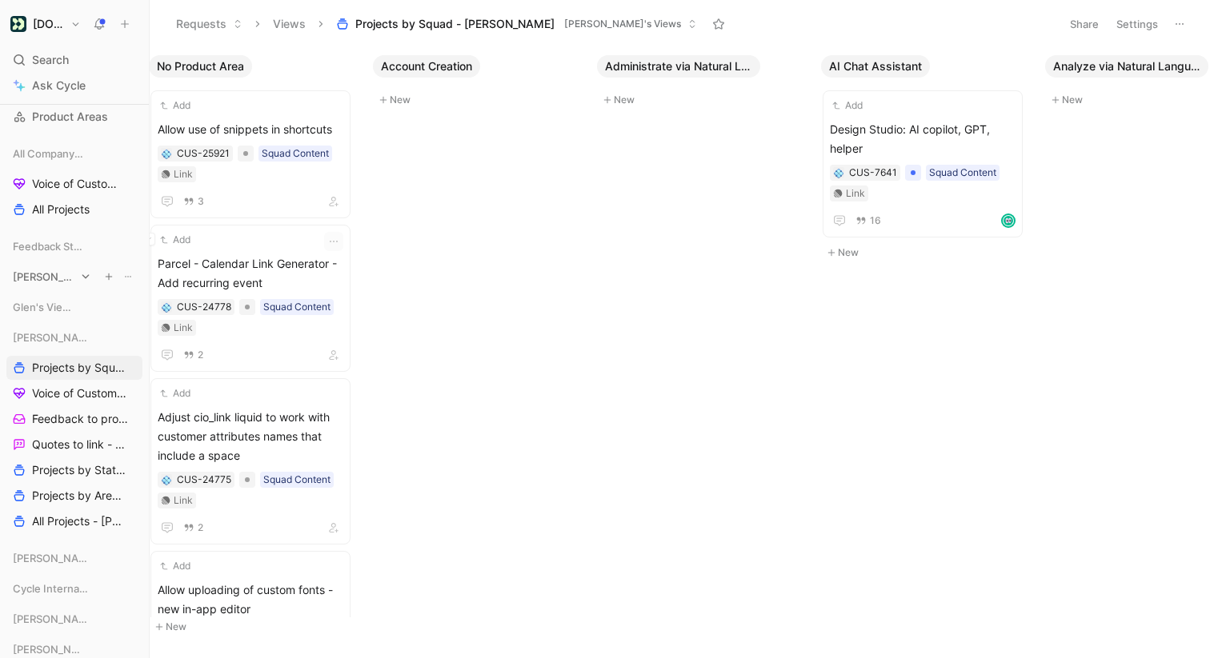
scroll to position [0, 35]
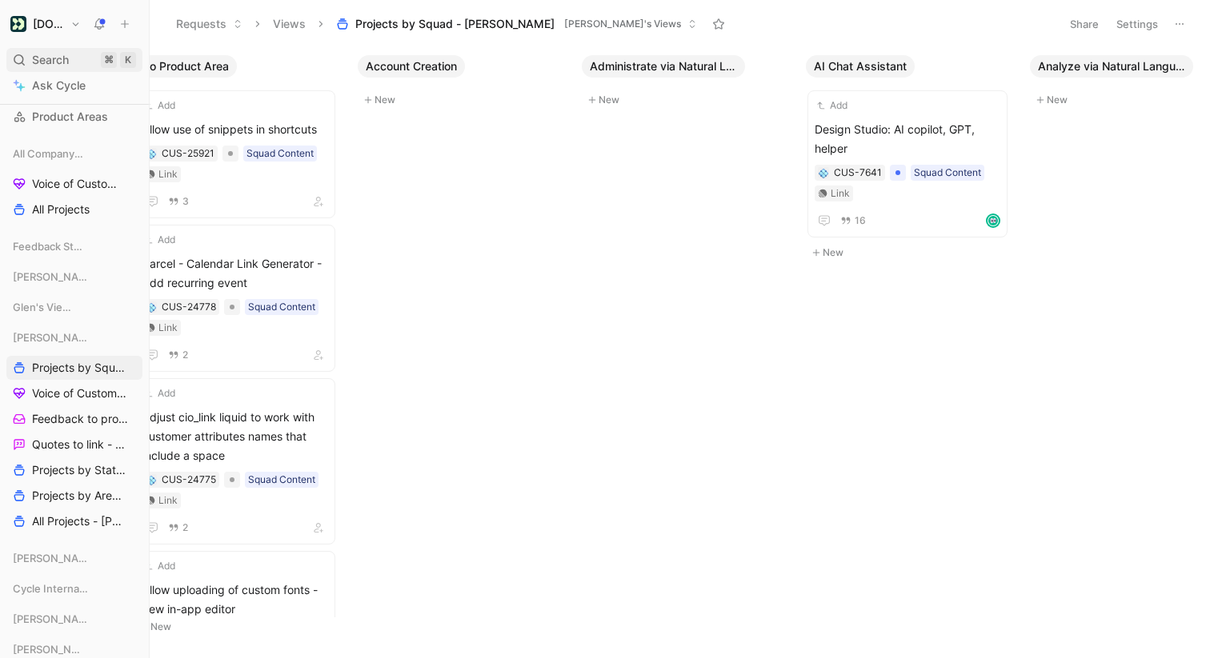
click at [48, 57] on span "Search" at bounding box center [50, 59] width 37 height 19
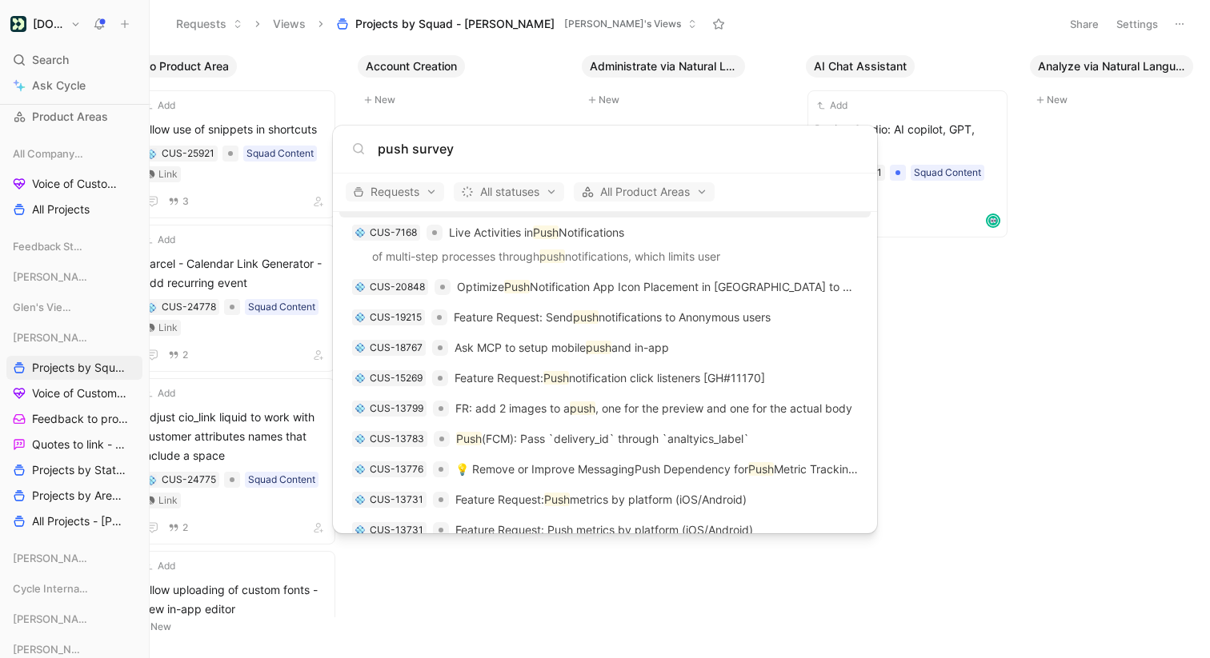
scroll to position [578, 0]
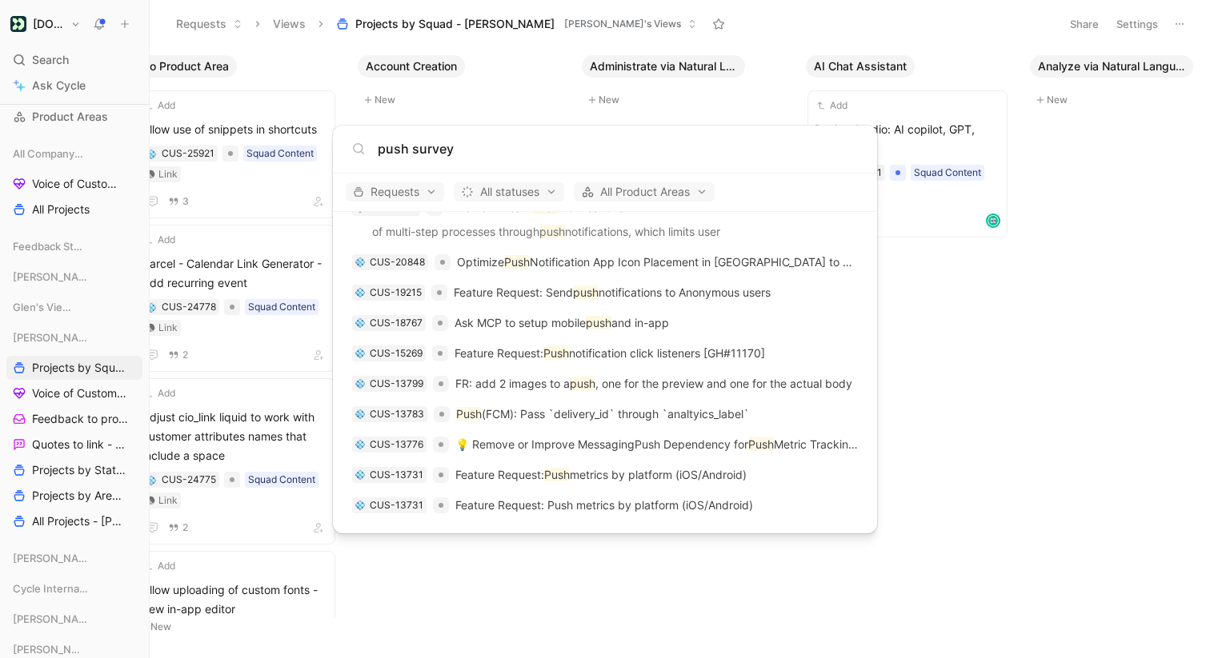
drag, startPoint x: 411, startPoint y: 146, endPoint x: 607, endPoint y: 154, distance: 196.2
click at [607, 154] on input "push survey" at bounding box center [618, 148] width 480 height 19
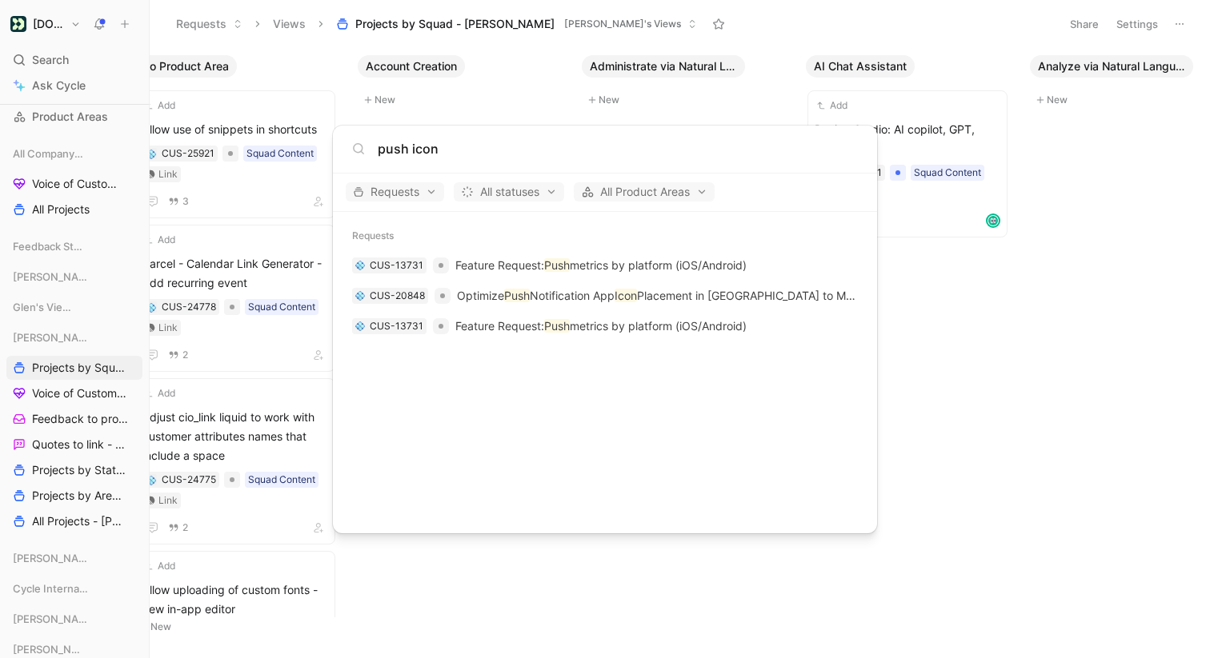
type input "push icon"
